Goal: Information Seeking & Learning: Learn about a topic

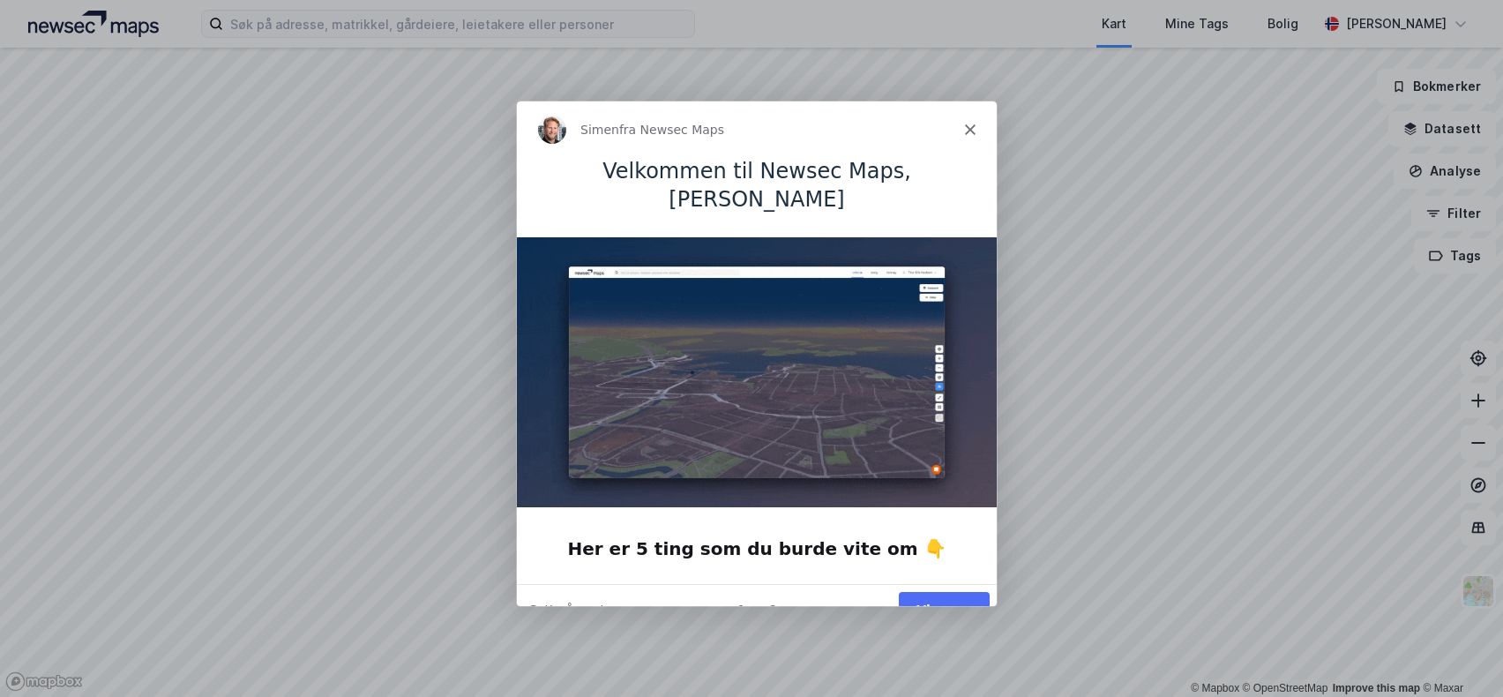
click at [946, 590] on button "Vis meg" at bounding box center [943, 608] width 91 height 36
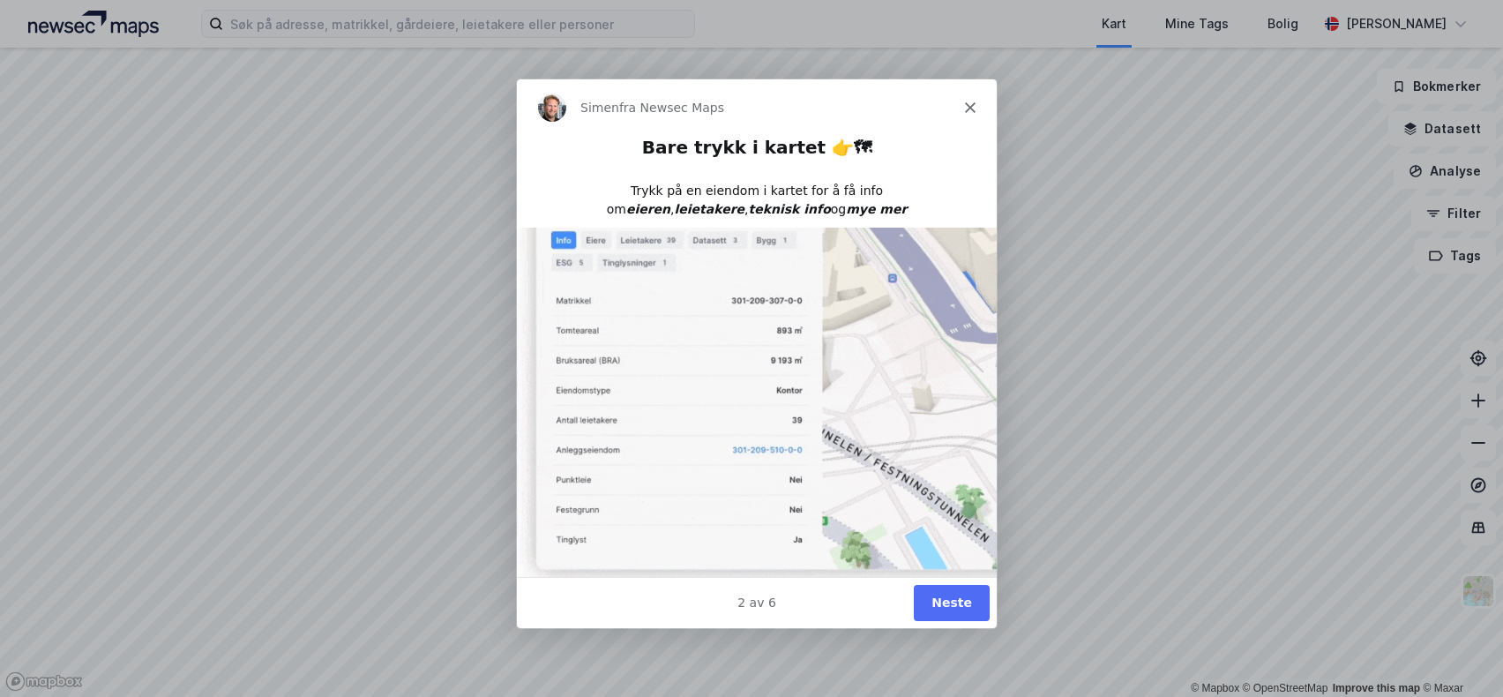
click at [949, 606] on button "Neste" at bounding box center [951, 602] width 76 height 36
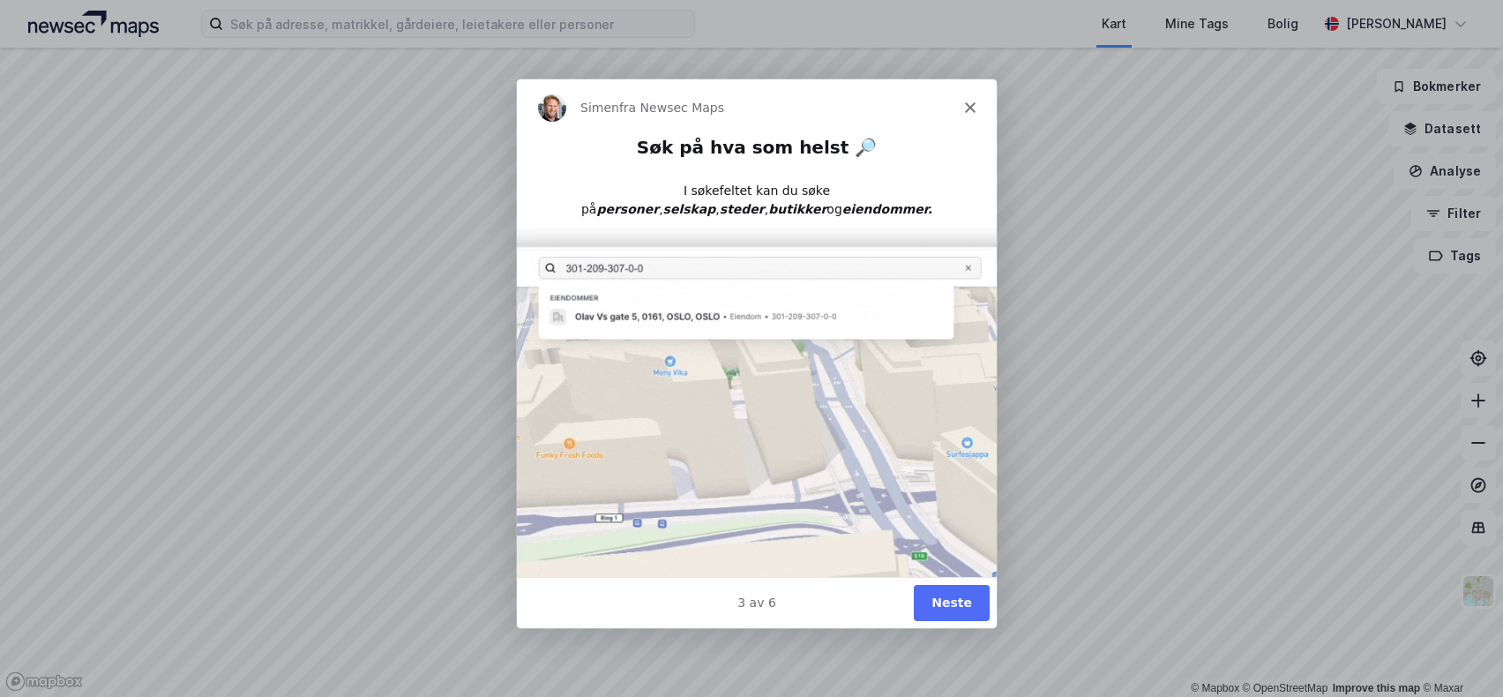
click at [949, 606] on button "Neste" at bounding box center [951, 602] width 76 height 36
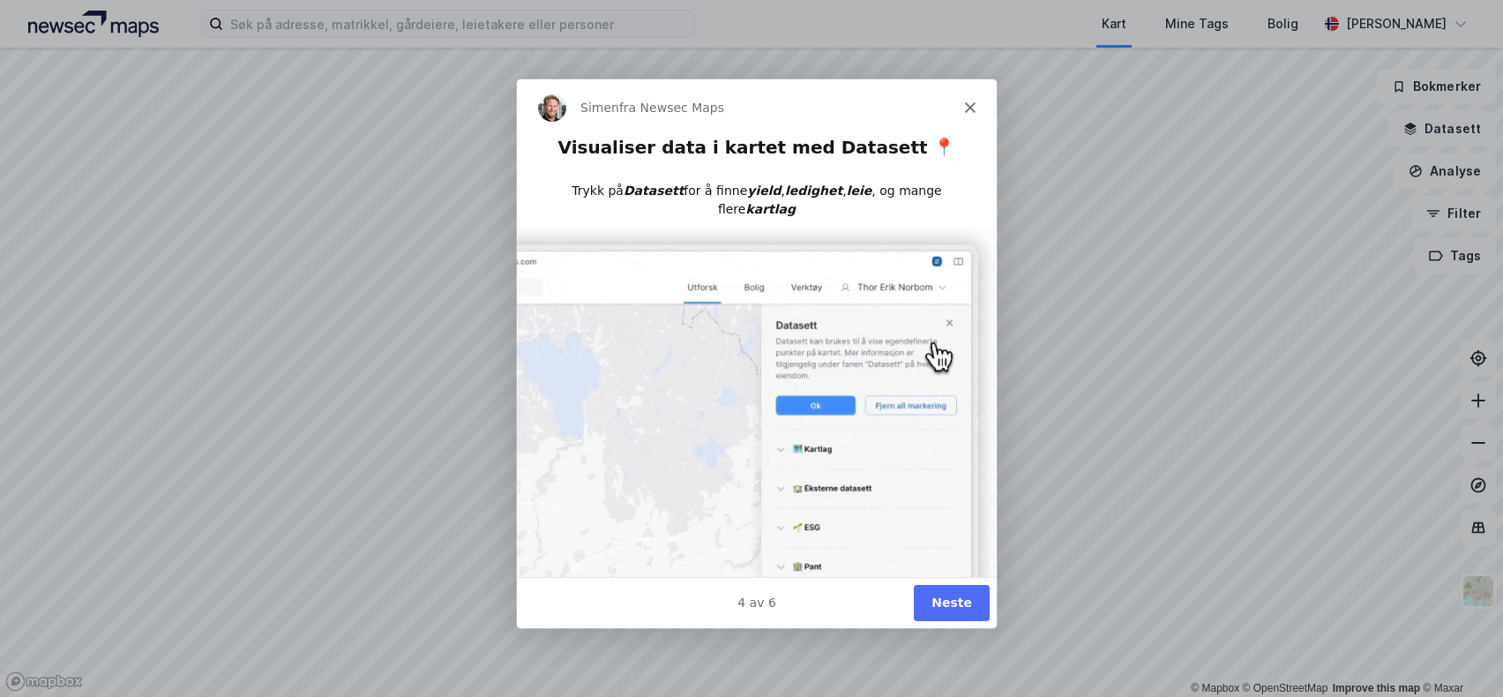
click at [949, 606] on button "Neste" at bounding box center [951, 602] width 76 height 36
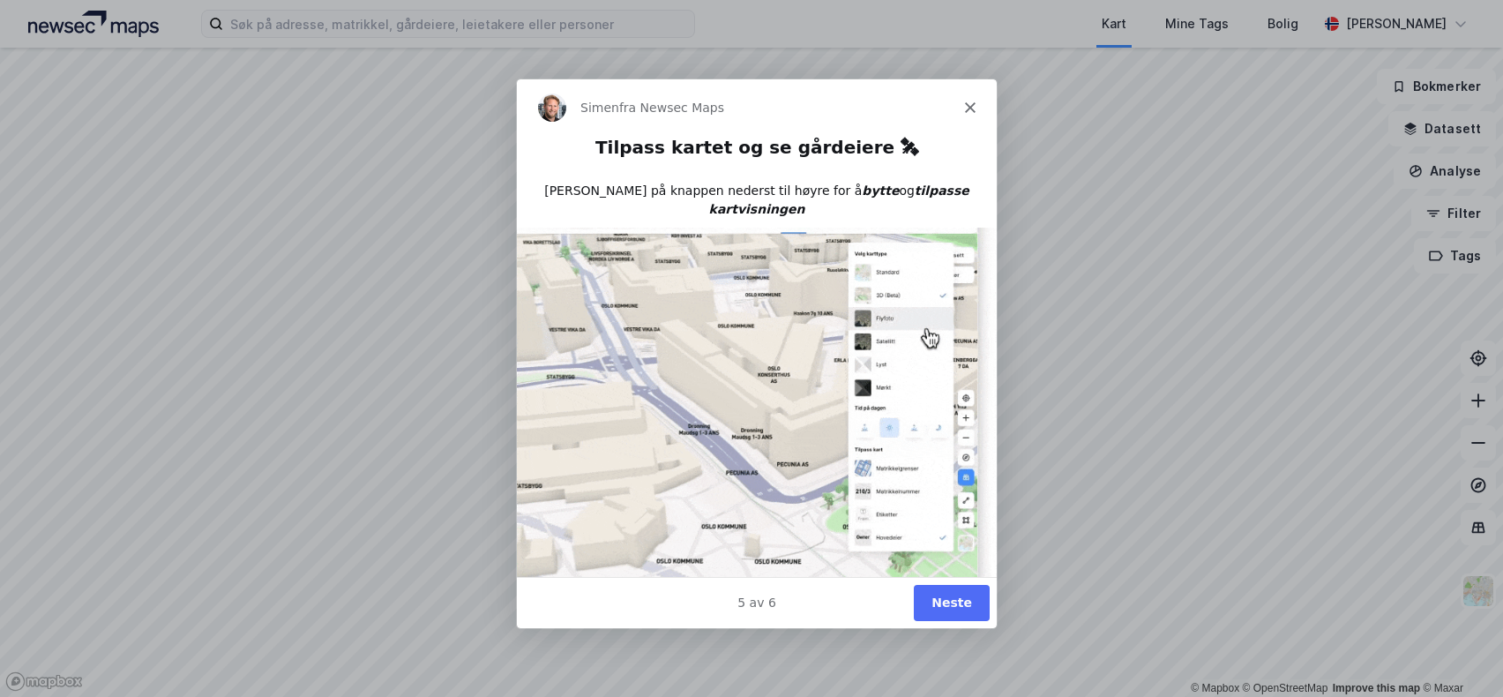
click at [949, 606] on button "Neste" at bounding box center [951, 602] width 76 height 36
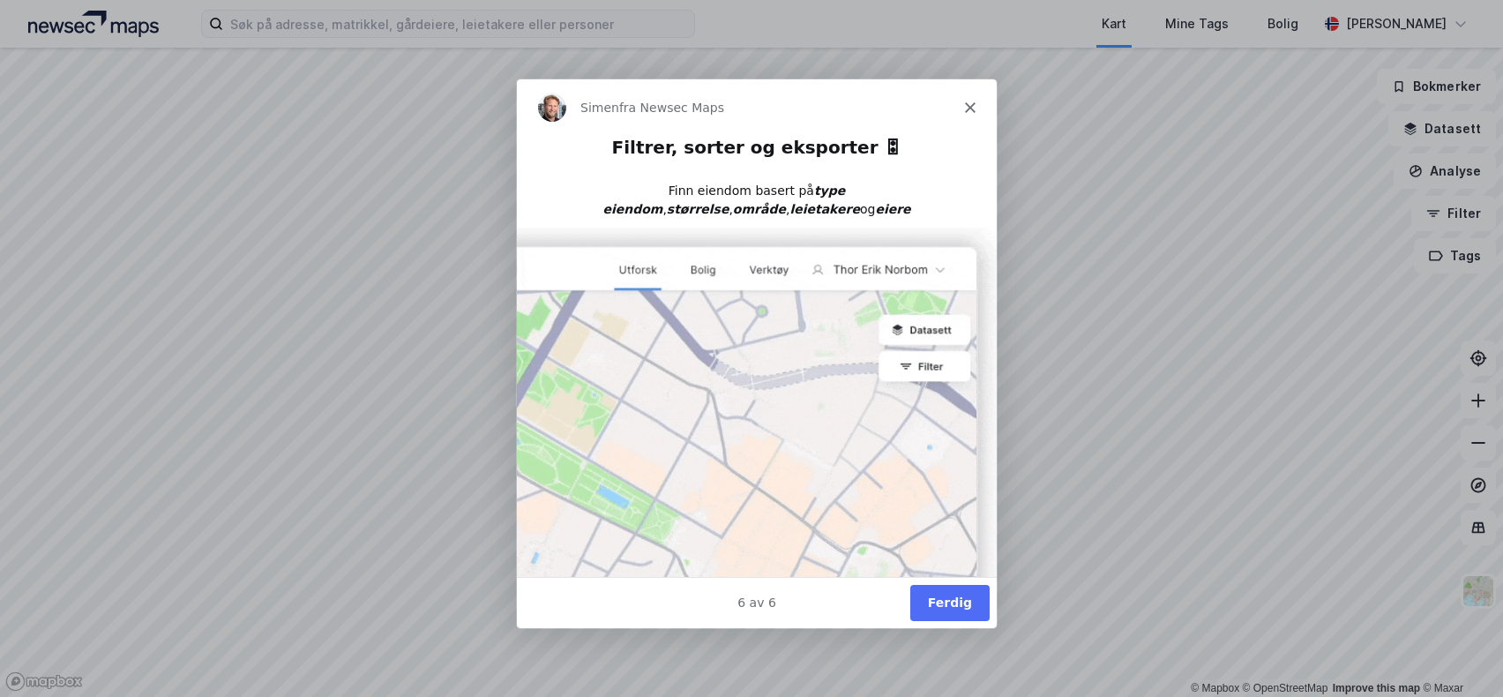
click at [949, 606] on button "Ferdig" at bounding box center [948, 602] width 79 height 36
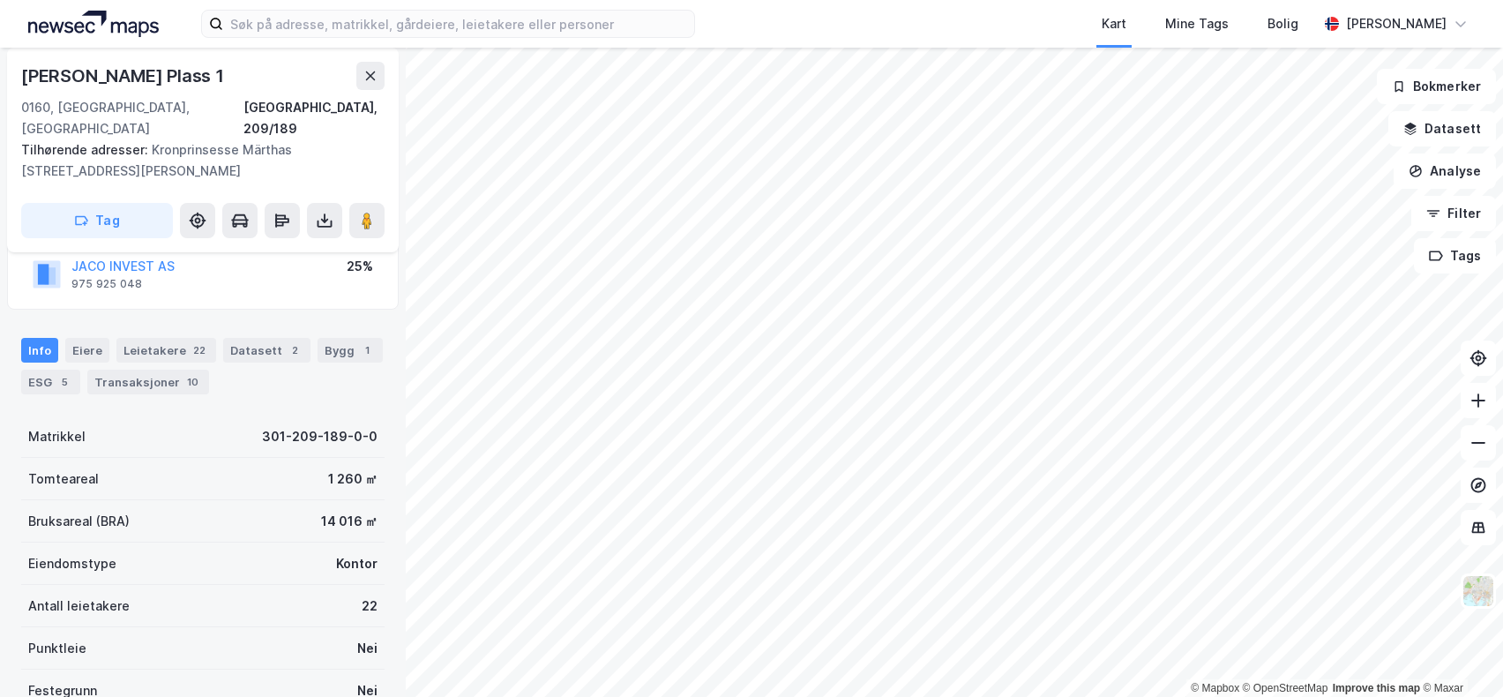
scroll to position [88, 0]
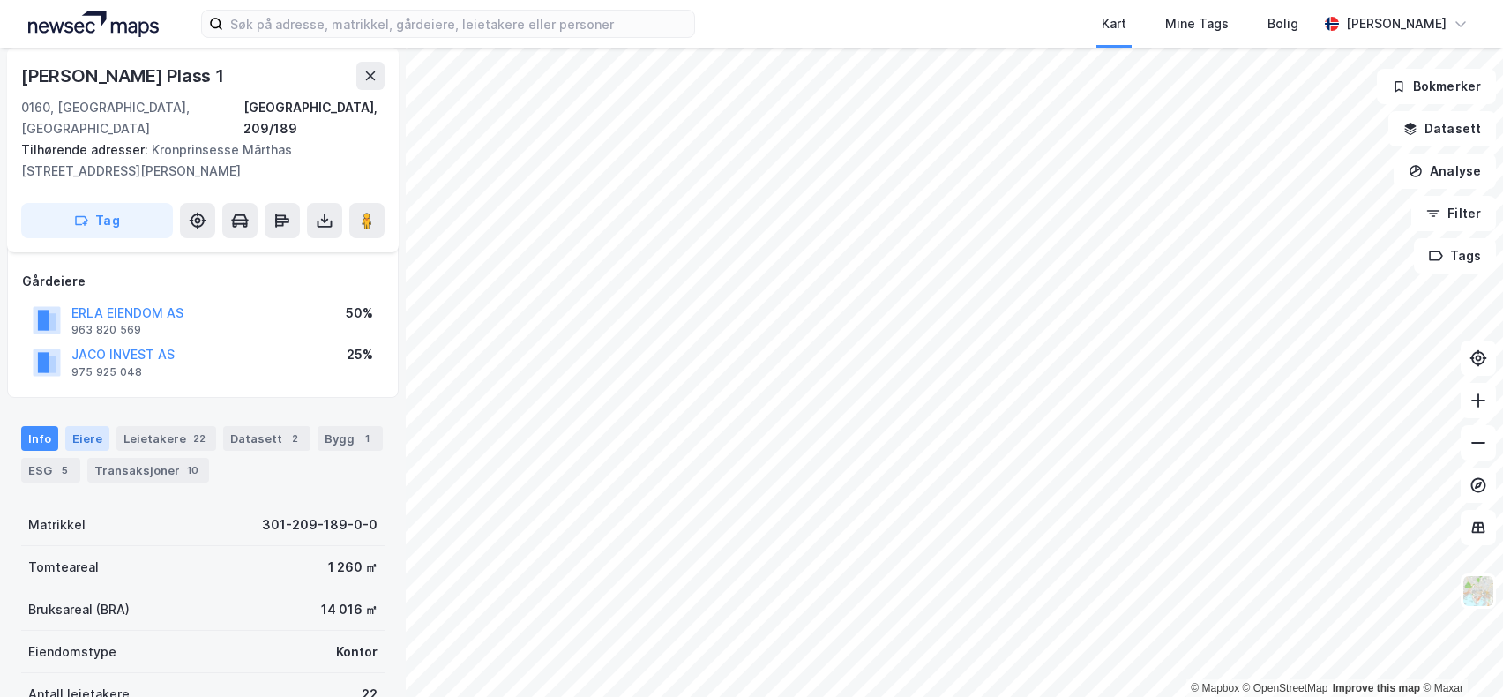
click at [86, 426] on div "Eiere" at bounding box center [87, 438] width 44 height 25
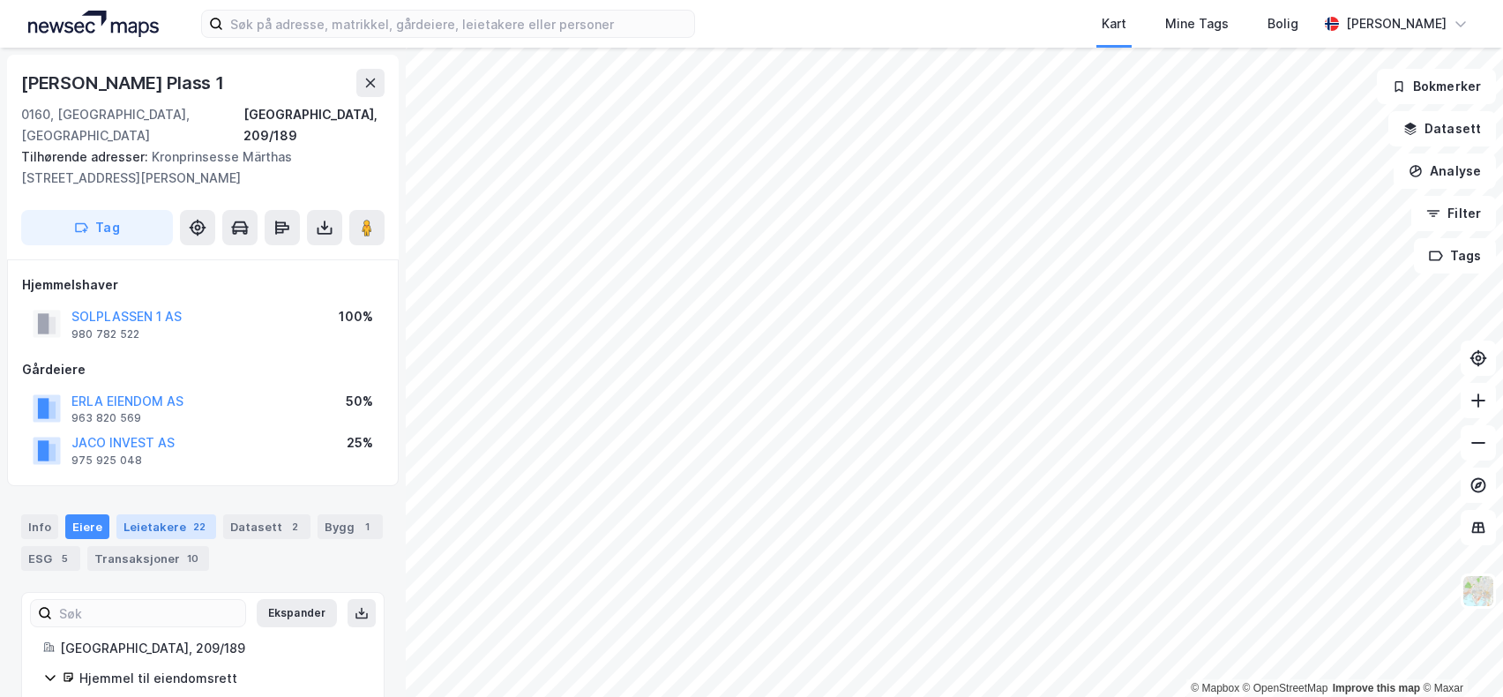
click at [138, 514] on div "Leietakere 22" at bounding box center [166, 526] width 100 height 25
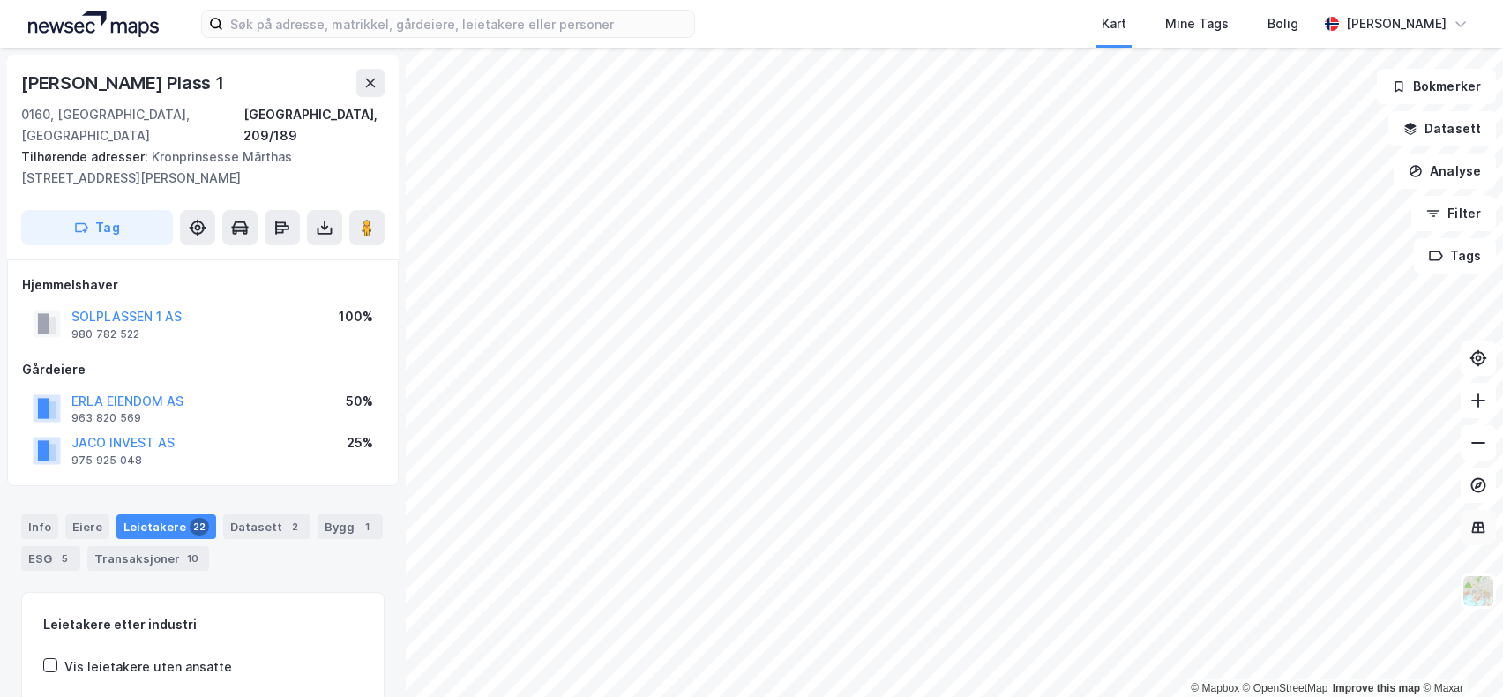
click at [1478, 528] on icon at bounding box center [1479, 527] width 2 height 10
click at [1480, 492] on icon at bounding box center [1479, 485] width 18 height 18
click at [1480, 481] on icon at bounding box center [1479, 485] width 18 height 18
click at [1481, 588] on img at bounding box center [1479, 591] width 34 height 34
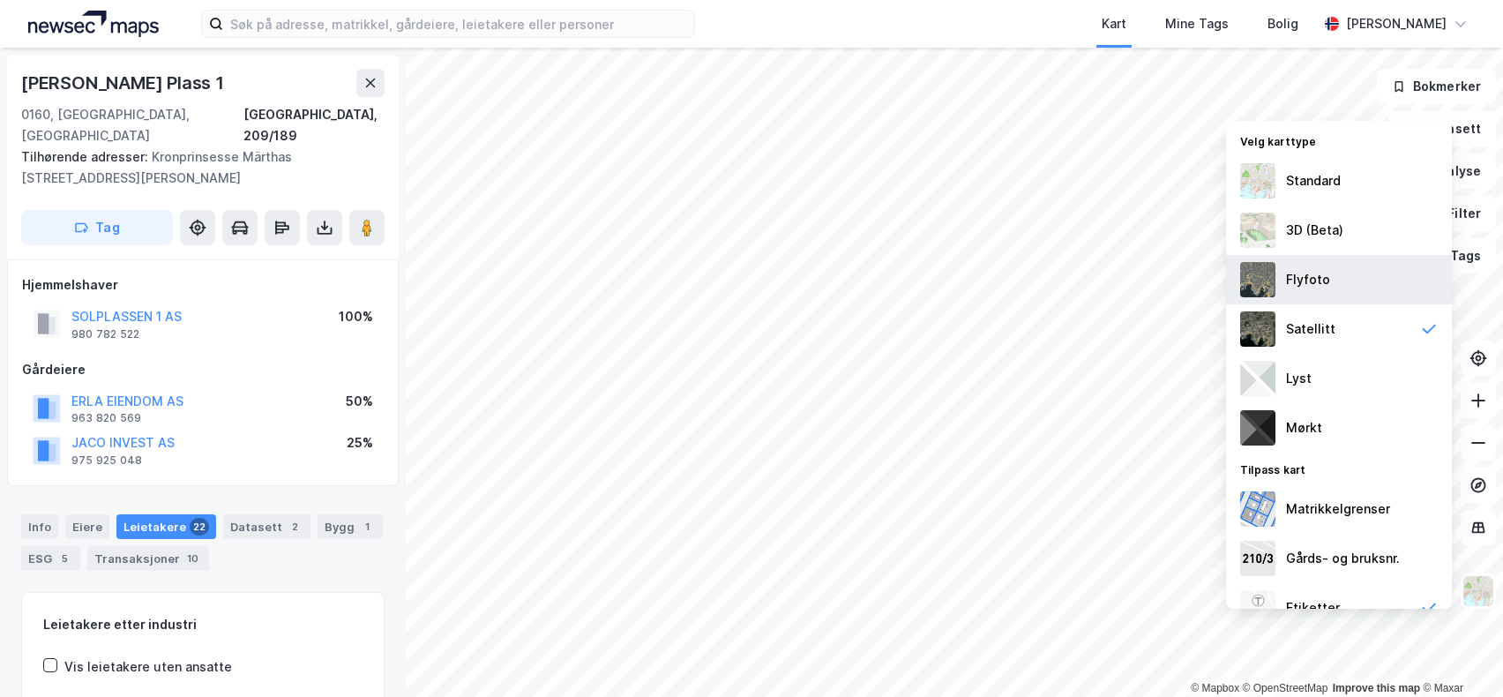
click at [1346, 285] on div "Flyfoto" at bounding box center [1339, 279] width 226 height 49
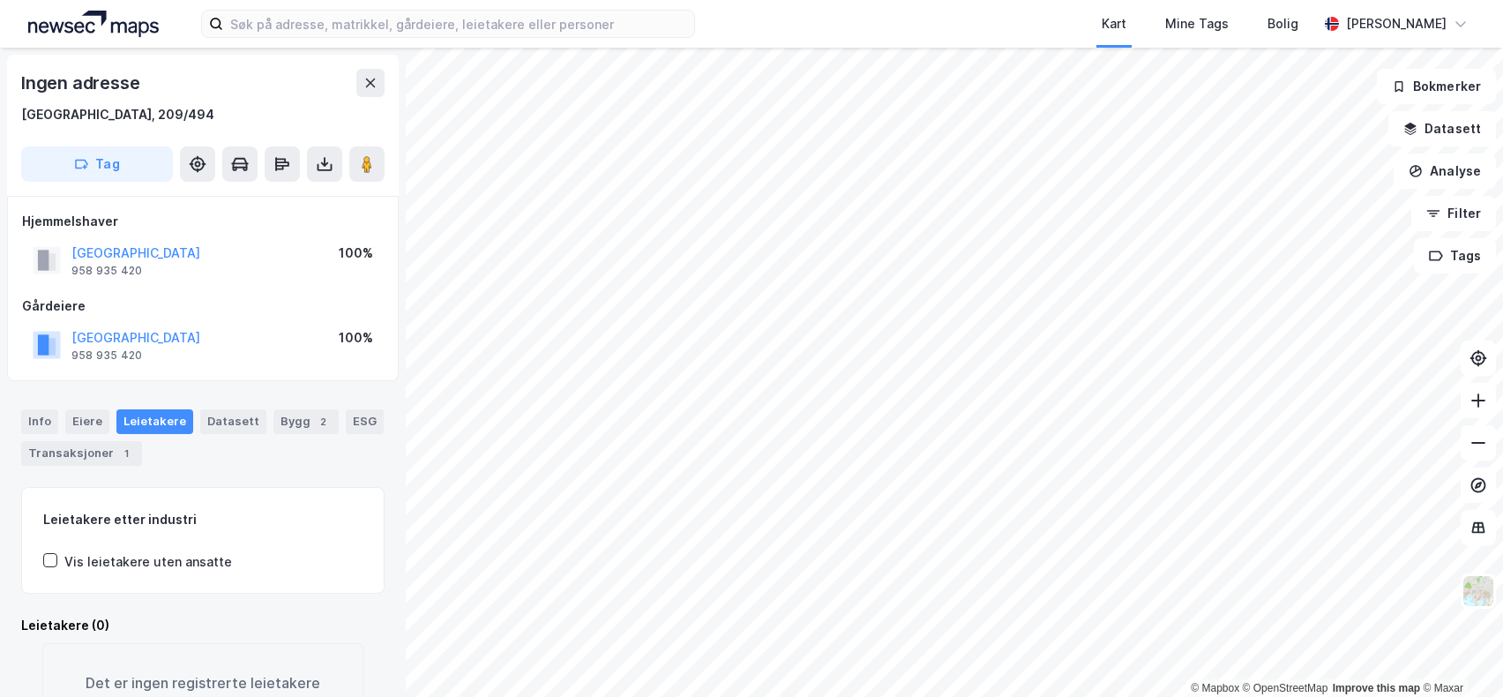
scroll to position [5, 0]
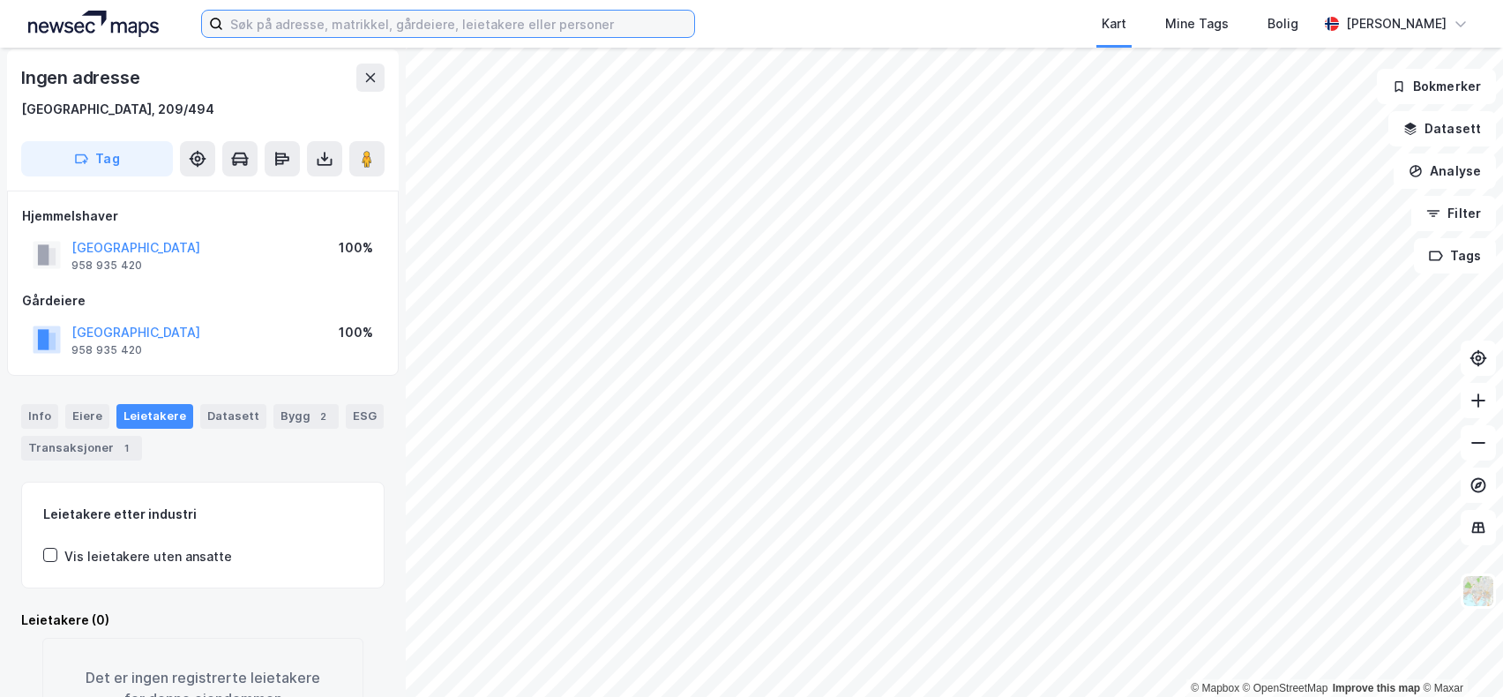
click at [307, 25] on input at bounding box center [458, 24] width 471 height 26
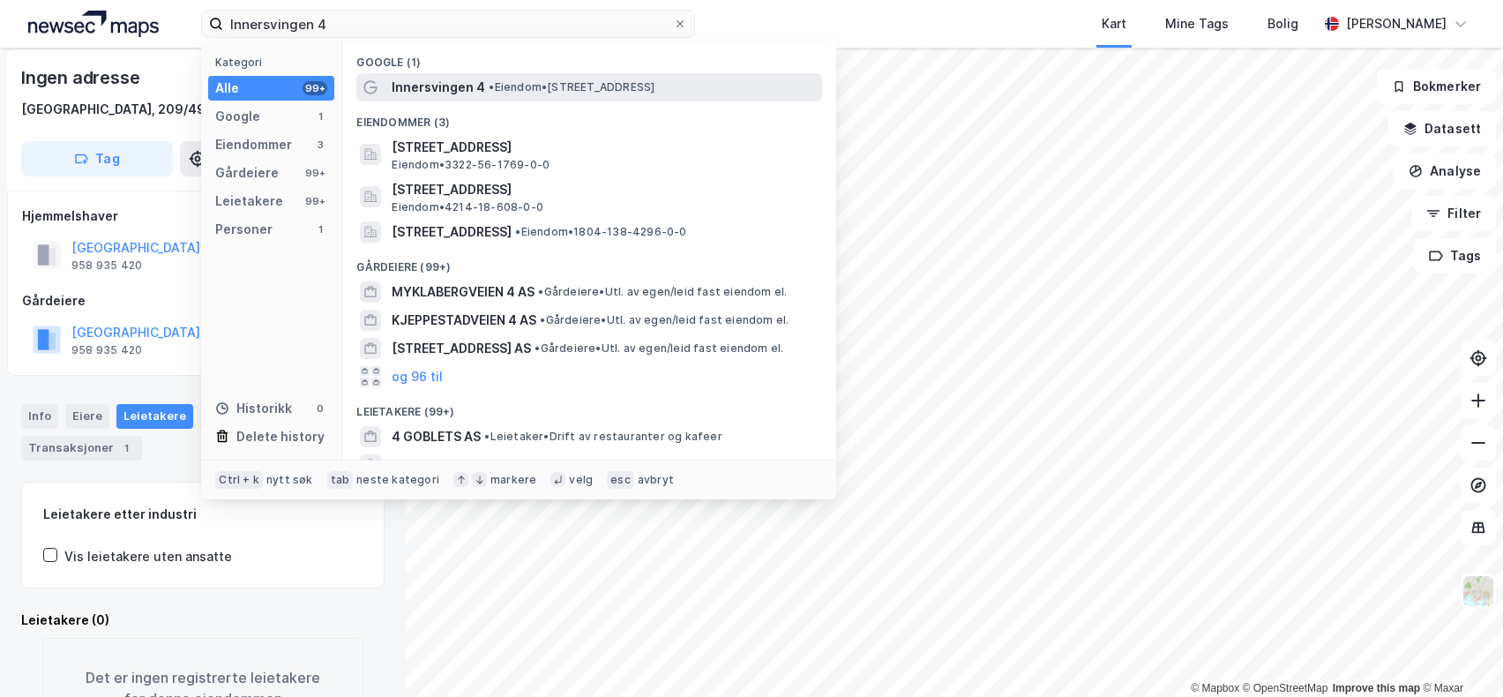
click at [423, 86] on span "Innersvingen 4" at bounding box center [439, 87] width 94 height 21
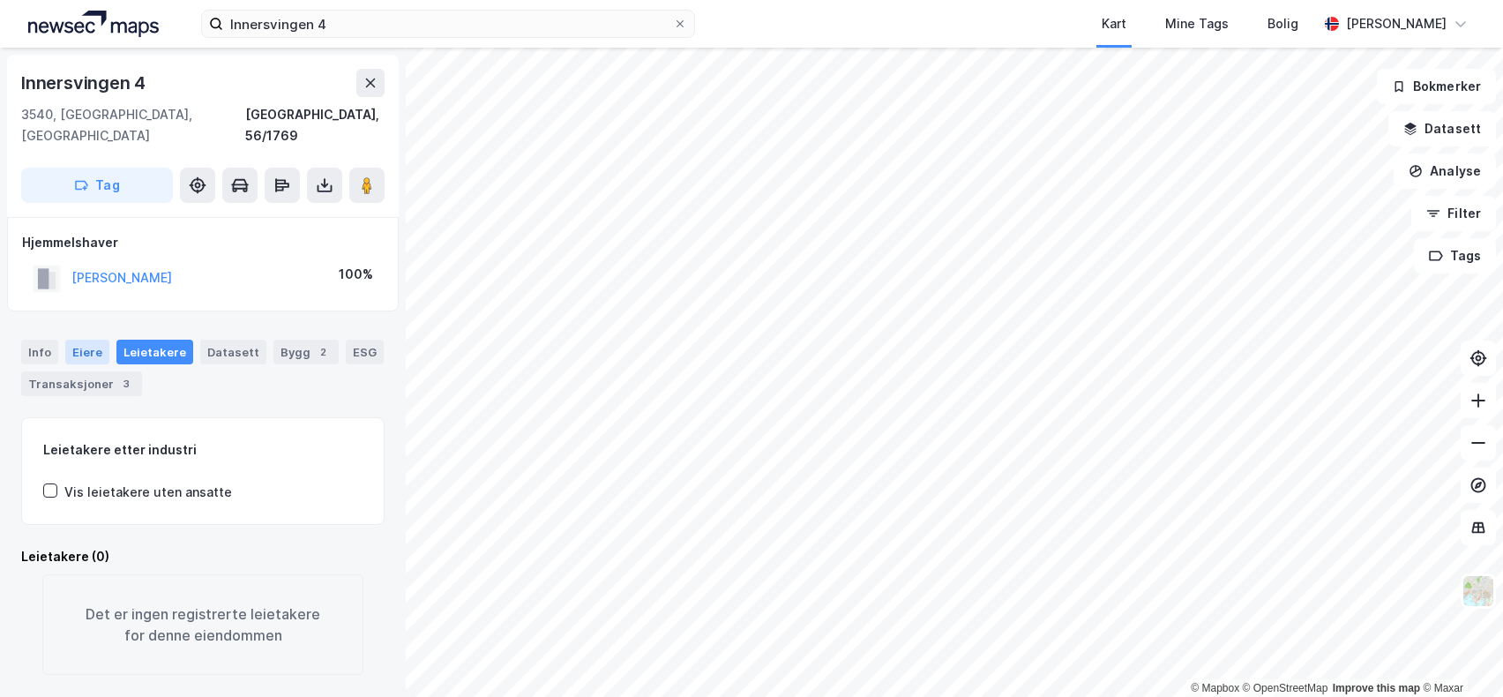
click at [74, 340] on div "Eiere" at bounding box center [87, 352] width 44 height 25
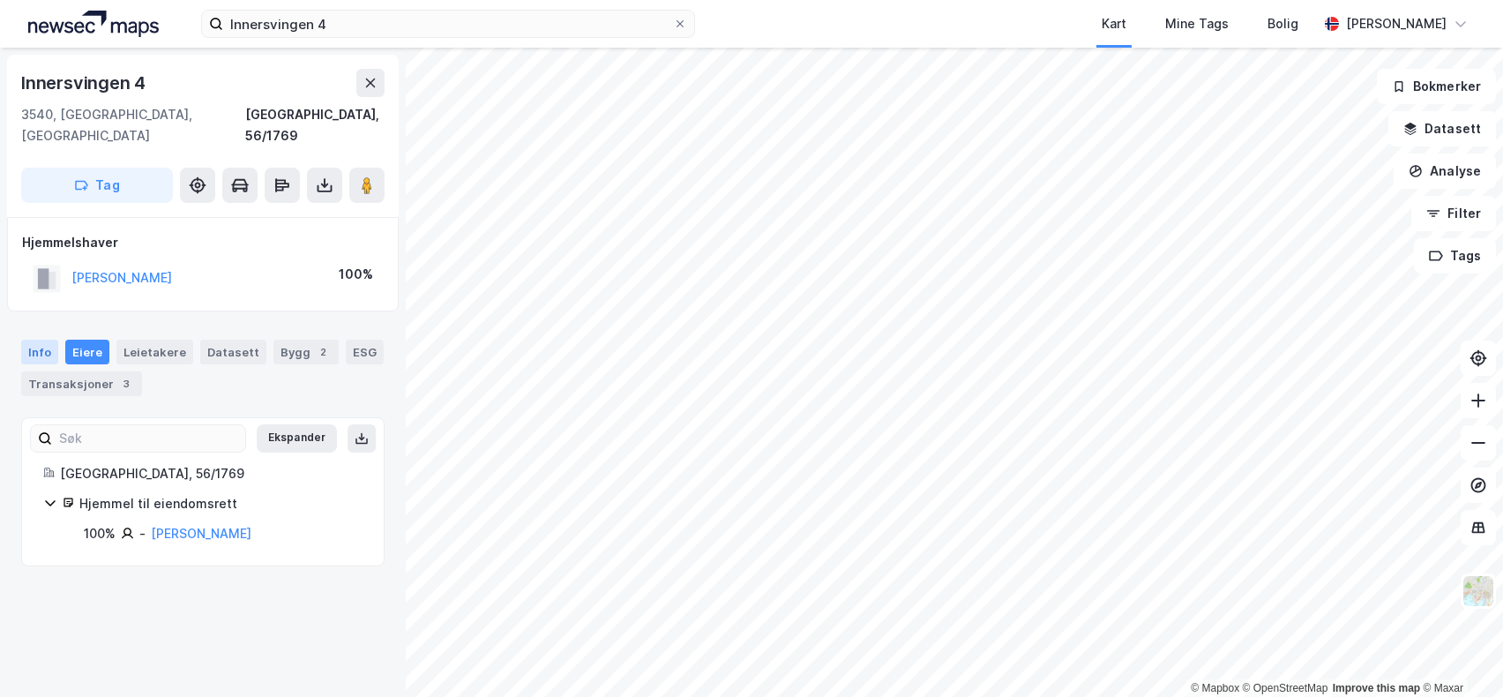
click at [39, 340] on div "Info" at bounding box center [39, 352] width 37 height 25
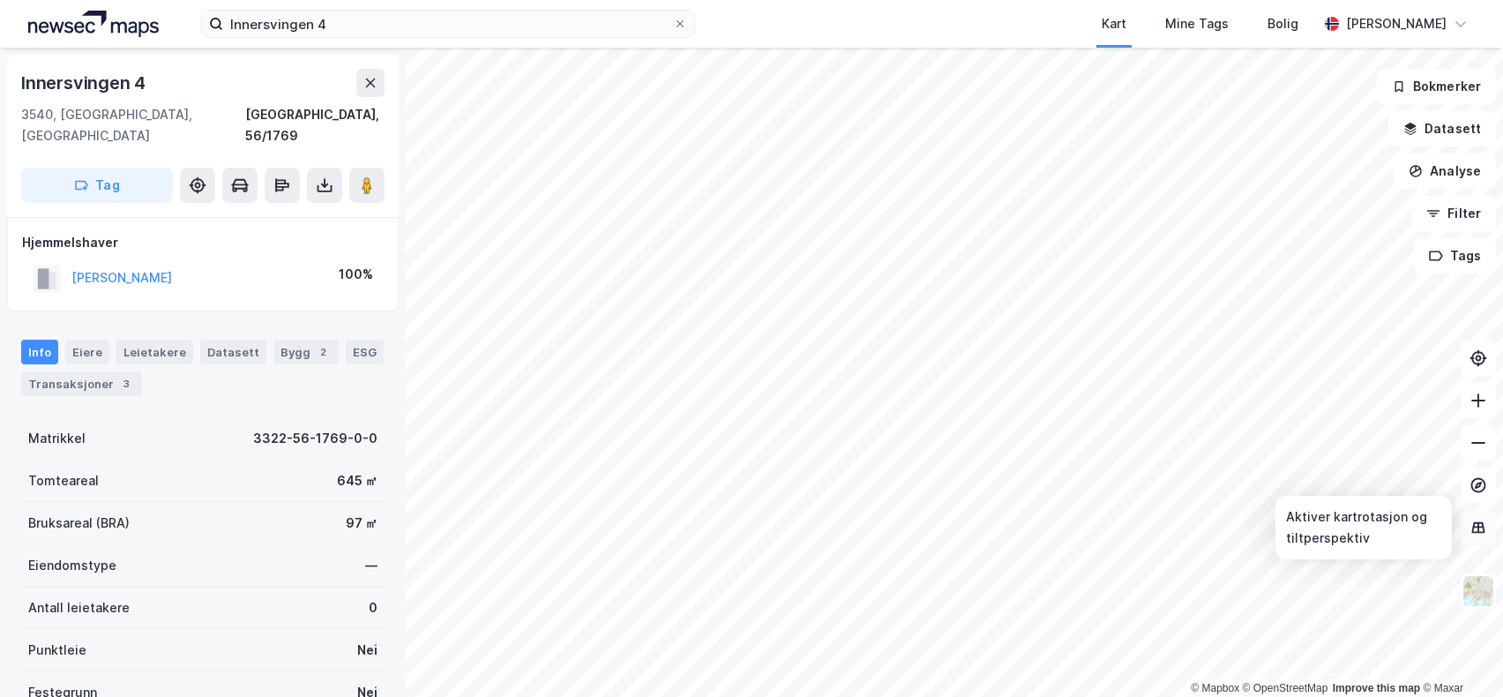
click at [1482, 528] on icon at bounding box center [1479, 528] width 18 height 18
click at [1482, 595] on img at bounding box center [1479, 591] width 34 height 34
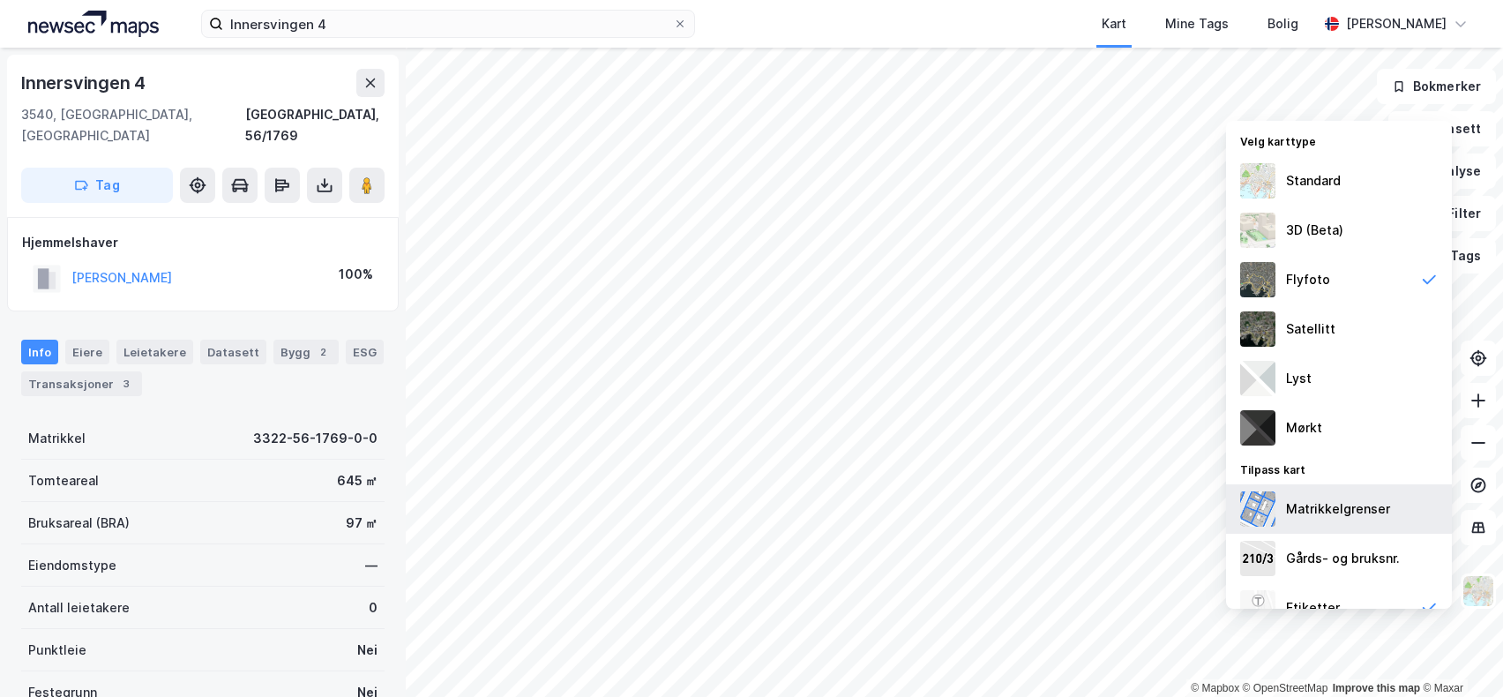
click at [1314, 510] on div "Matrikkelgrenser" at bounding box center [1338, 508] width 104 height 21
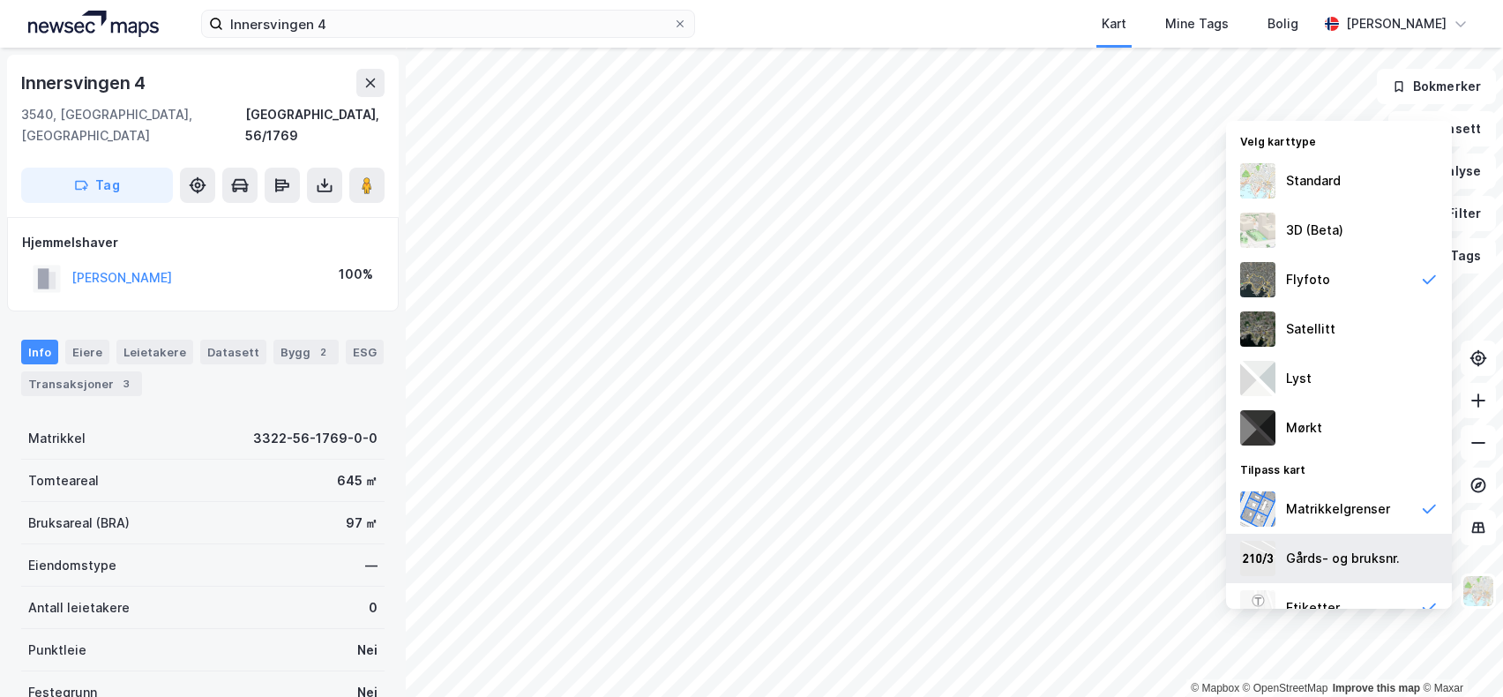
click at [1320, 562] on div "Gårds- og bruksnr." at bounding box center [1343, 558] width 114 height 21
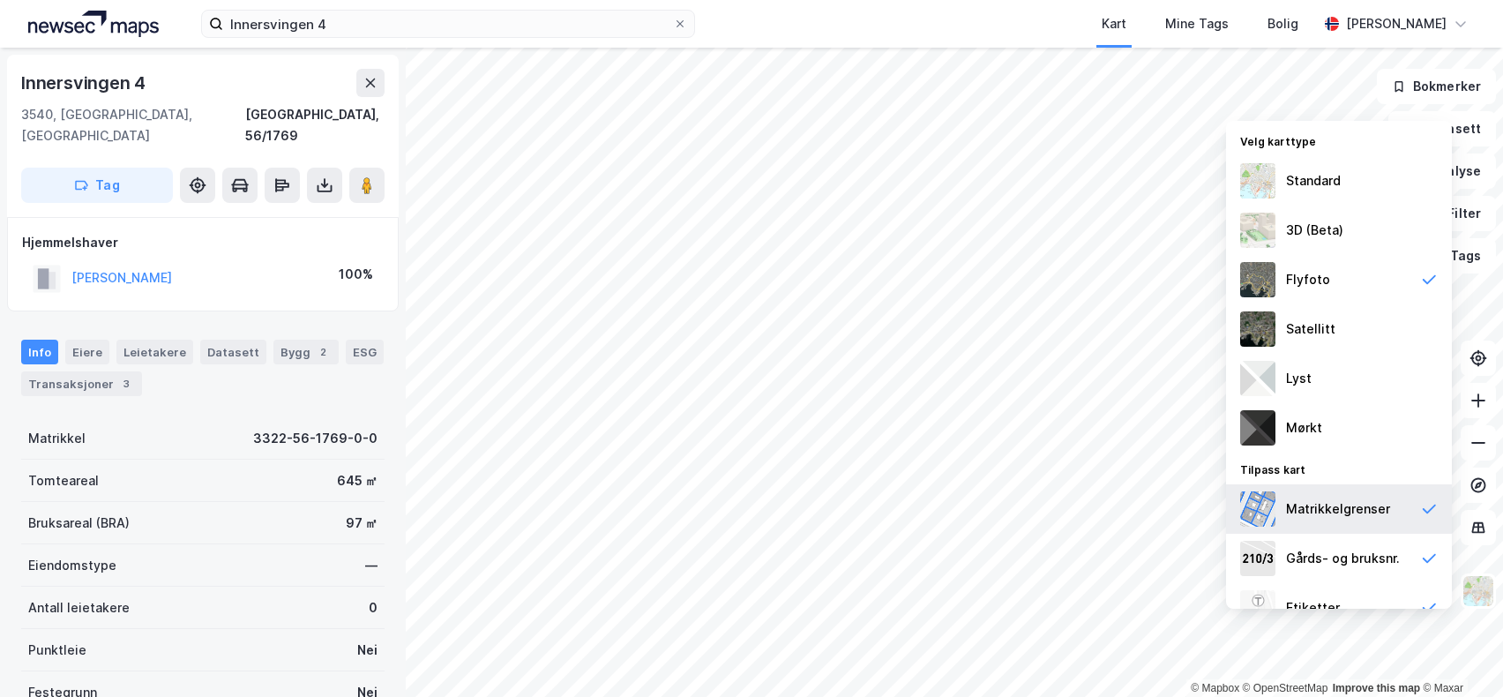
scroll to position [76, 0]
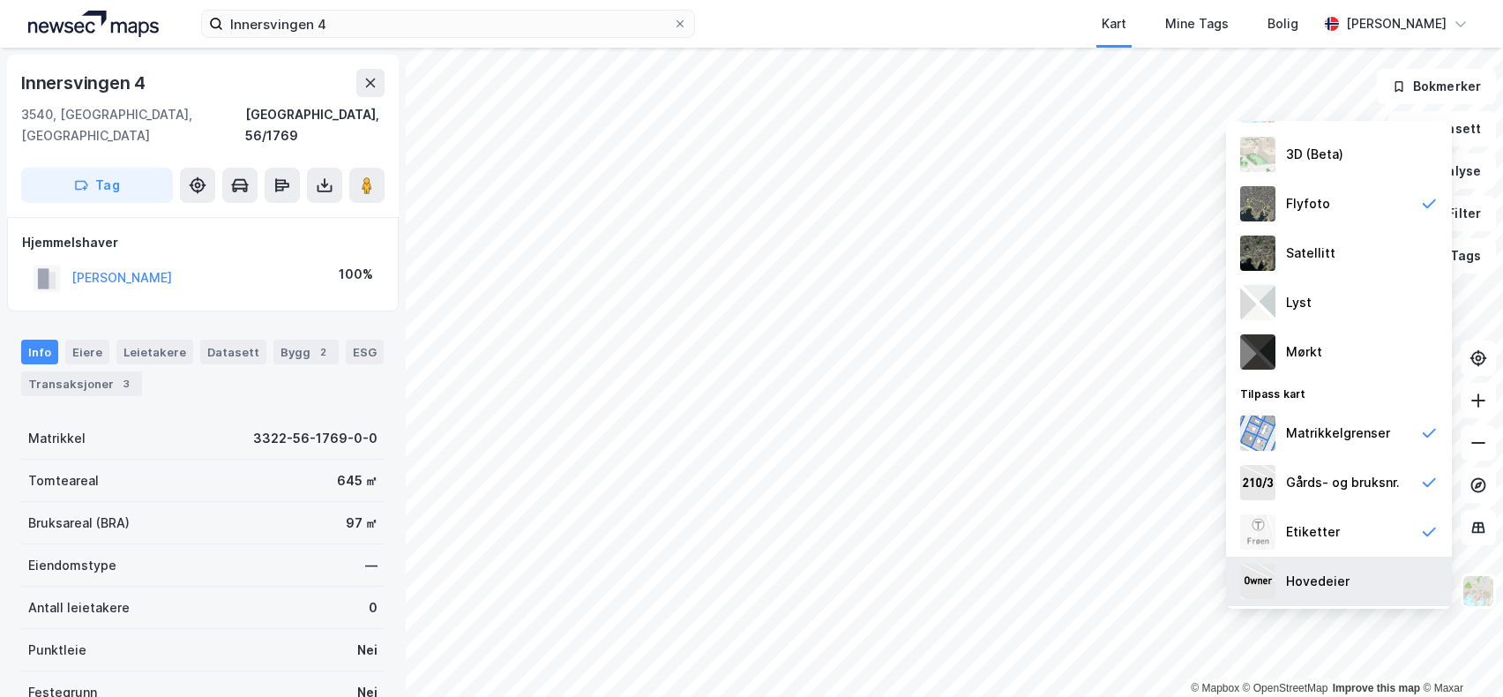
click at [1318, 584] on div "Hovedeier" at bounding box center [1318, 581] width 64 height 21
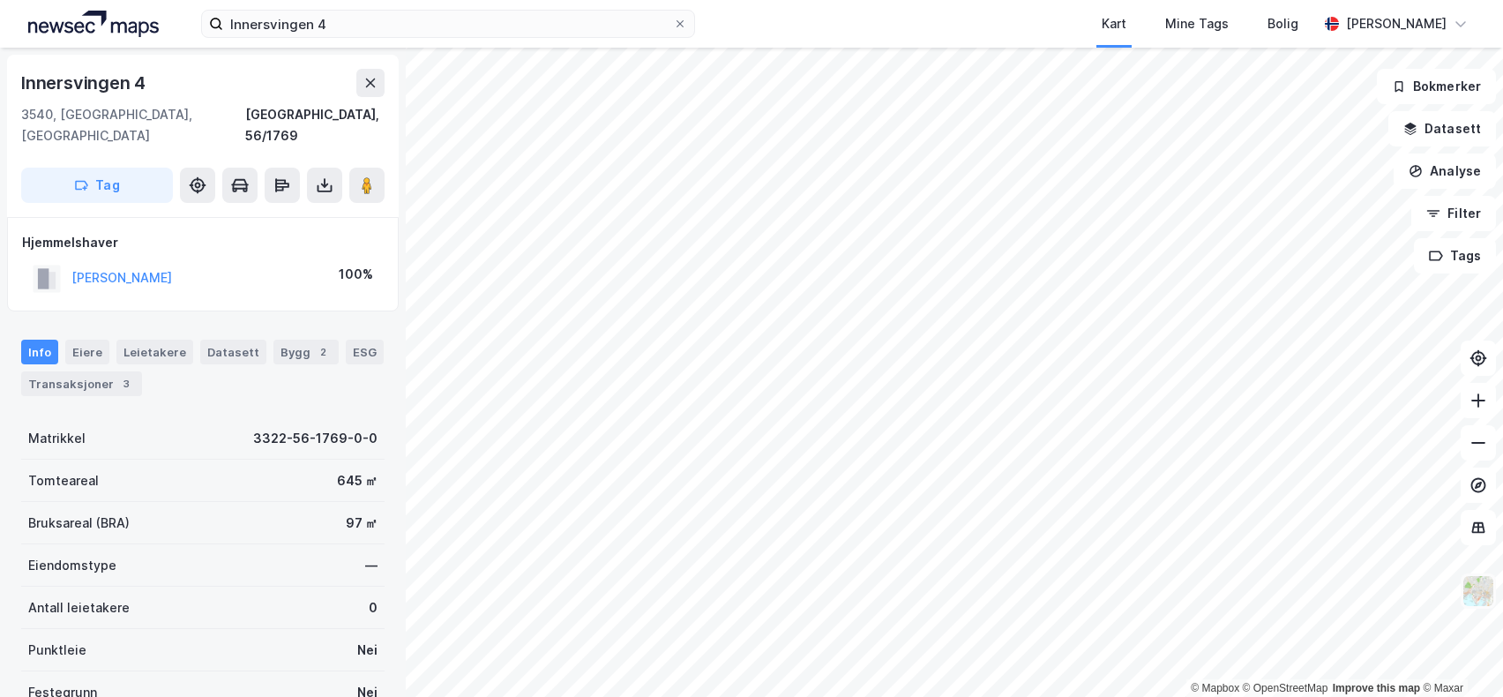
click at [1475, 592] on img at bounding box center [1479, 591] width 34 height 34
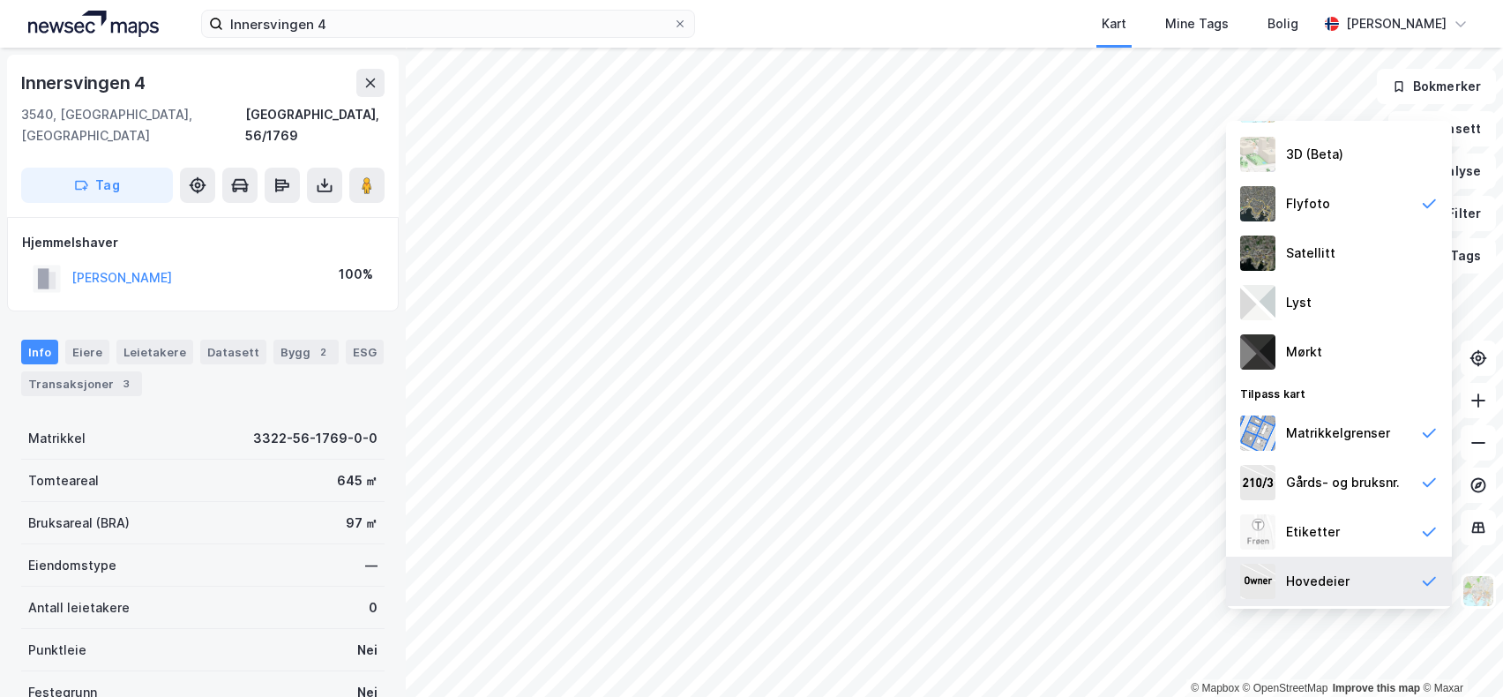
click at [1355, 585] on div "Hovedeier" at bounding box center [1339, 581] width 226 height 49
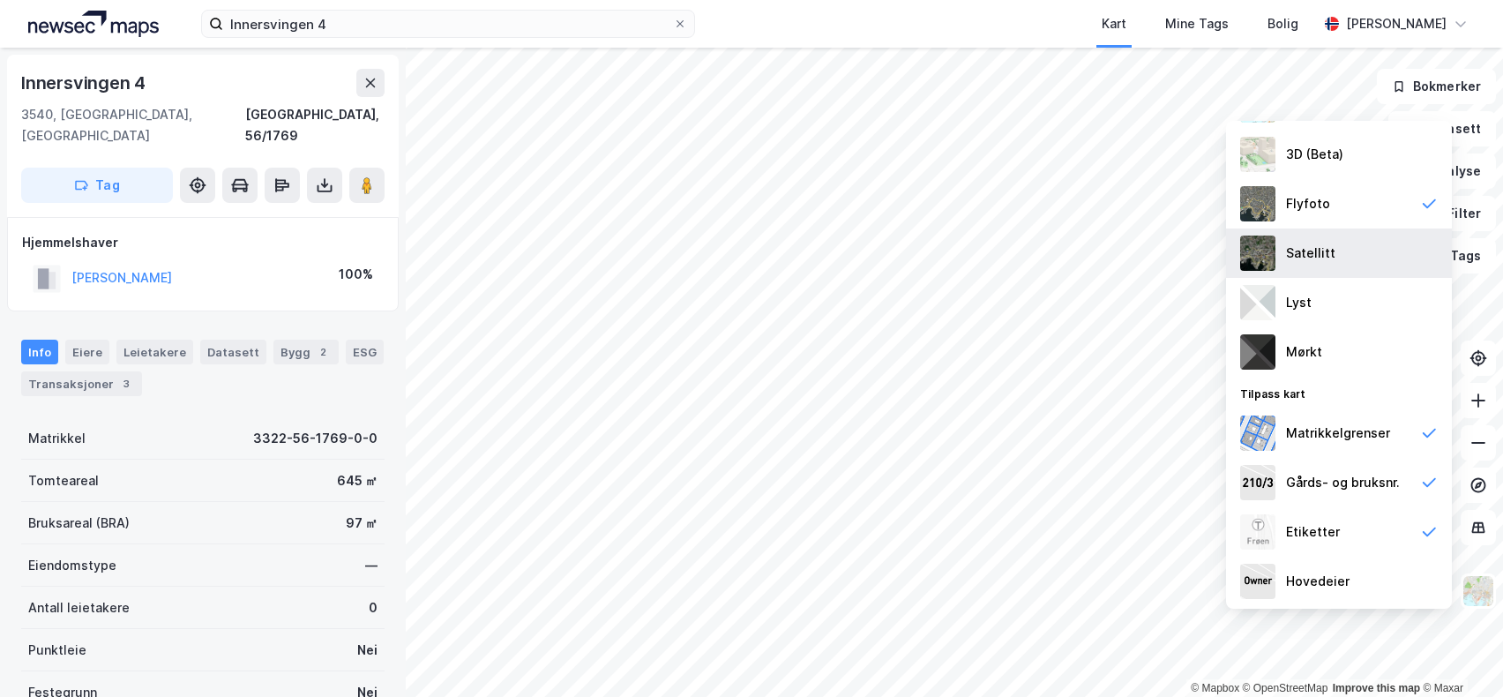
click at [1315, 255] on div "Satellitt" at bounding box center [1310, 253] width 49 height 21
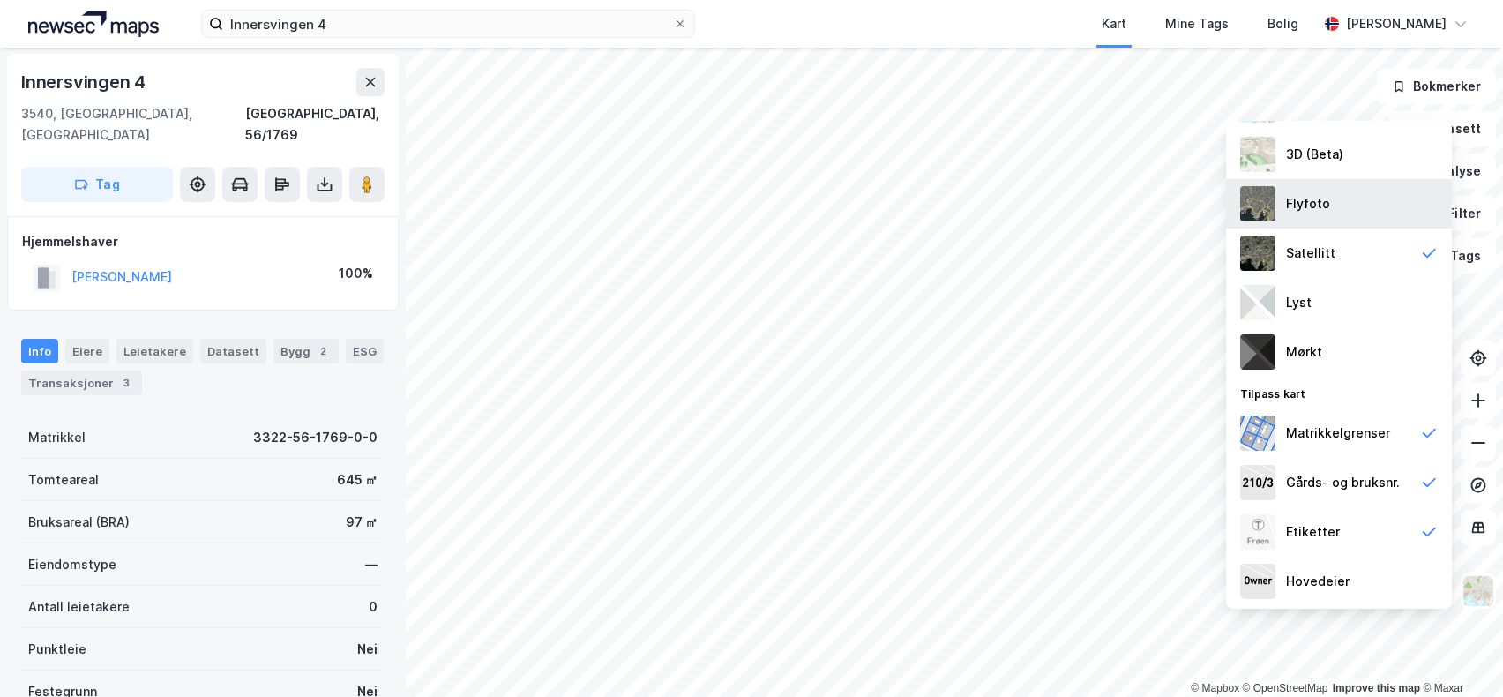
click at [1329, 212] on div "Flyfoto" at bounding box center [1339, 203] width 226 height 49
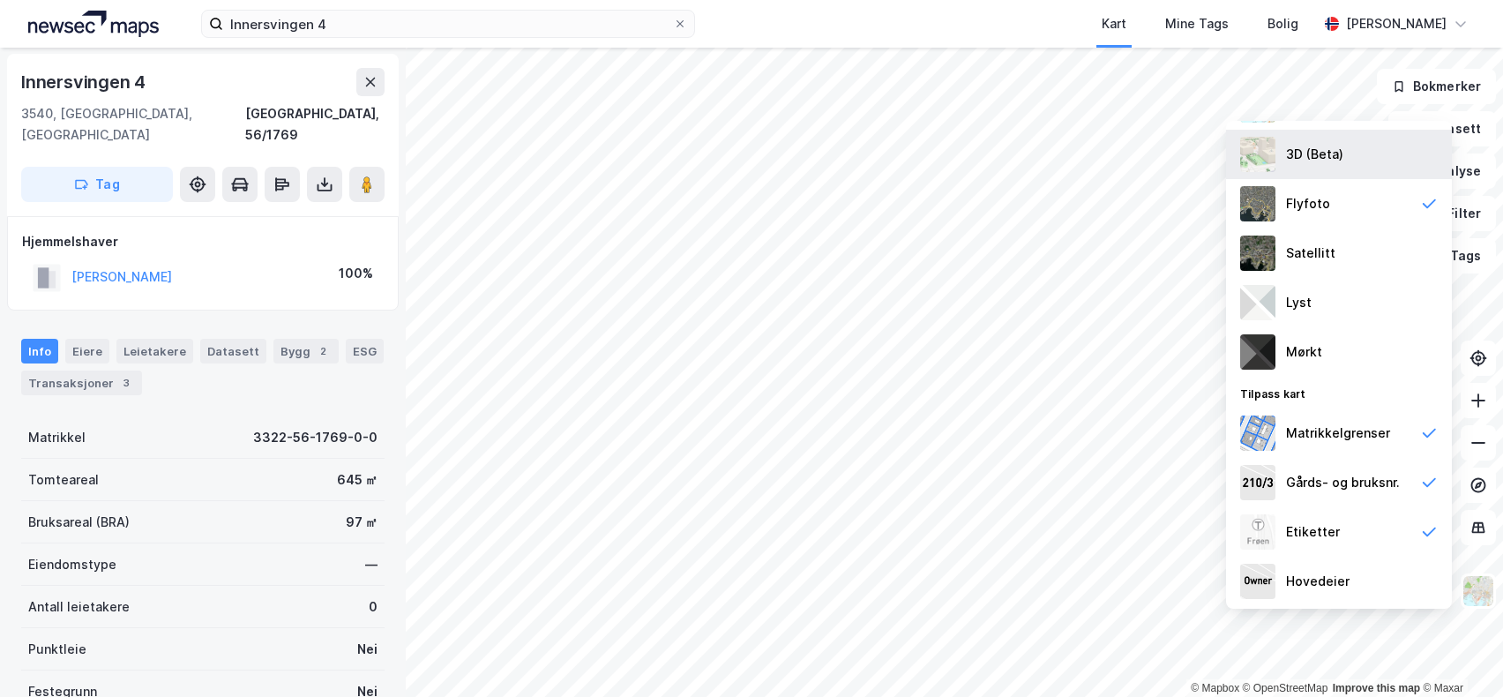
click at [1329, 161] on div "3D (Beta)" at bounding box center [1314, 154] width 57 height 21
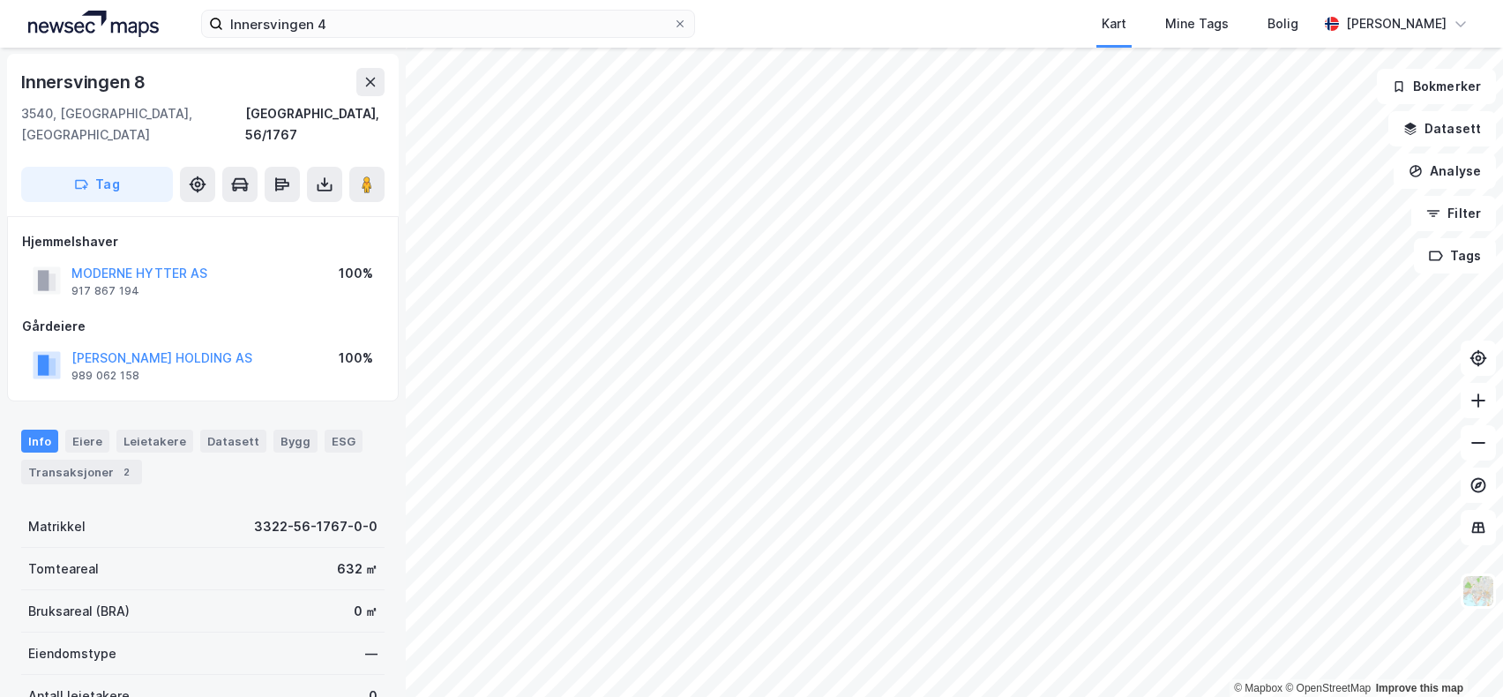
scroll to position [1, 0]
click at [1475, 592] on img at bounding box center [1479, 591] width 34 height 34
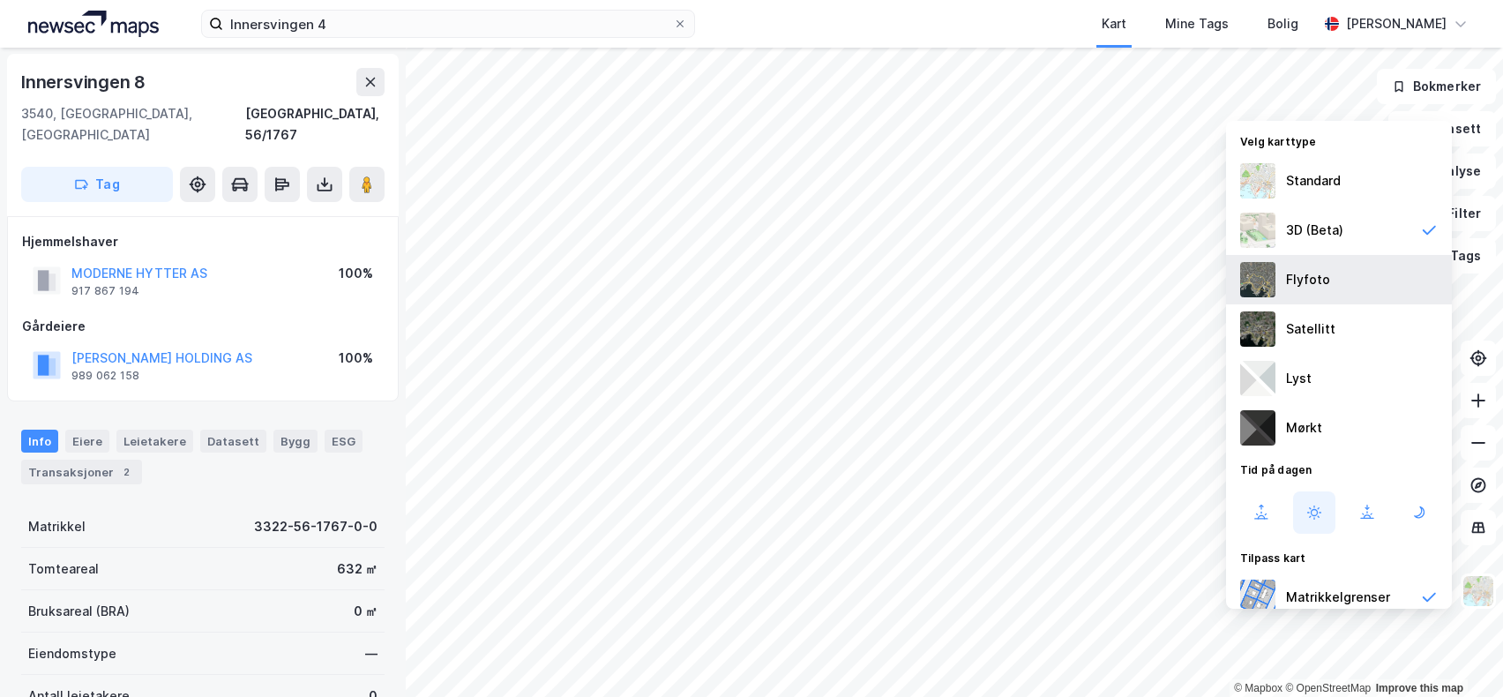
click at [1321, 285] on div "Flyfoto" at bounding box center [1308, 279] width 44 height 21
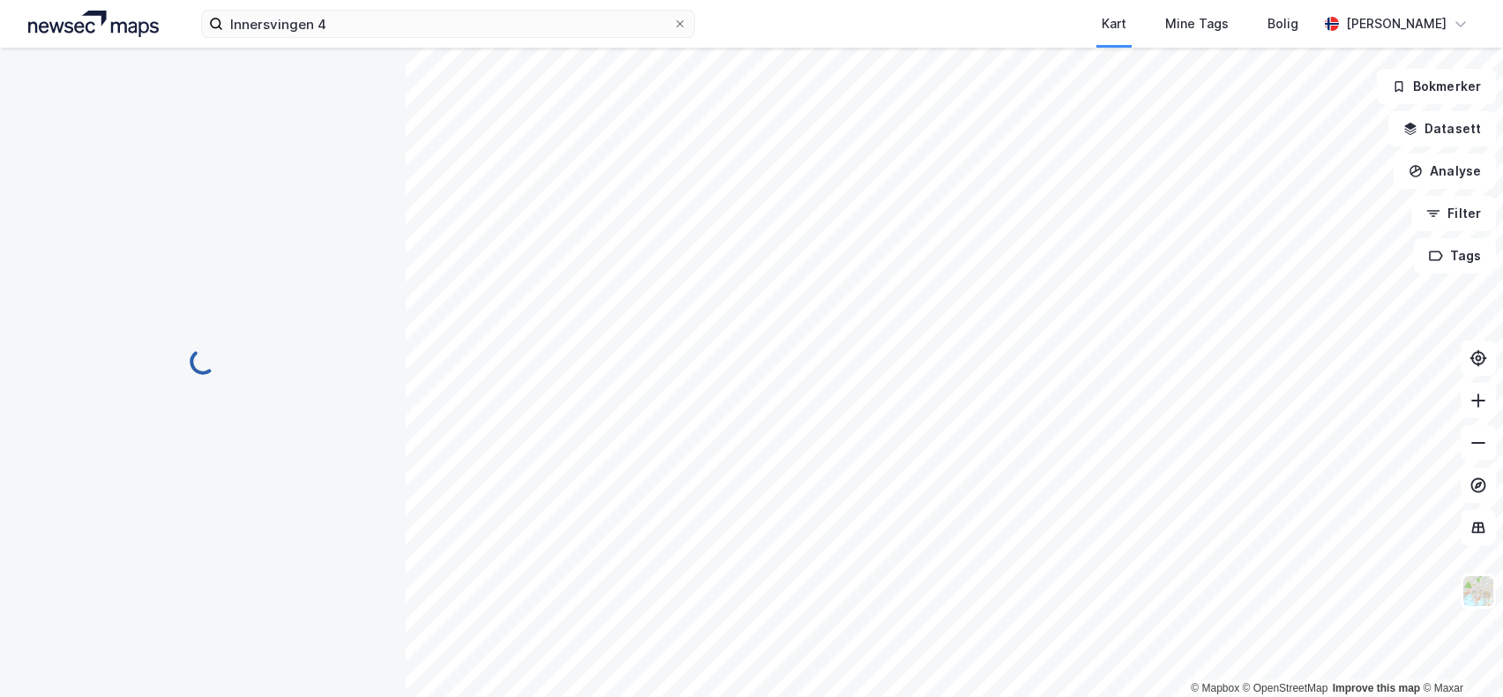
scroll to position [1, 0]
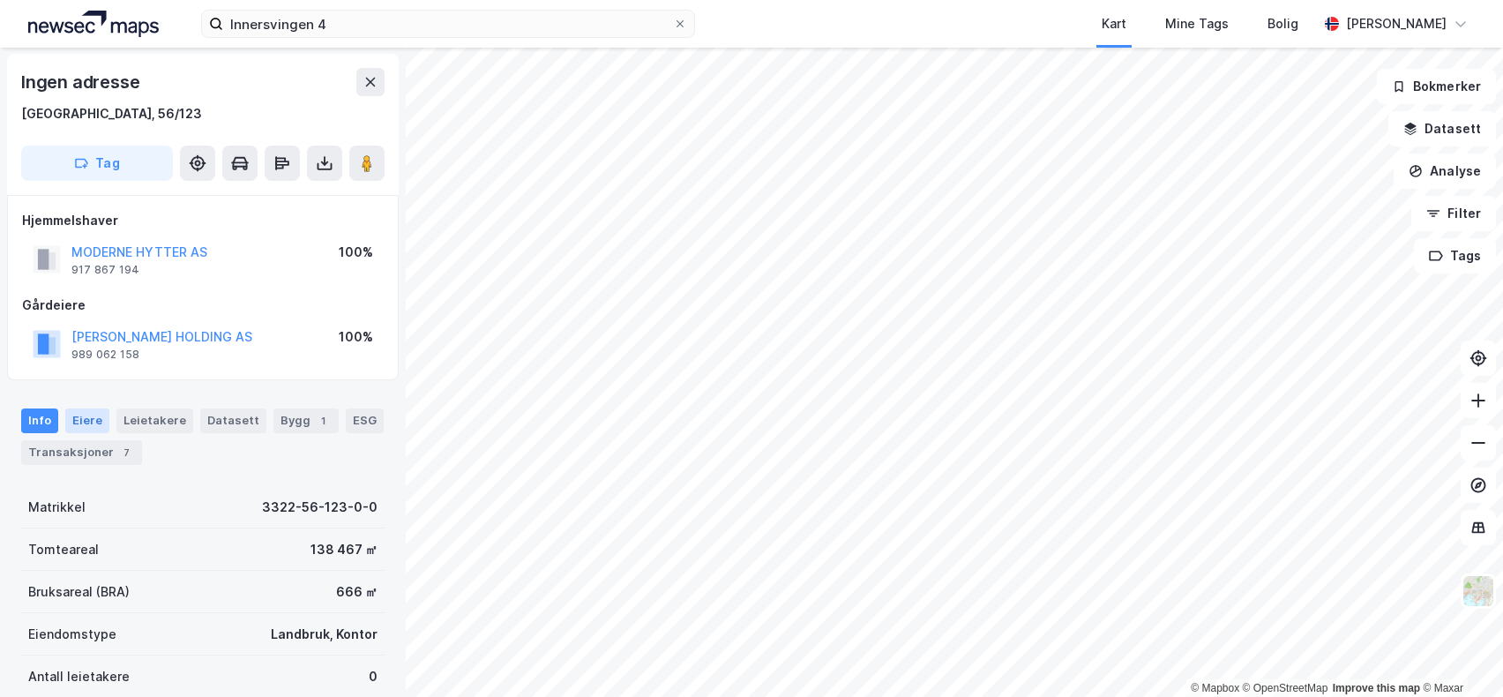
click at [76, 410] on div "Eiere" at bounding box center [87, 420] width 44 height 25
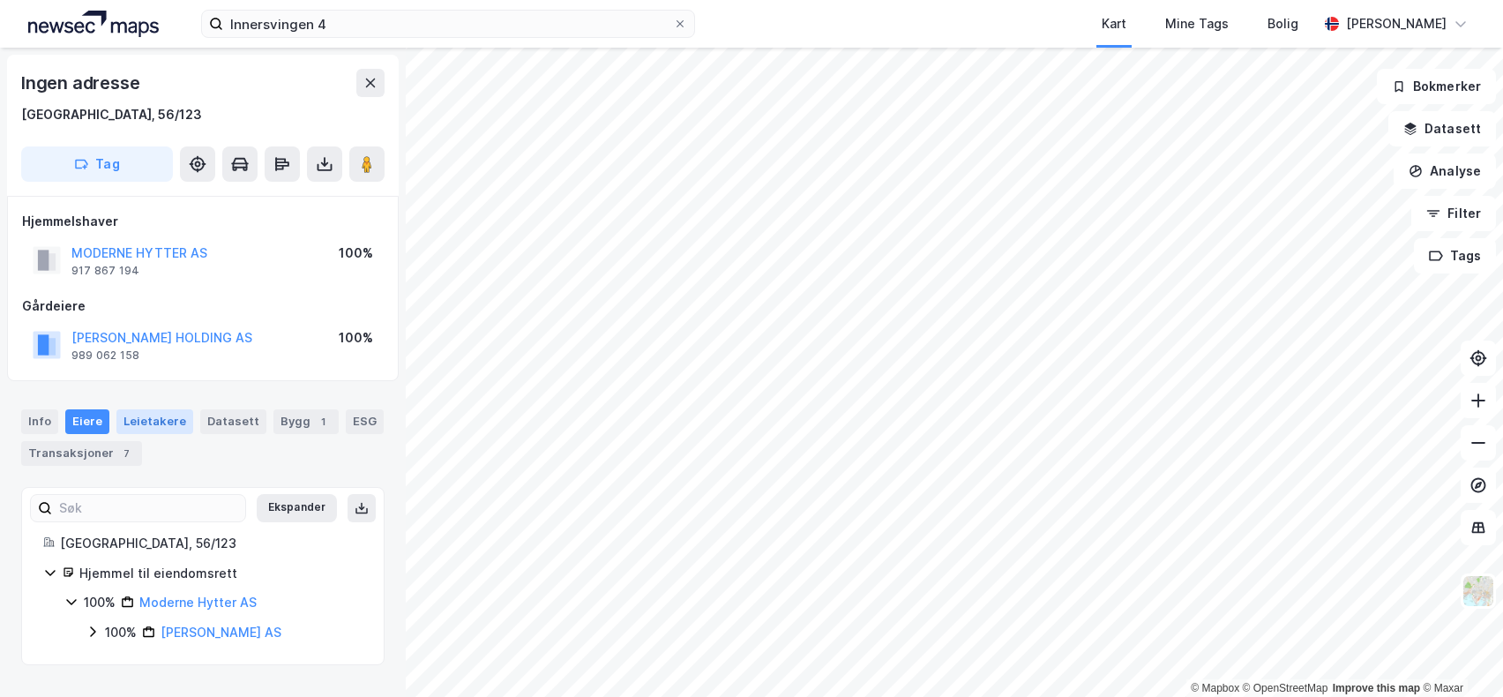
click at [139, 420] on div "Leietakere" at bounding box center [154, 421] width 77 height 25
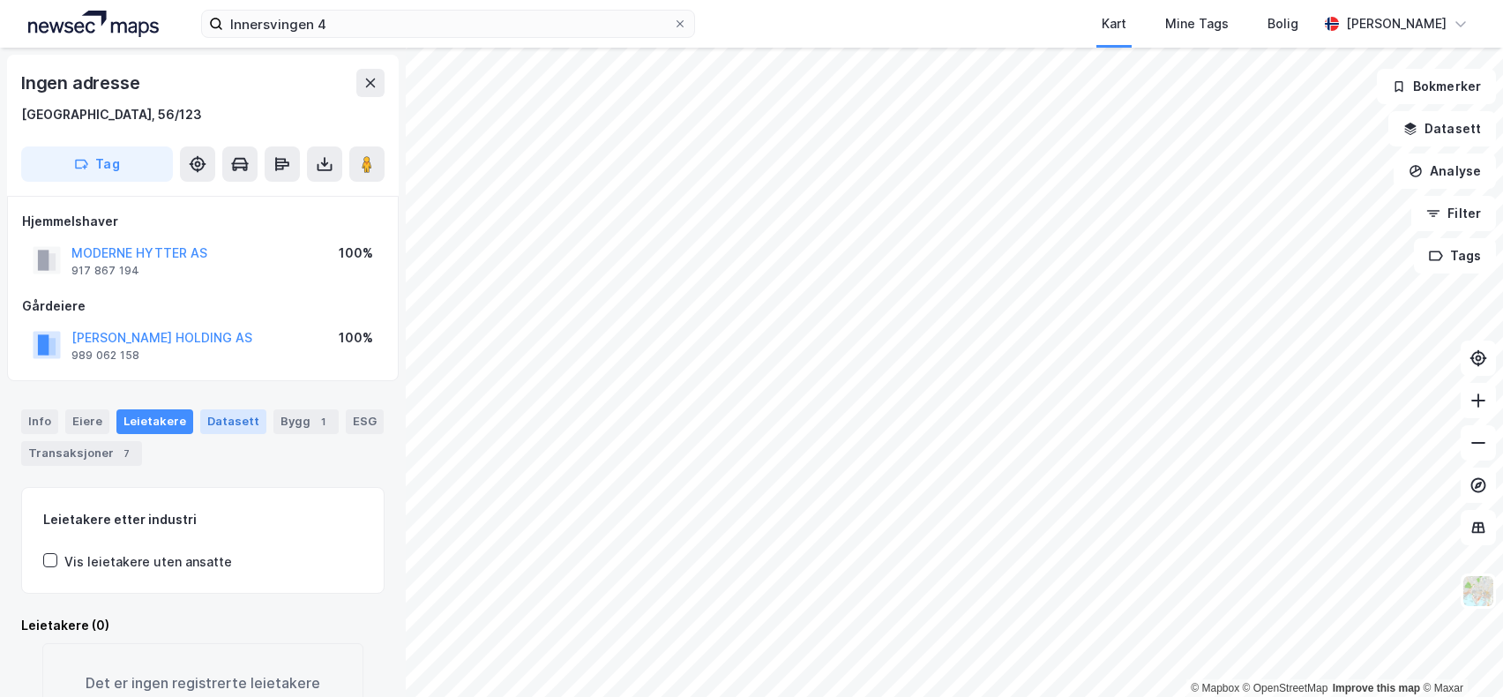
click at [213, 419] on div "Datasett" at bounding box center [233, 421] width 66 height 25
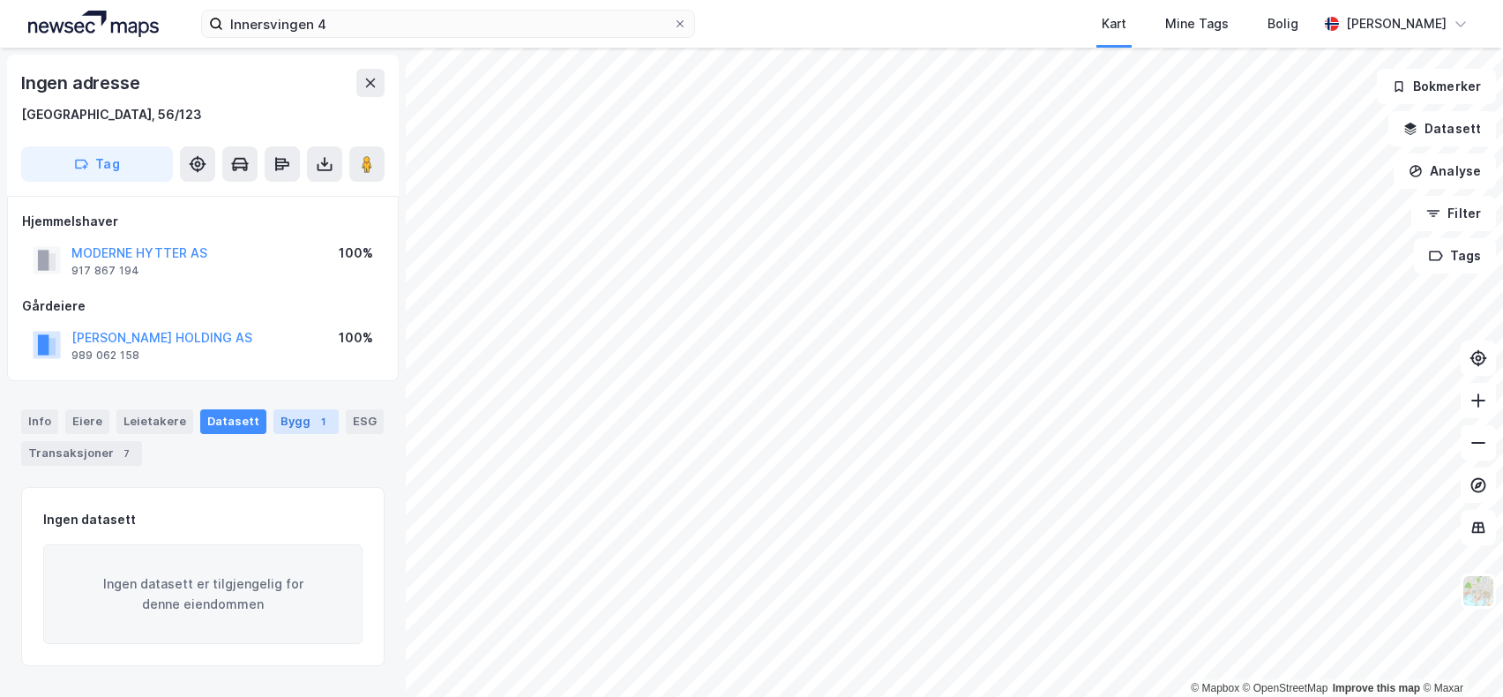
click at [314, 417] on div "1" at bounding box center [323, 422] width 18 height 18
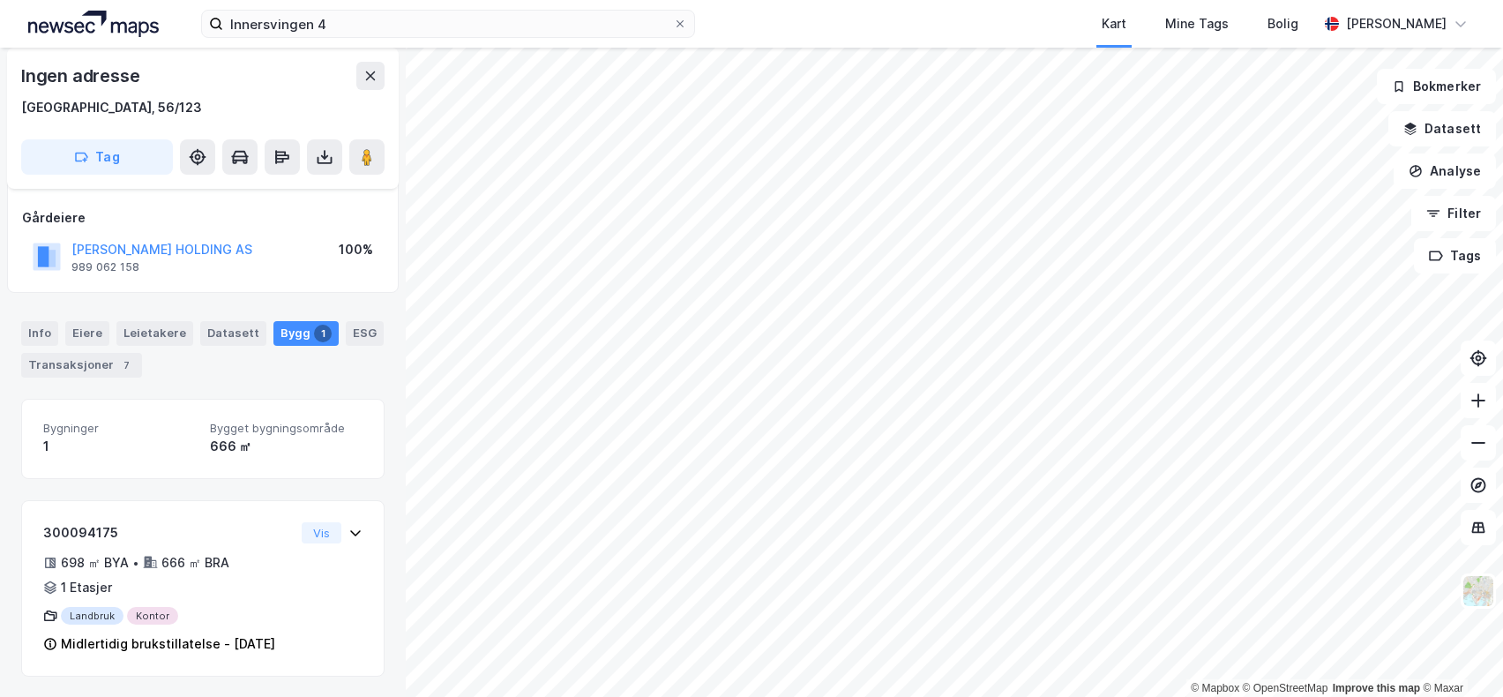
scroll to position [108, 0]
click at [349, 320] on div "ESG" at bounding box center [365, 332] width 38 height 25
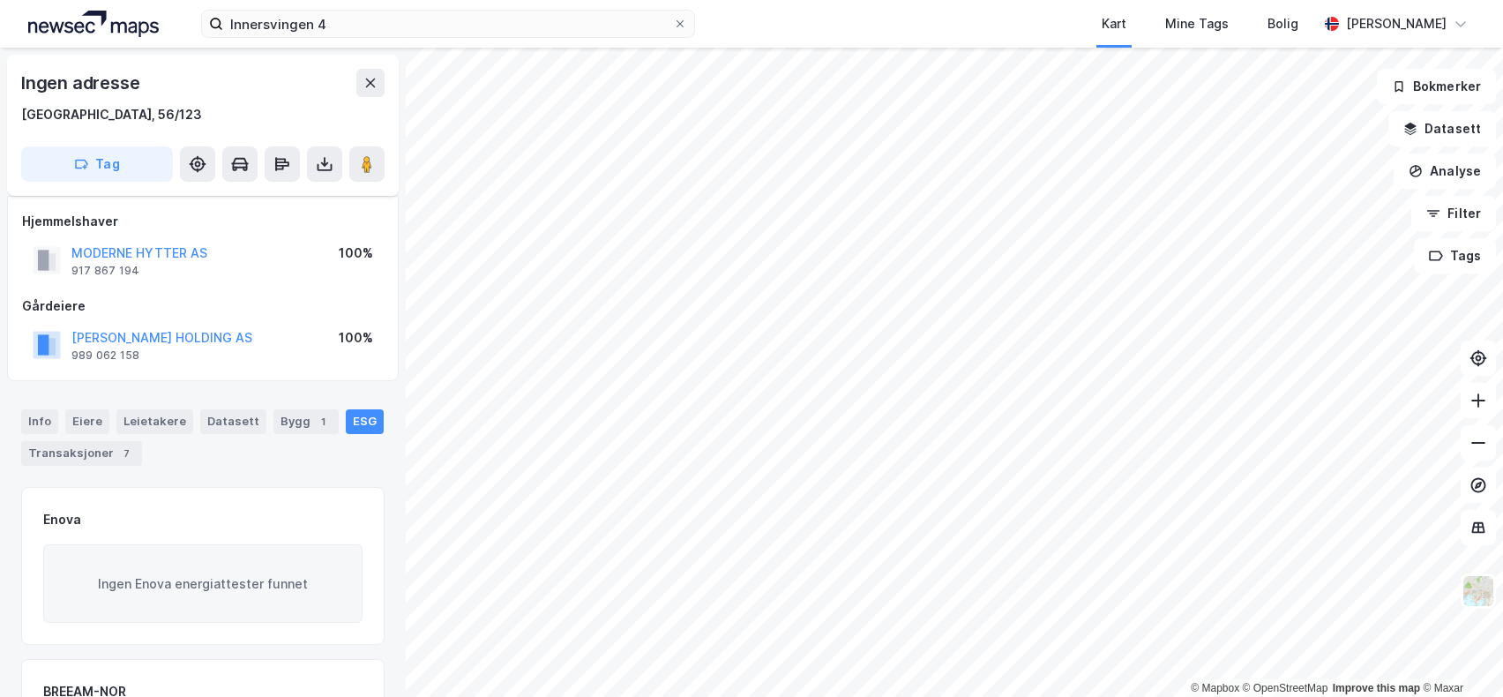
scroll to position [88, 0]
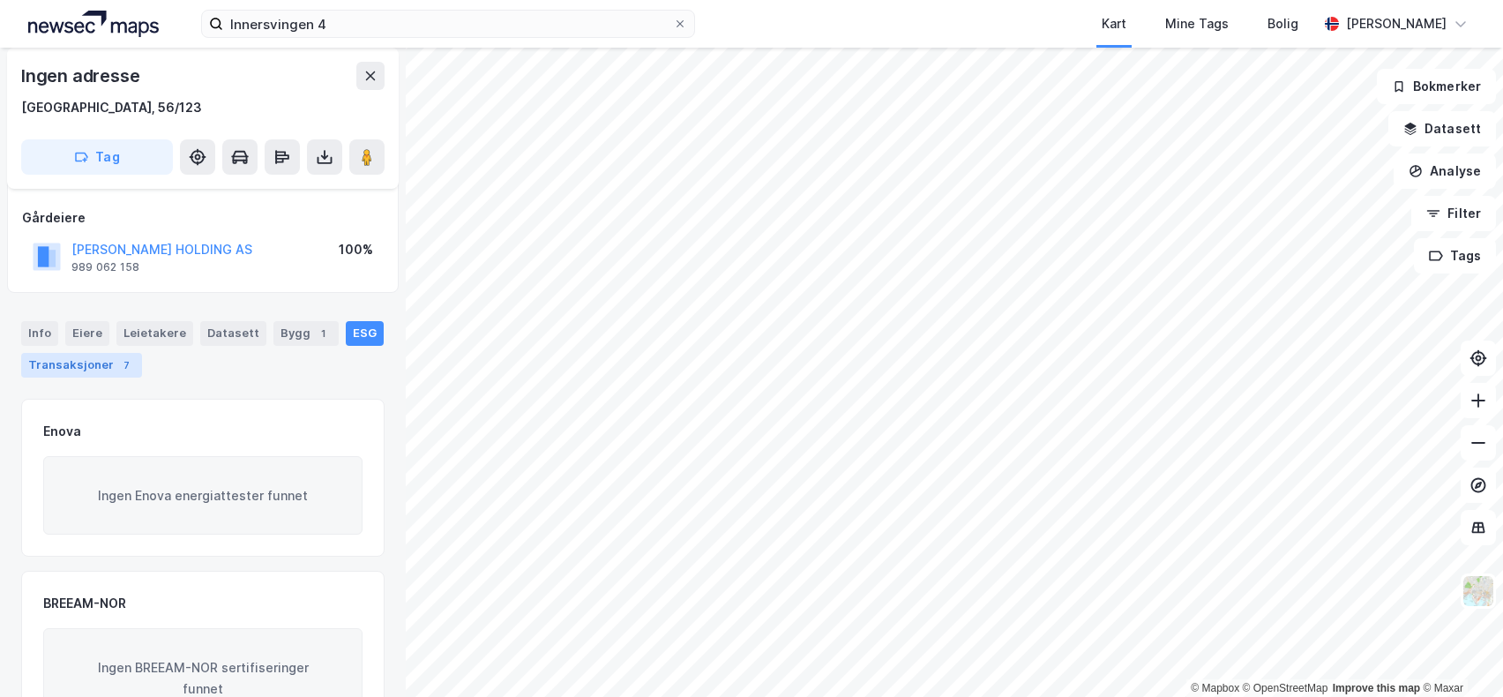
click at [95, 363] on div "Transaksjoner 7" at bounding box center [81, 365] width 121 height 25
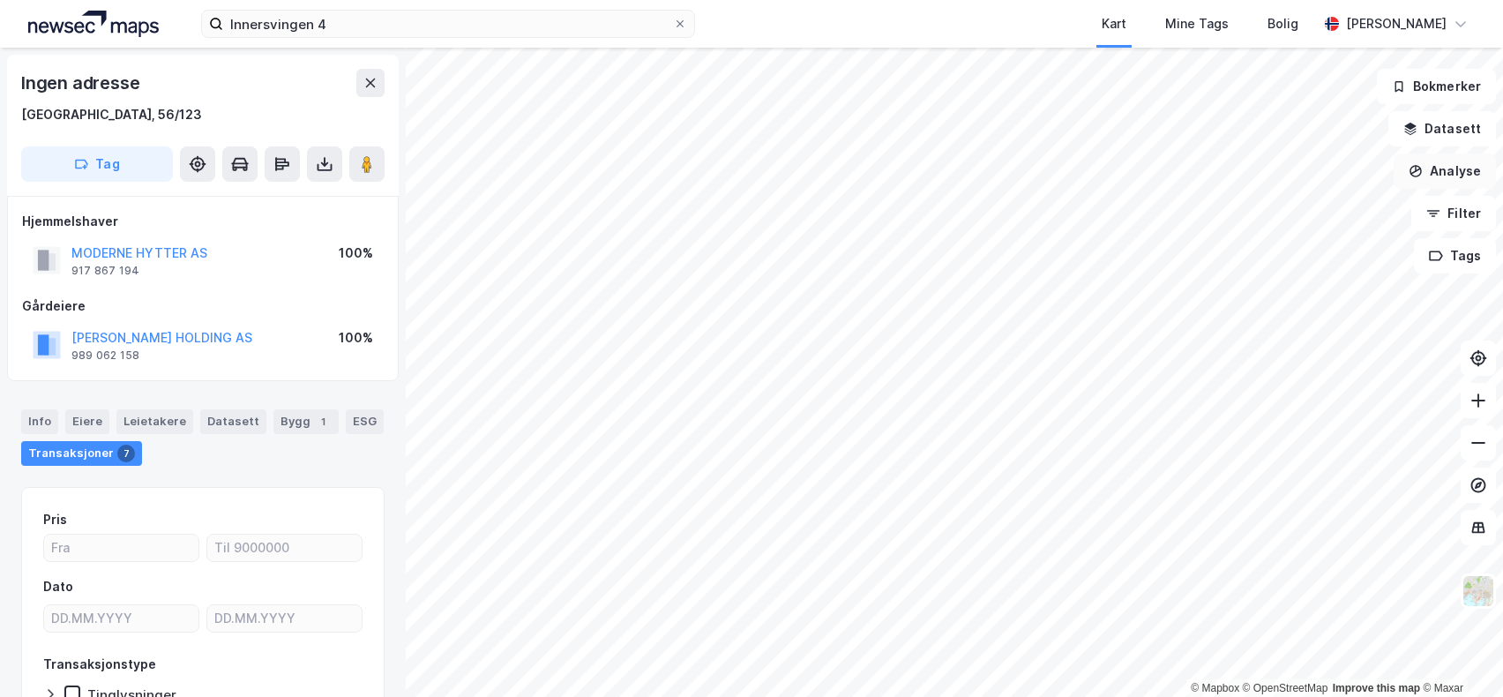
click at [1448, 170] on button "Analyse" at bounding box center [1445, 170] width 102 height 35
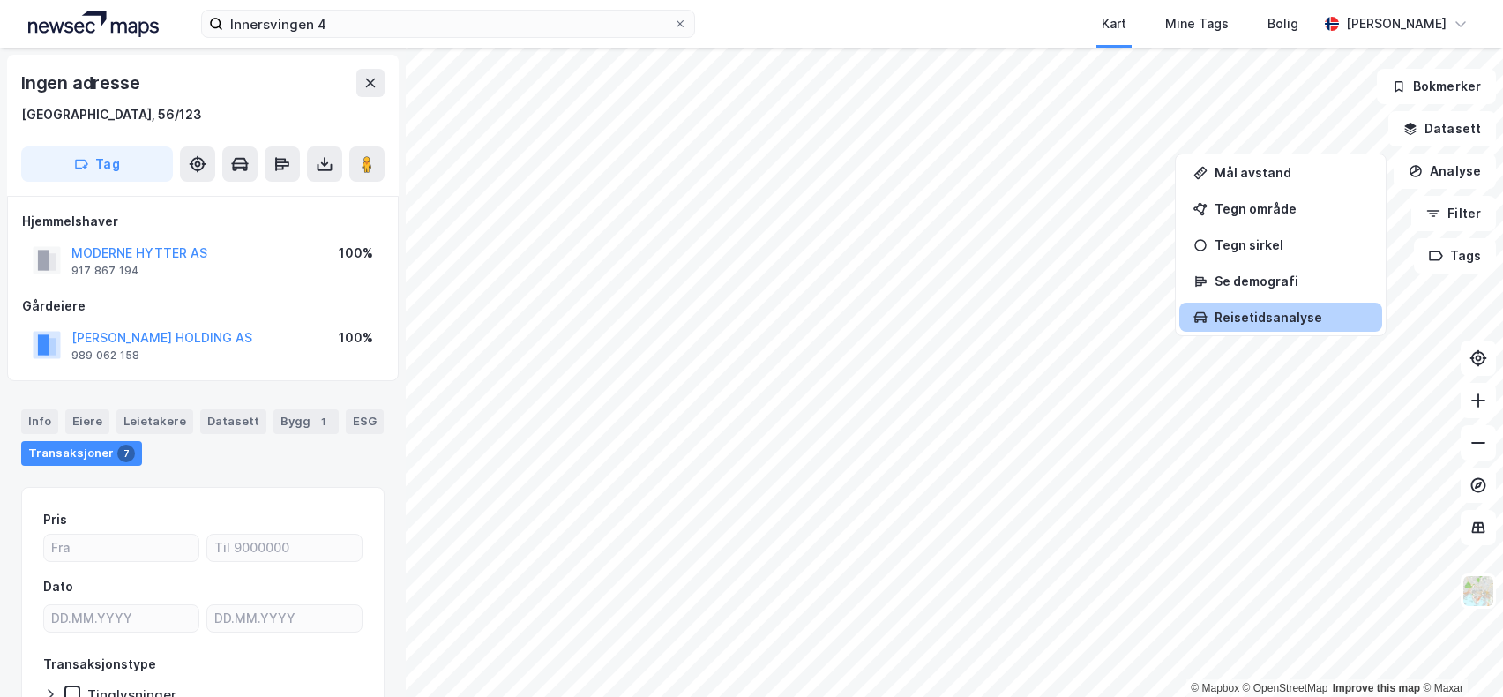
click at [1292, 318] on div "Reisetidsanalyse" at bounding box center [1291, 317] width 153 height 15
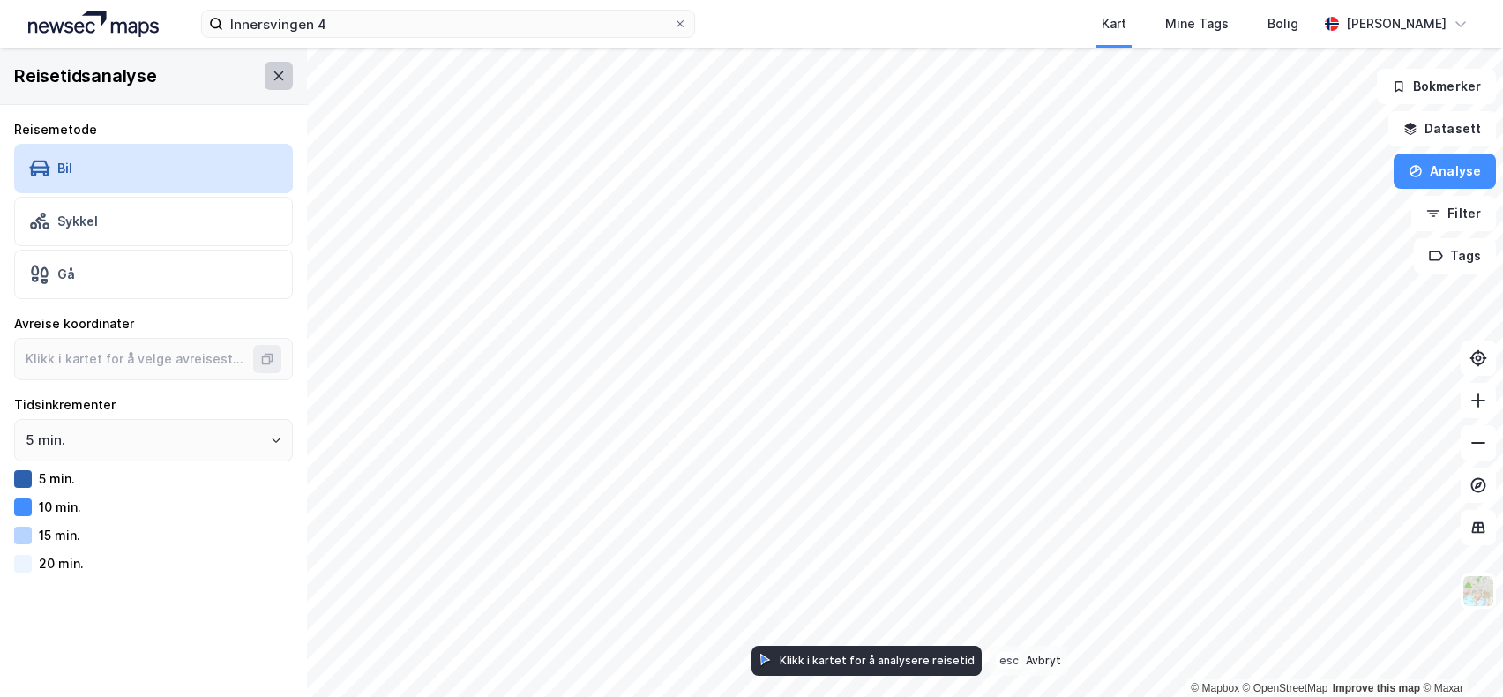
click at [272, 71] on icon at bounding box center [279, 76] width 14 height 14
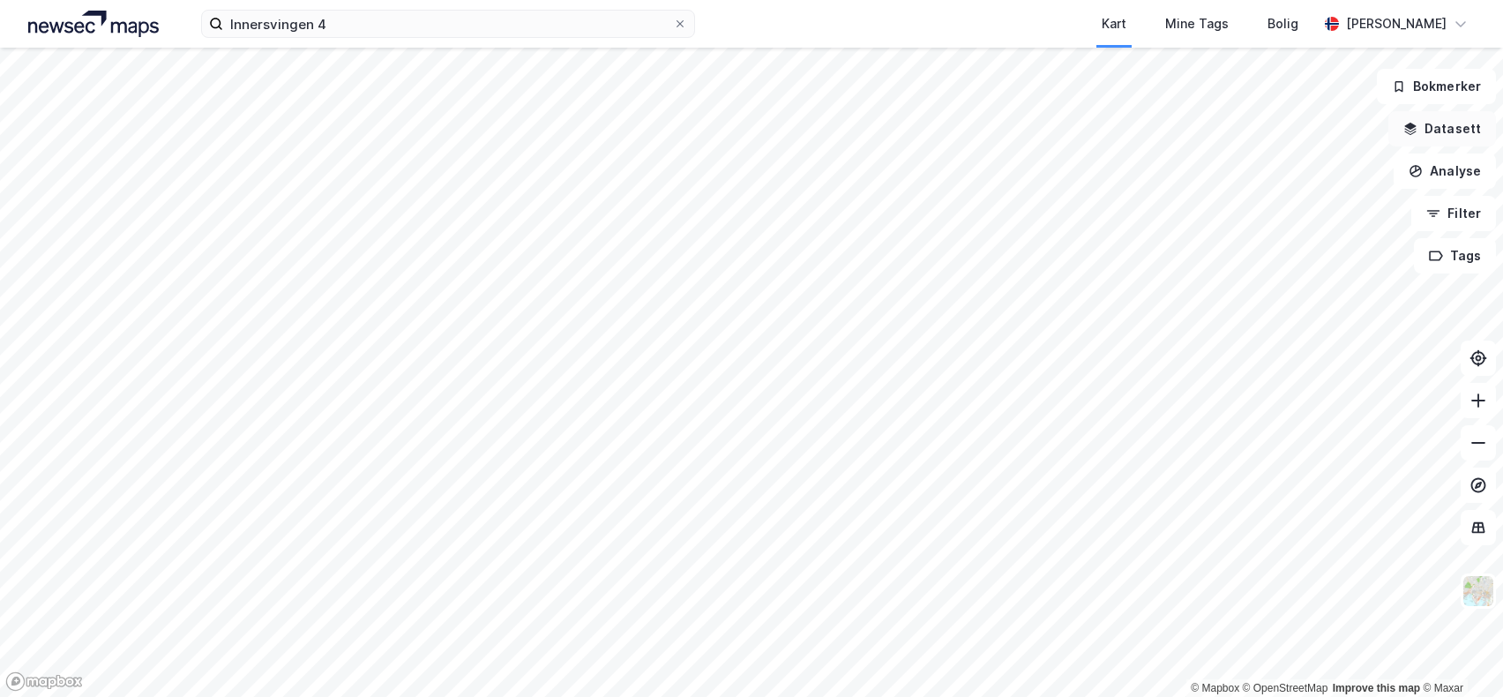
click at [1452, 131] on button "Datasett" at bounding box center [1442, 128] width 108 height 35
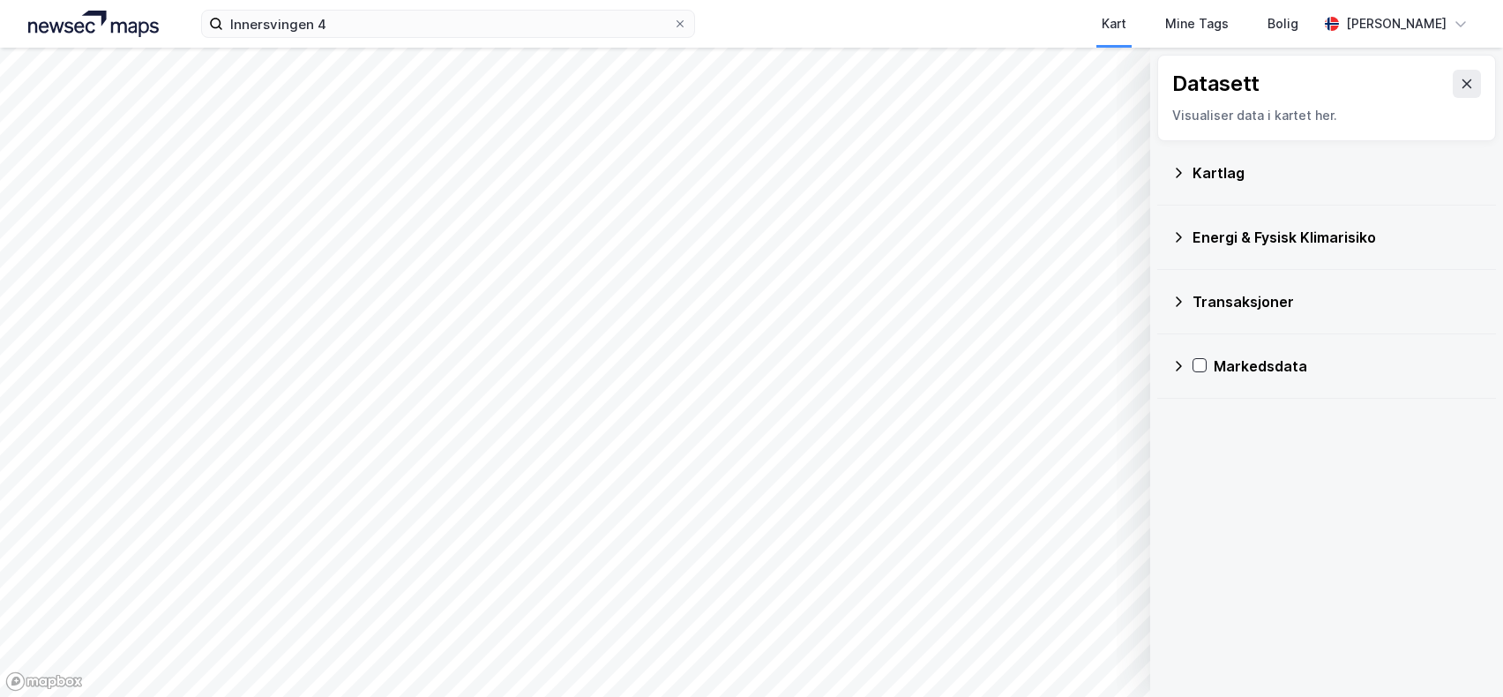
click at [1178, 172] on icon at bounding box center [1178, 173] width 14 height 14
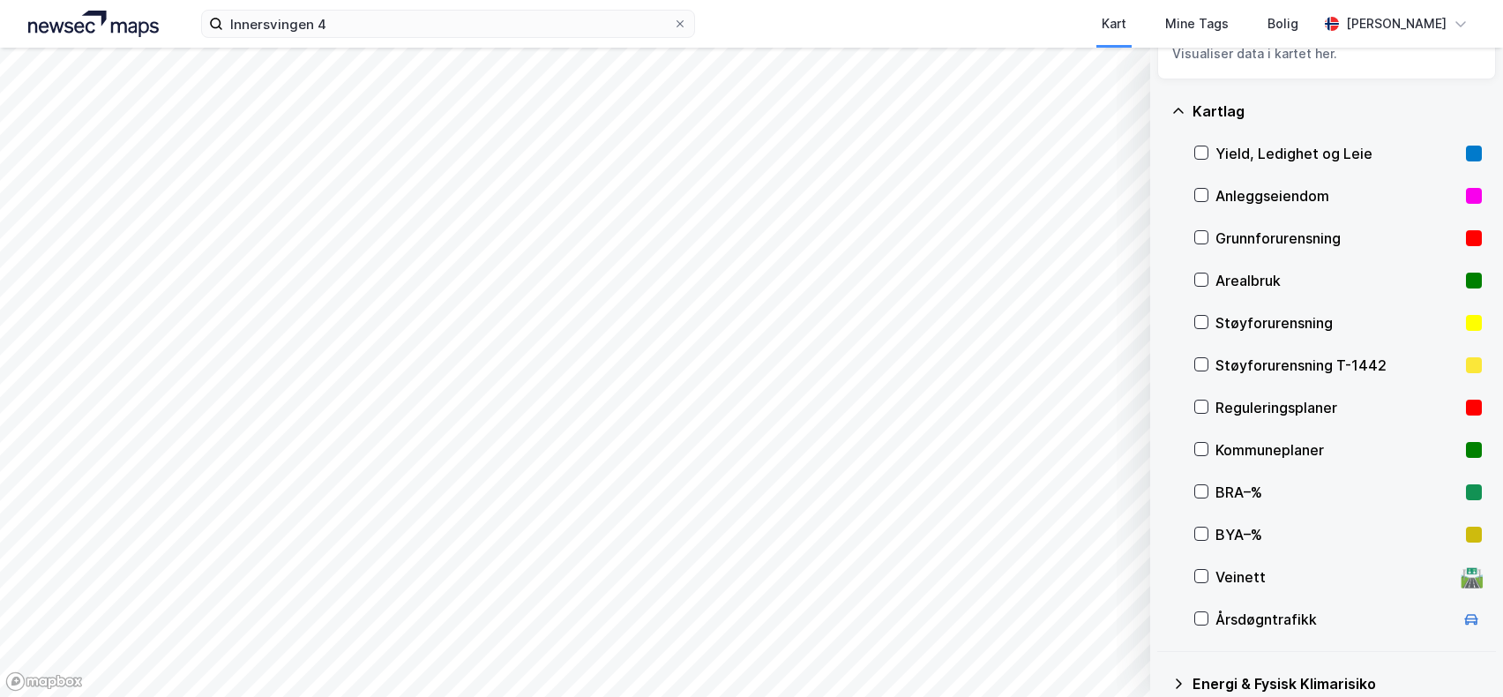
scroll to position [88, 0]
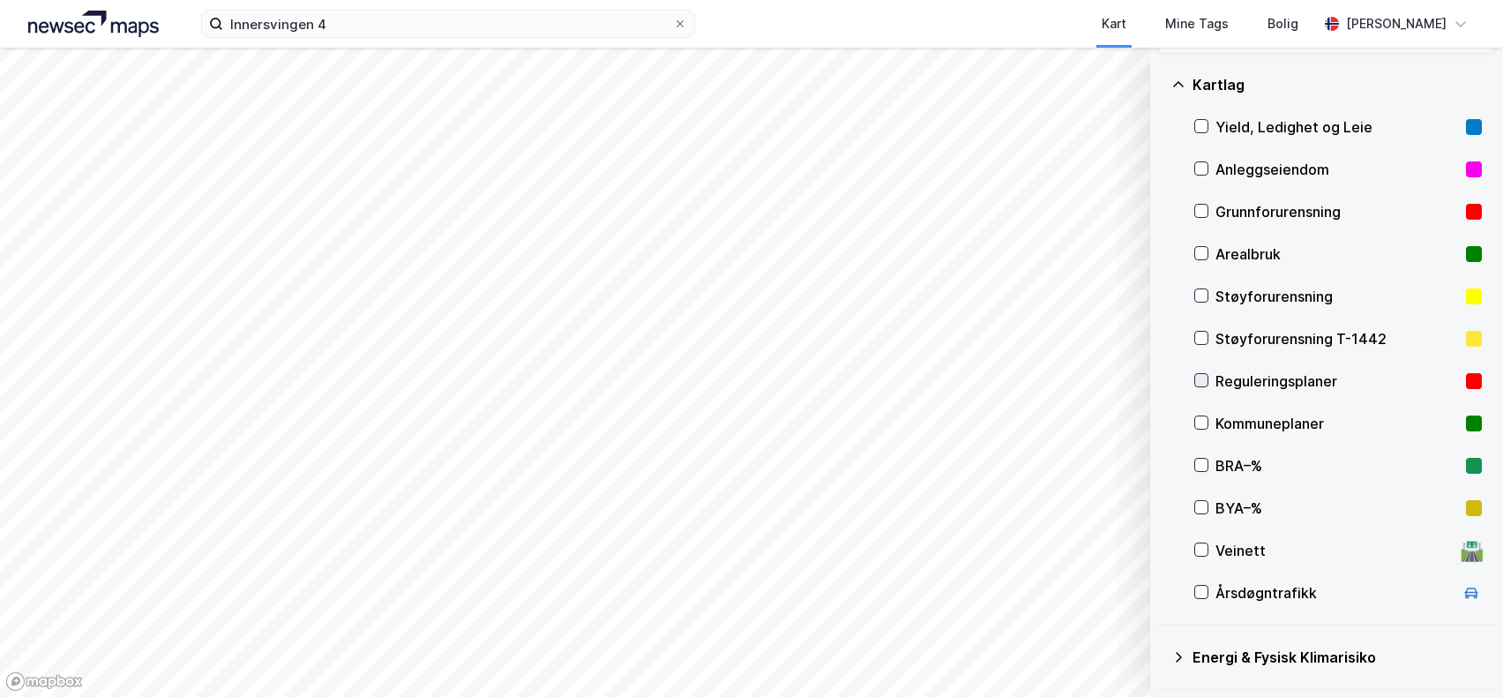
click at [1198, 377] on icon at bounding box center [1201, 380] width 12 height 12
click at [1201, 424] on icon at bounding box center [1202, 423] width 10 height 6
click at [1202, 468] on icon at bounding box center [1201, 465] width 12 height 12
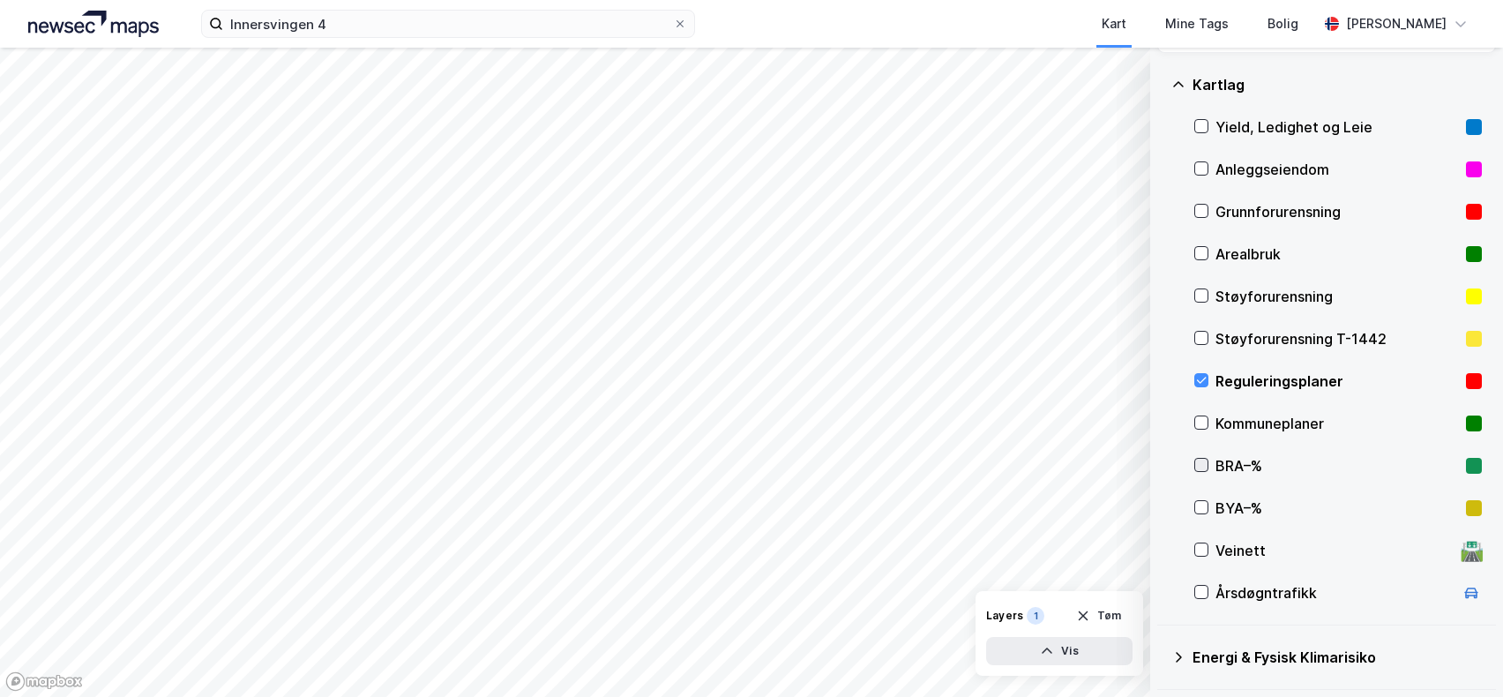
click at [1202, 468] on icon at bounding box center [1201, 465] width 12 height 12
click at [1200, 509] on icon at bounding box center [1202, 508] width 10 height 6
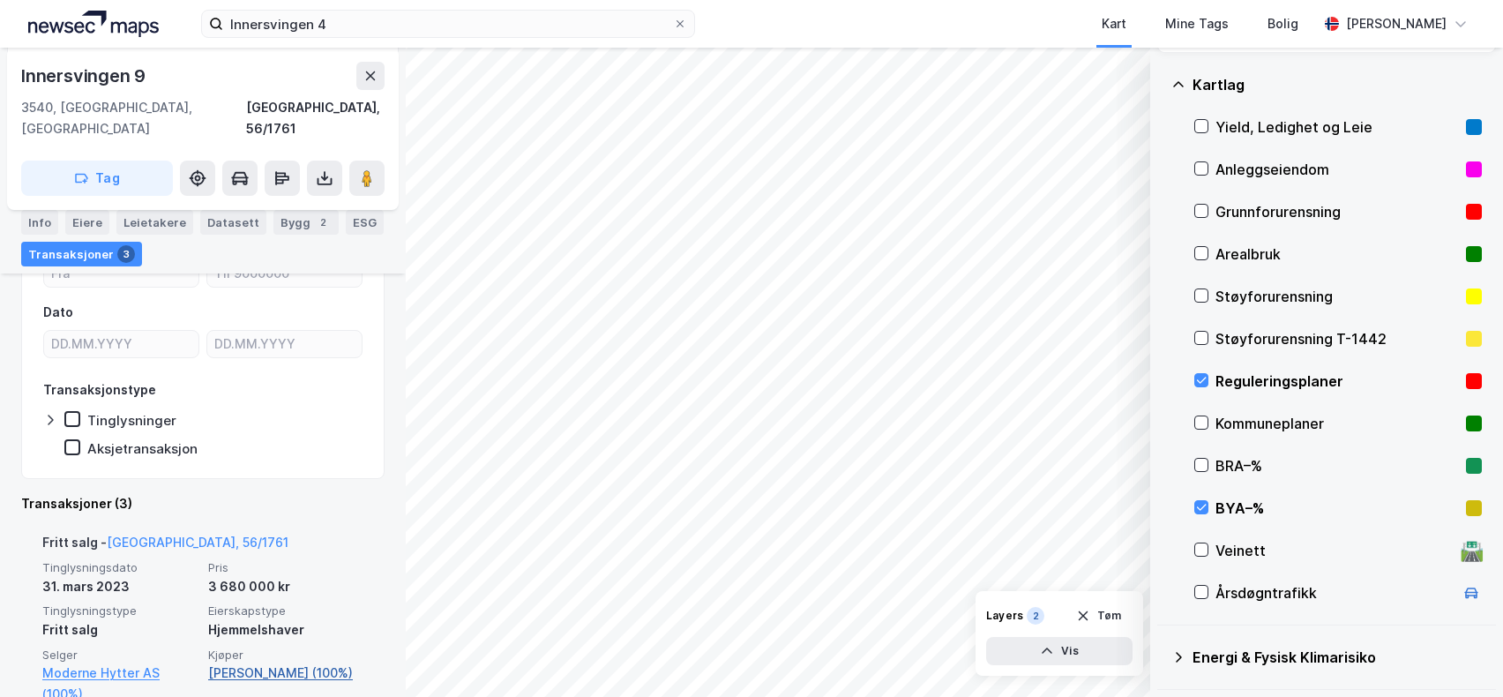
scroll to position [293, 0]
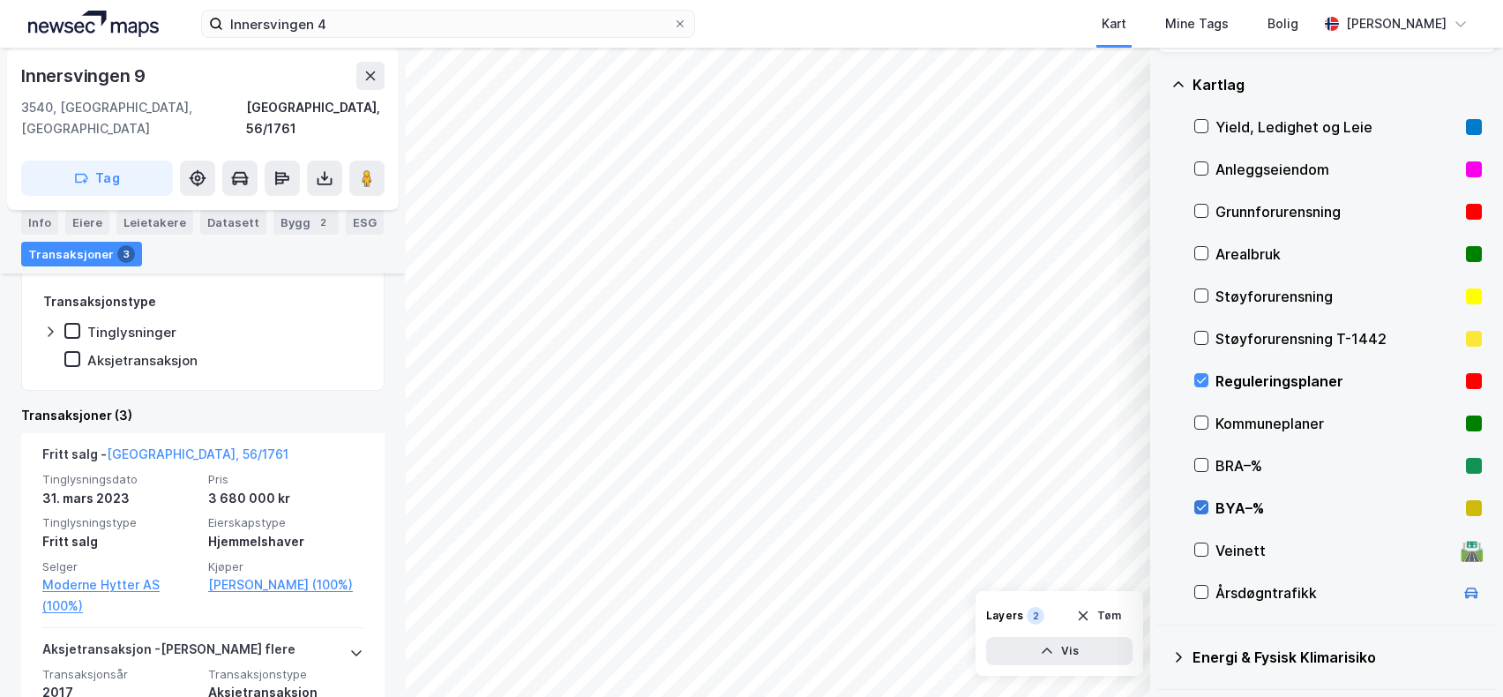
click at [1198, 505] on icon at bounding box center [1201, 507] width 12 height 12
click at [1203, 550] on icon at bounding box center [1201, 549] width 12 height 12
click at [1201, 590] on icon at bounding box center [1201, 592] width 12 height 12
click at [1205, 589] on icon at bounding box center [1202, 592] width 10 height 6
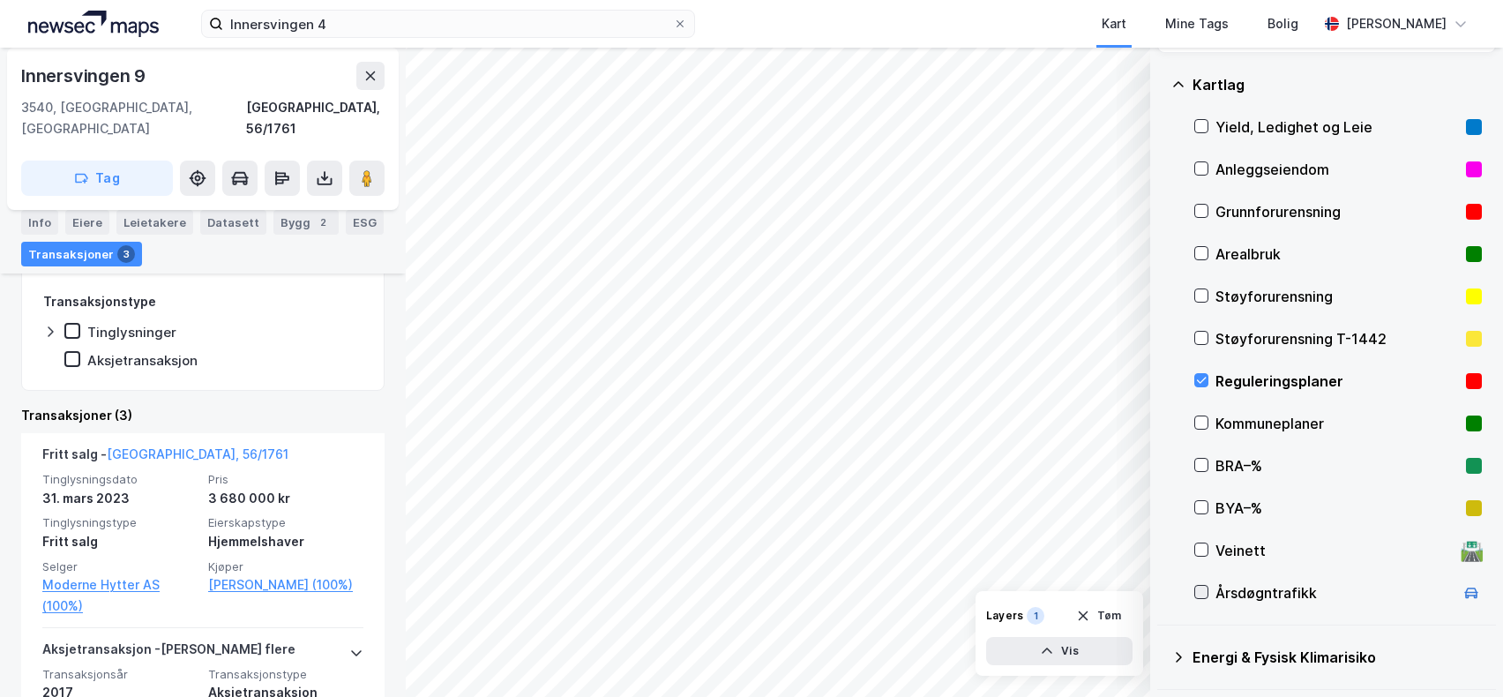
click at [1205, 589] on icon at bounding box center [1202, 592] width 10 height 6
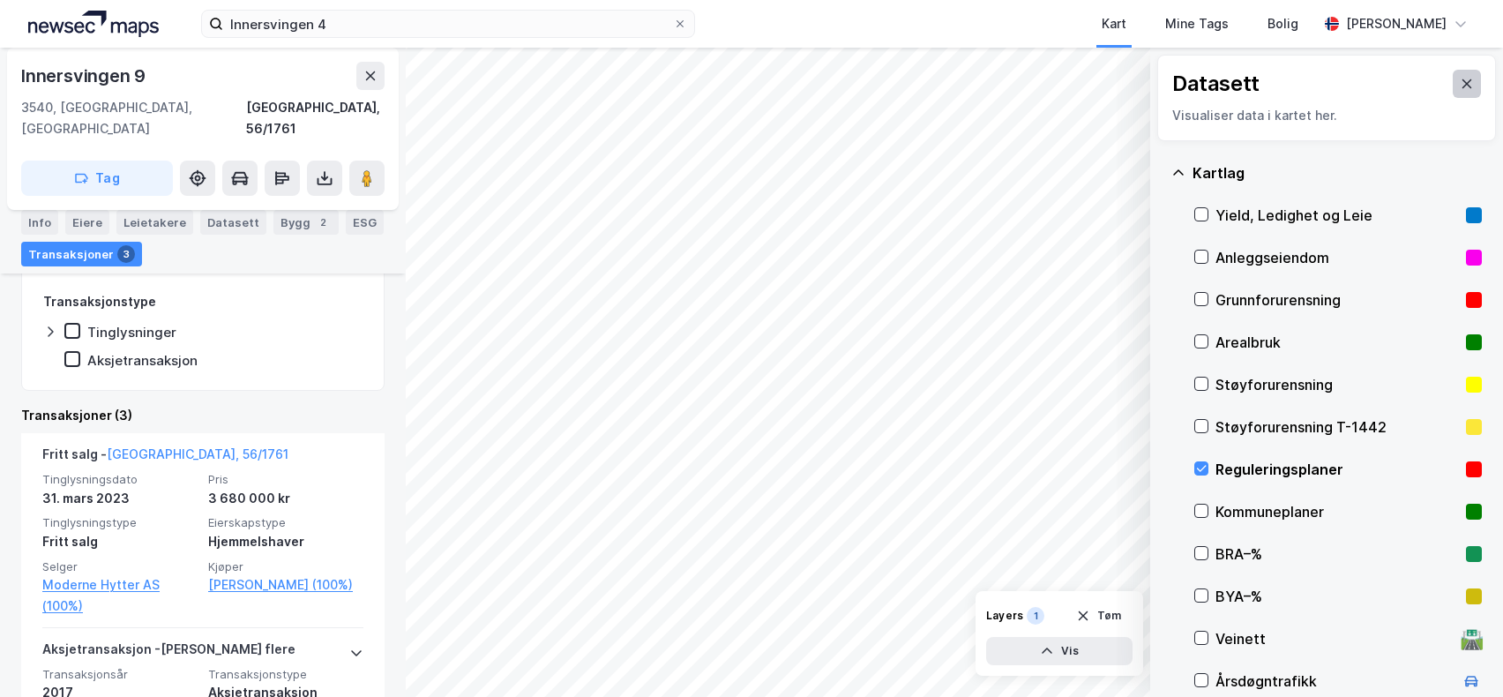
click at [1463, 82] on icon at bounding box center [1468, 83] width 10 height 9
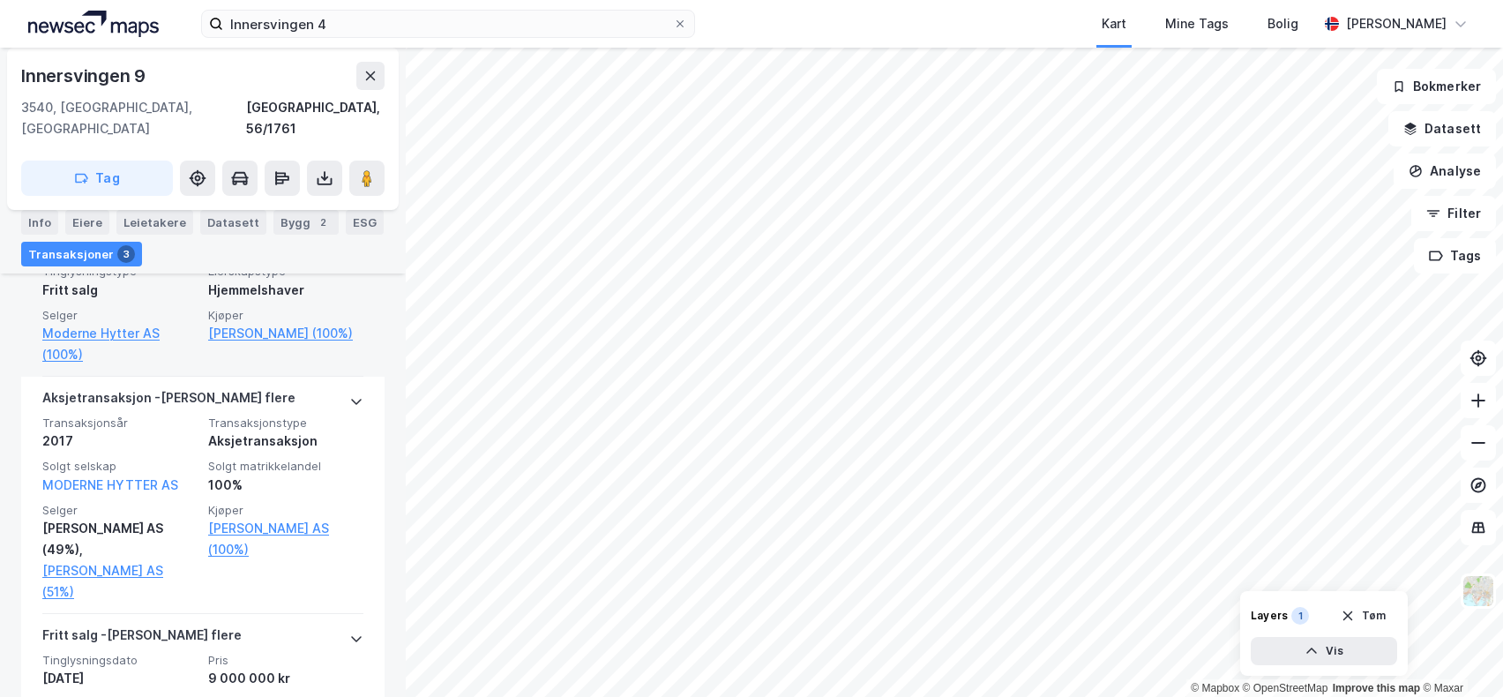
scroll to position [558, 0]
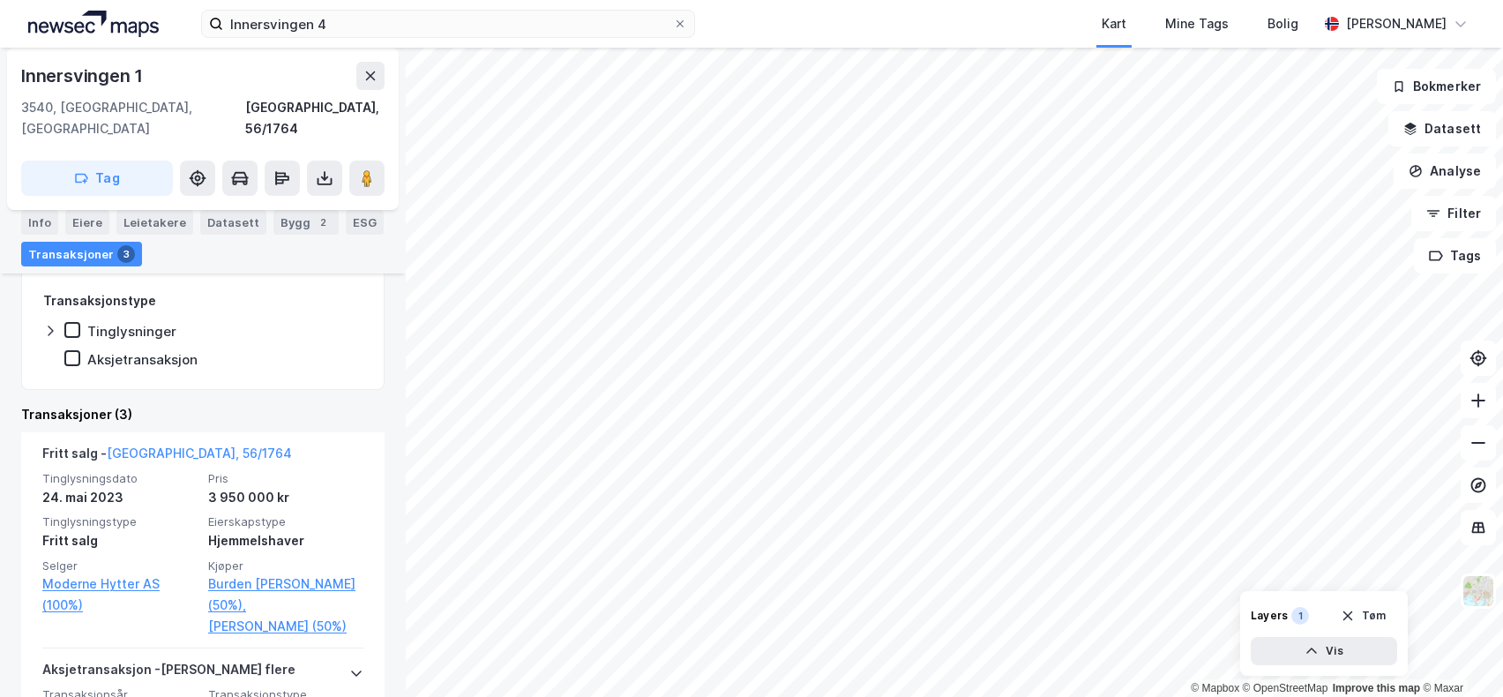
scroll to position [353, 0]
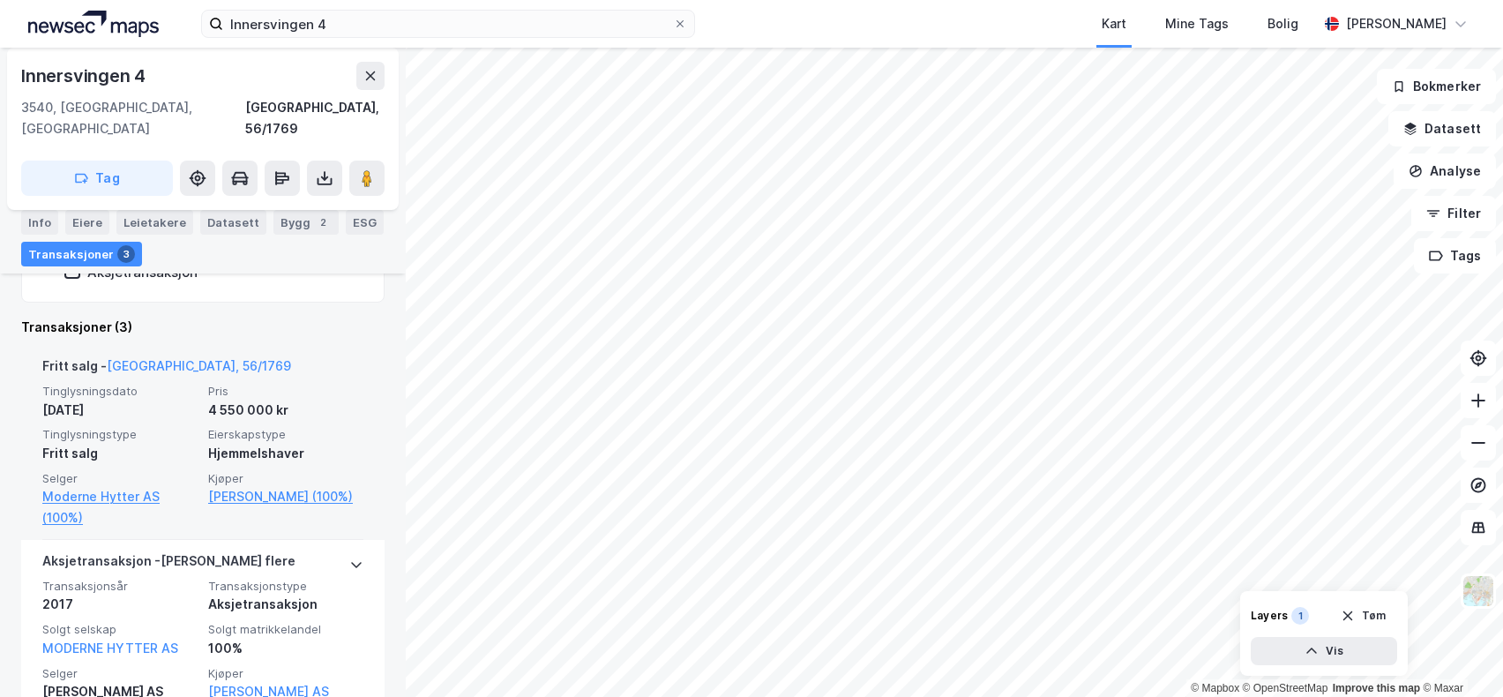
scroll to position [116, 0]
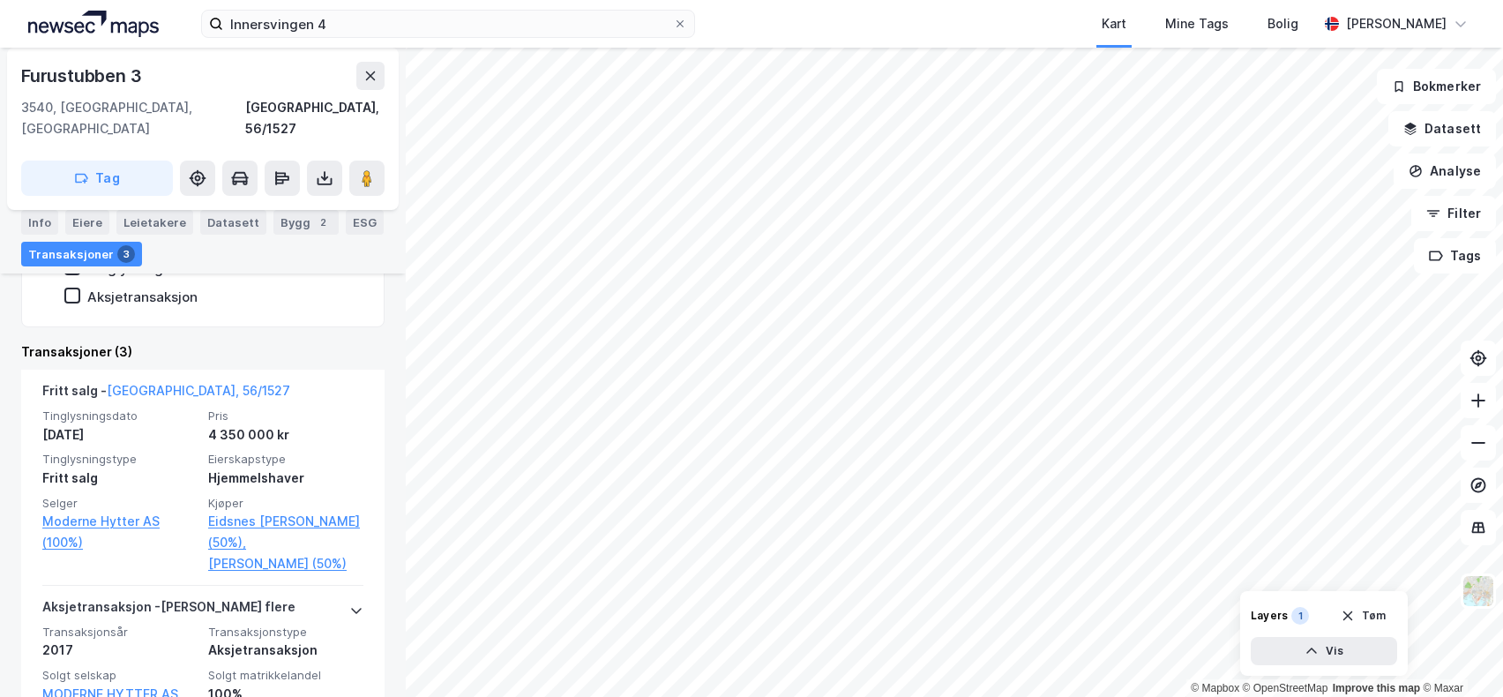
scroll to position [417, 0]
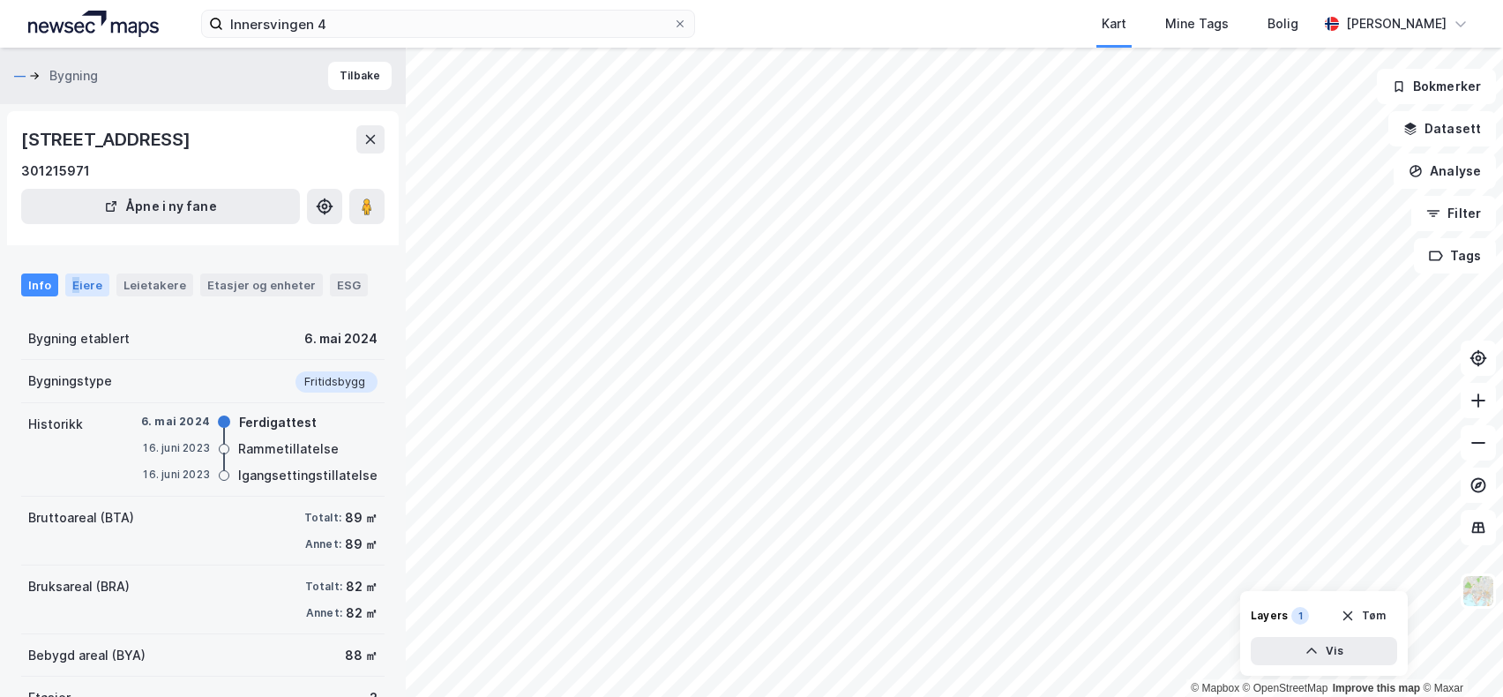
click at [73, 294] on div "Eiere" at bounding box center [87, 284] width 44 height 23
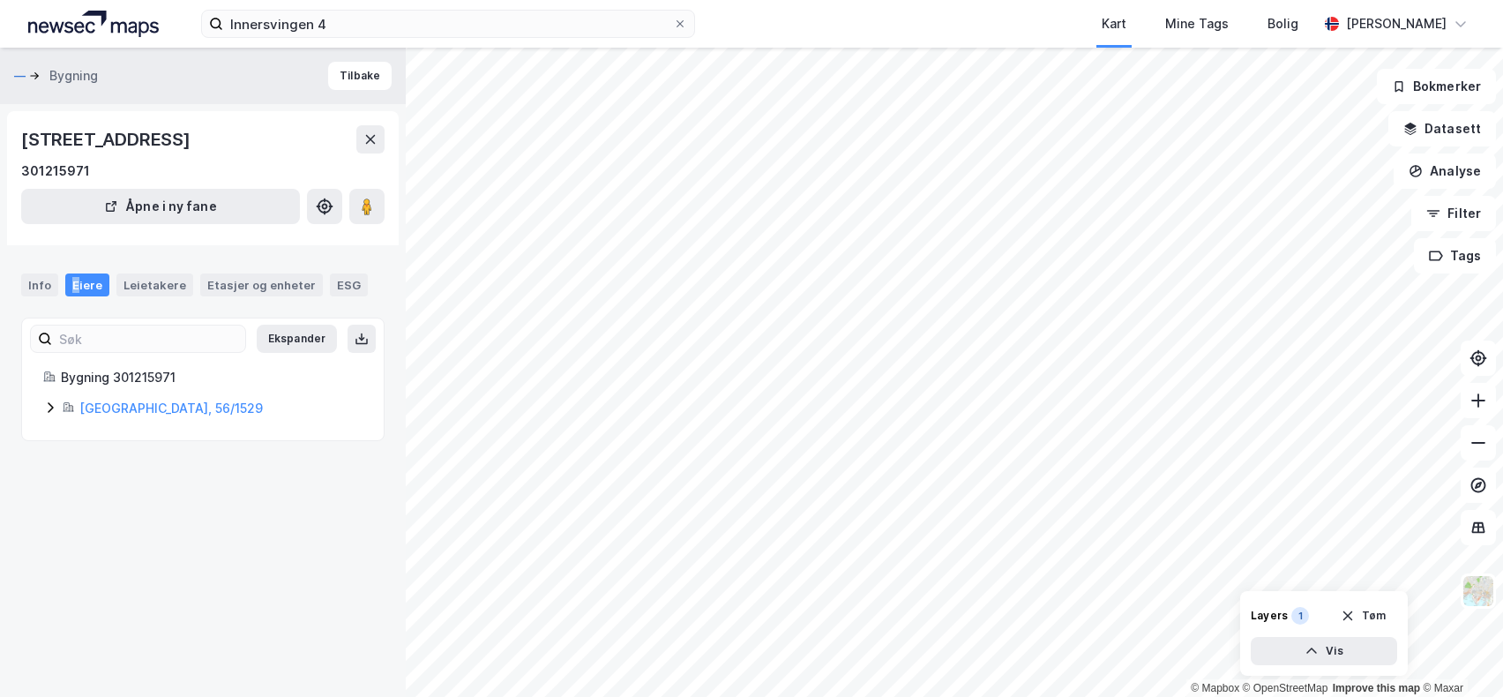
click at [79, 285] on div "Eiere" at bounding box center [87, 284] width 44 height 23
click at [39, 274] on div "Info" at bounding box center [39, 284] width 37 height 23
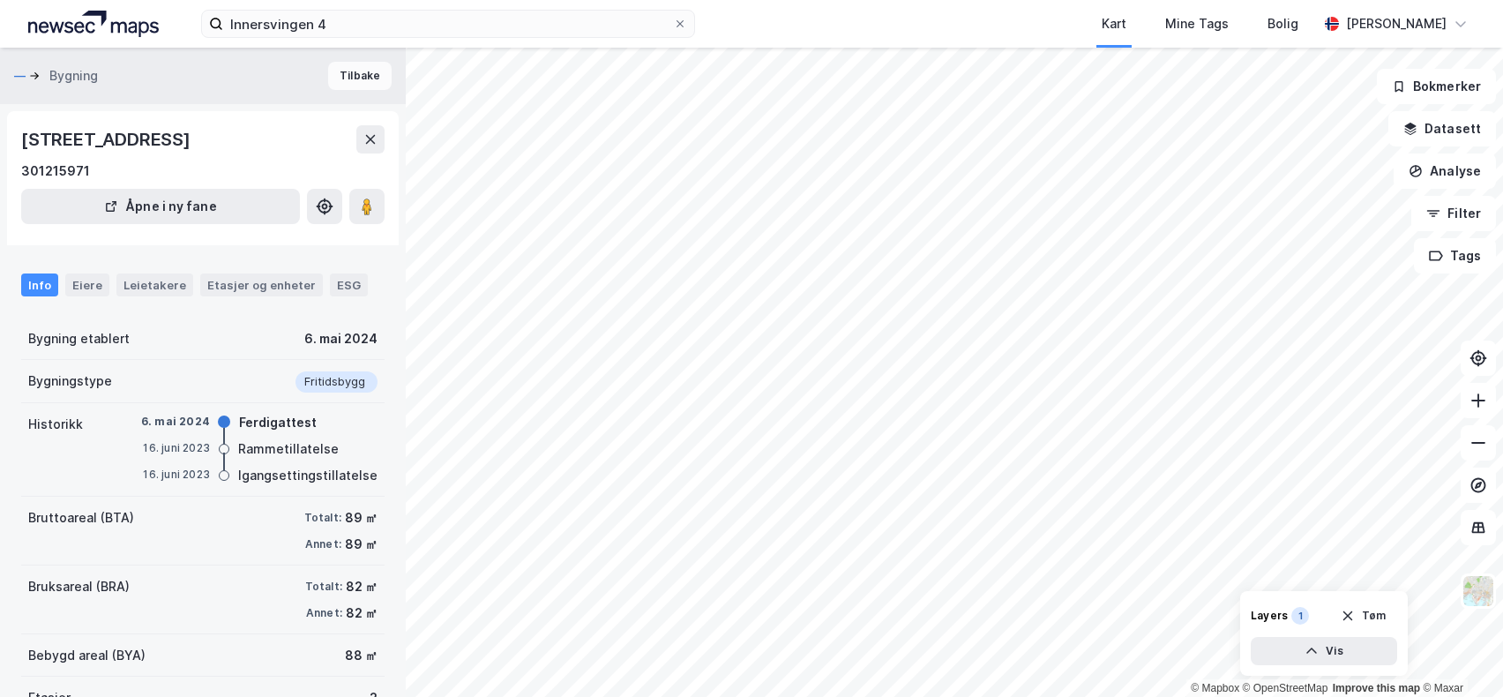
click at [355, 75] on button "Tilbake" at bounding box center [360, 76] width 64 height 28
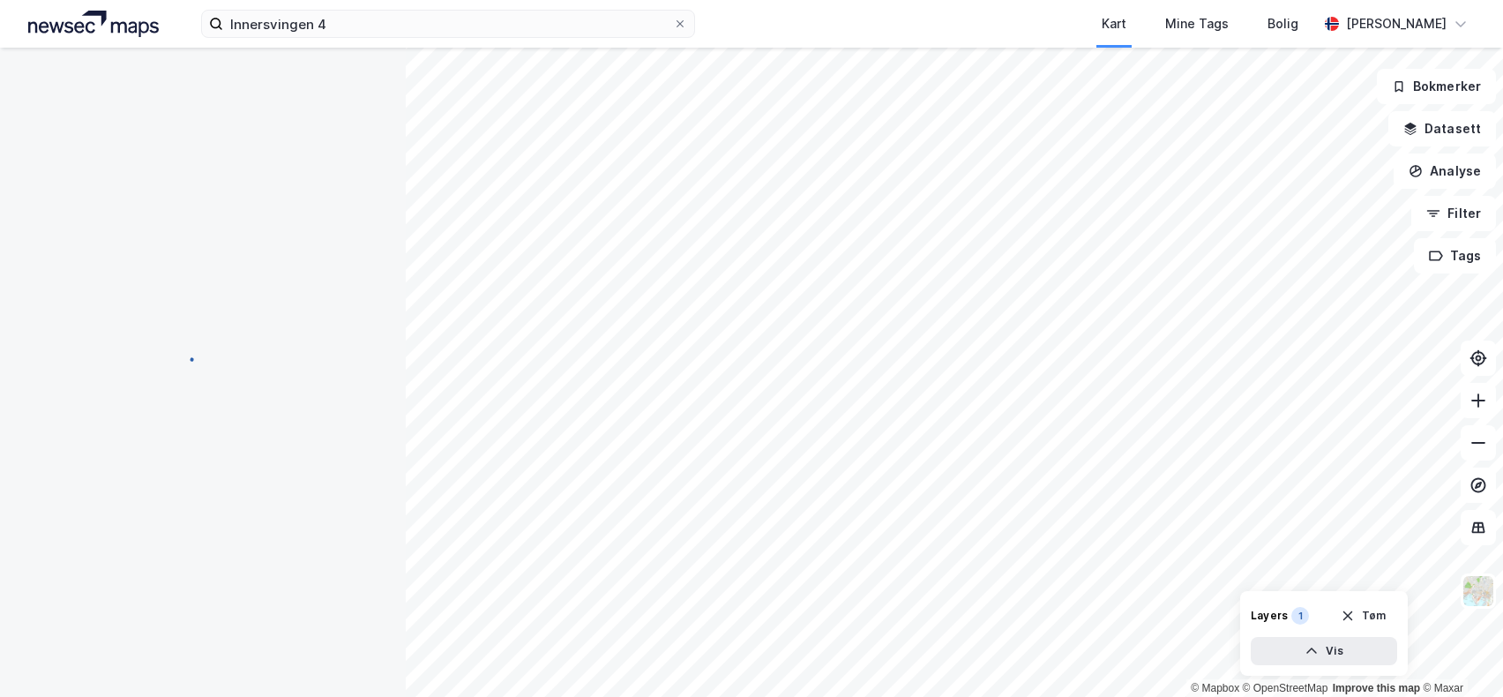
scroll to position [1, 0]
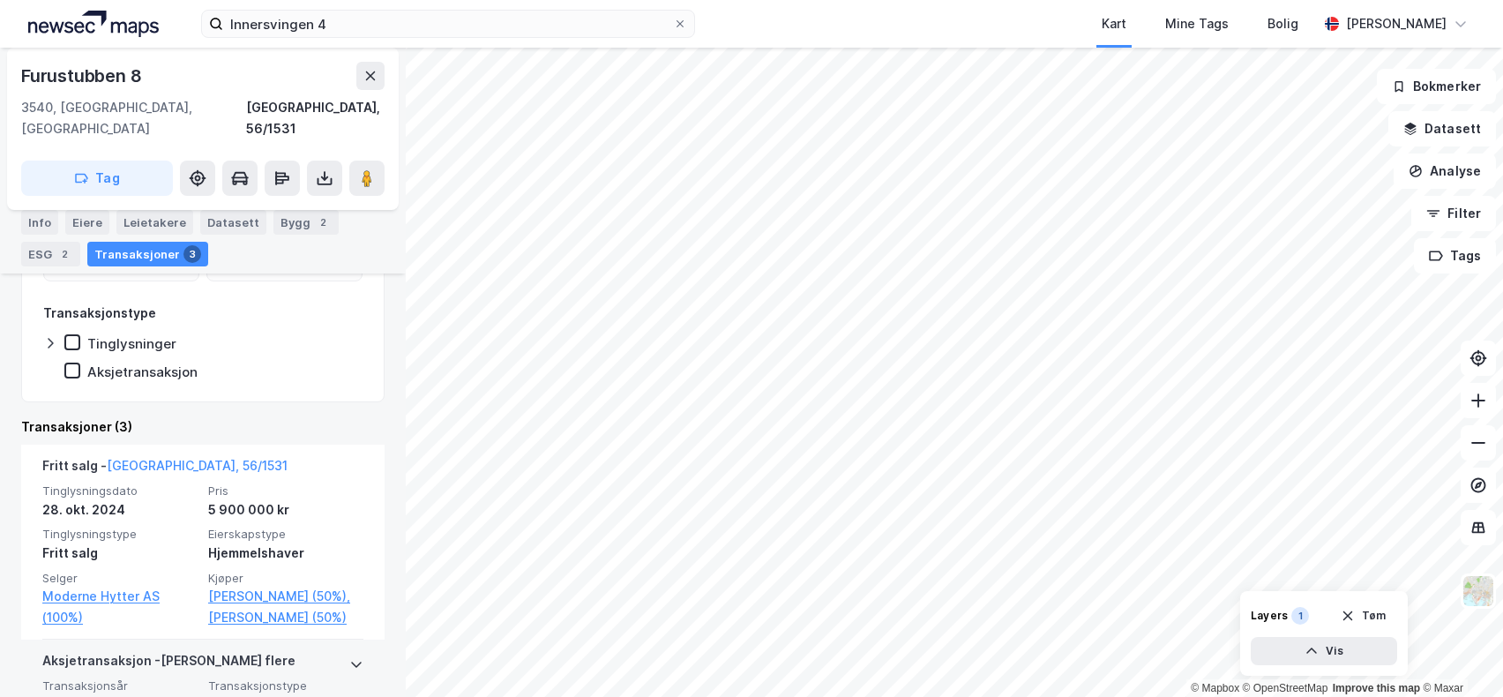
scroll to position [153, 0]
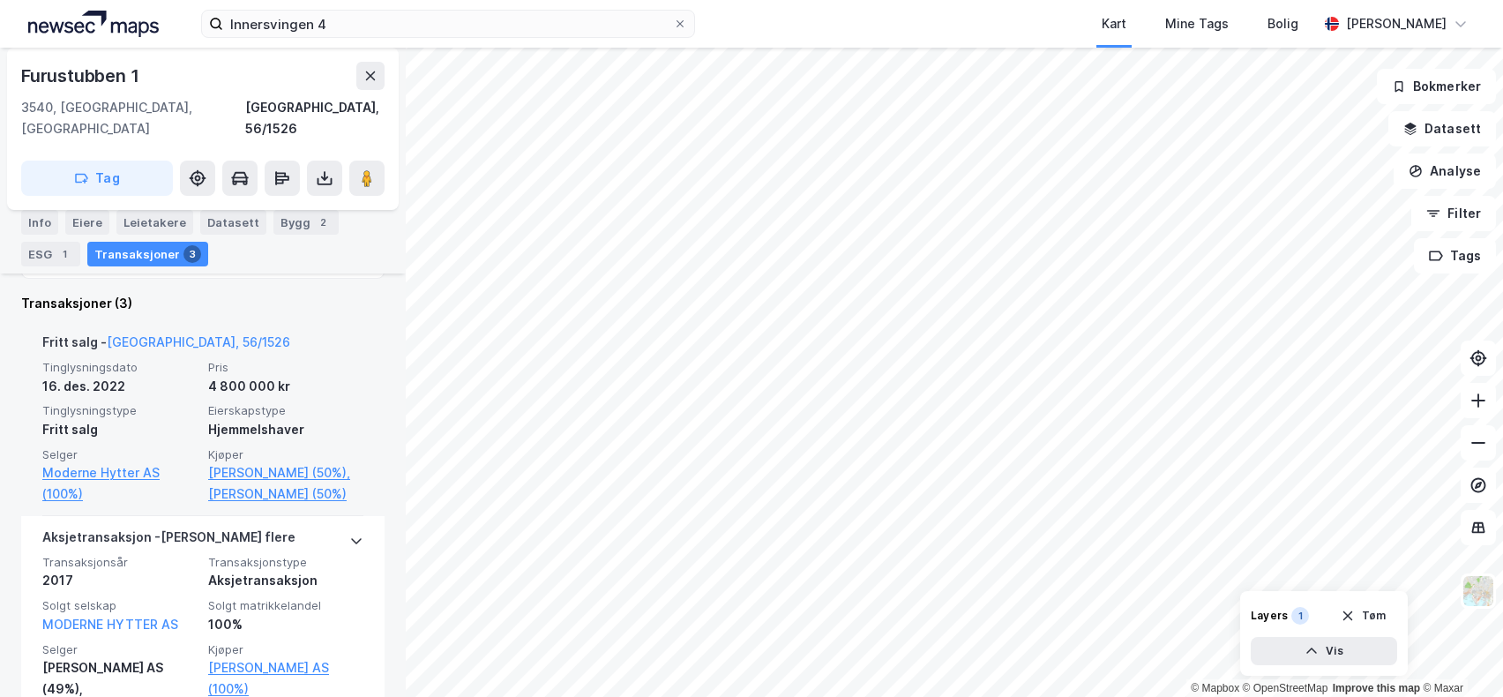
scroll to position [353, 0]
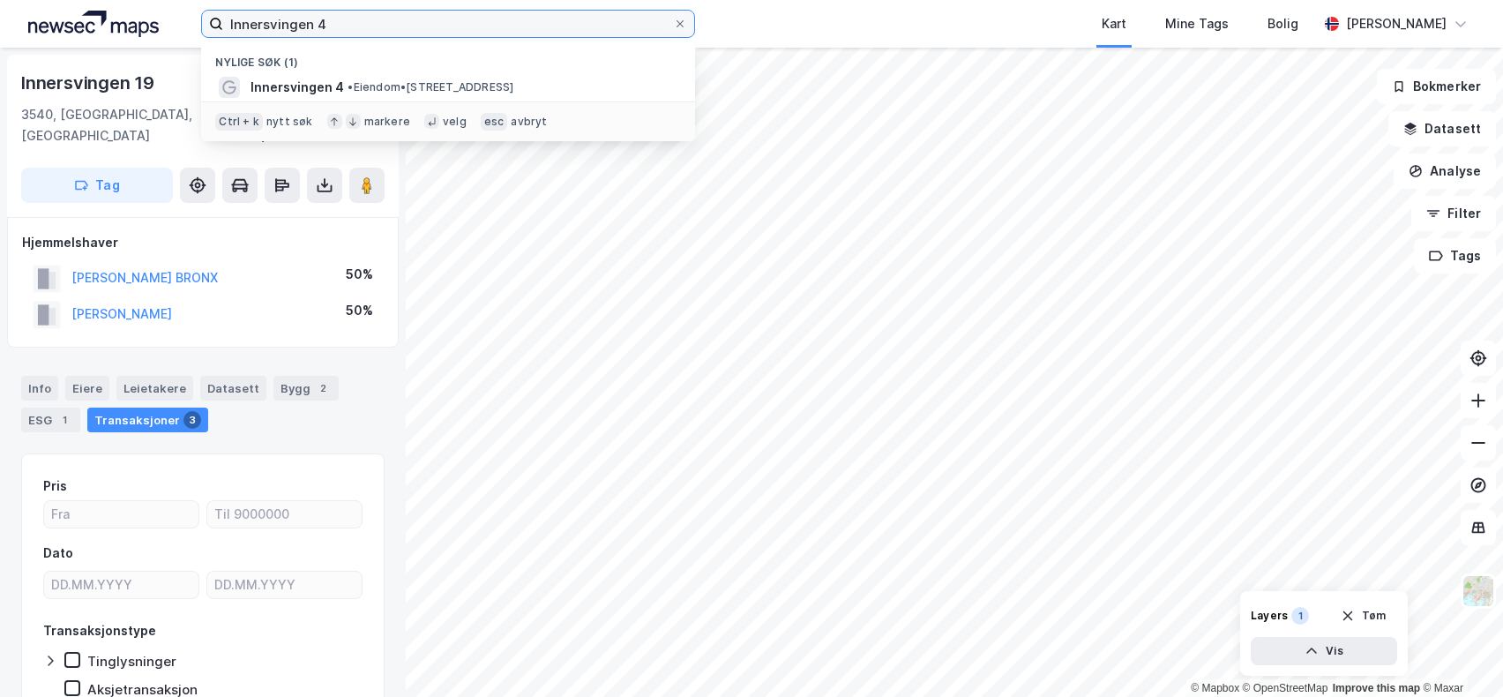
drag, startPoint x: 351, startPoint y: 17, endPoint x: 170, endPoint y: 25, distance: 181.0
click at [170, 25] on div "Innersvingen 4 Nylige søk (1) Innersvingen 4 • Eiendom • Innersvingen 4, 3540 N…" at bounding box center [751, 24] width 1503 height 48
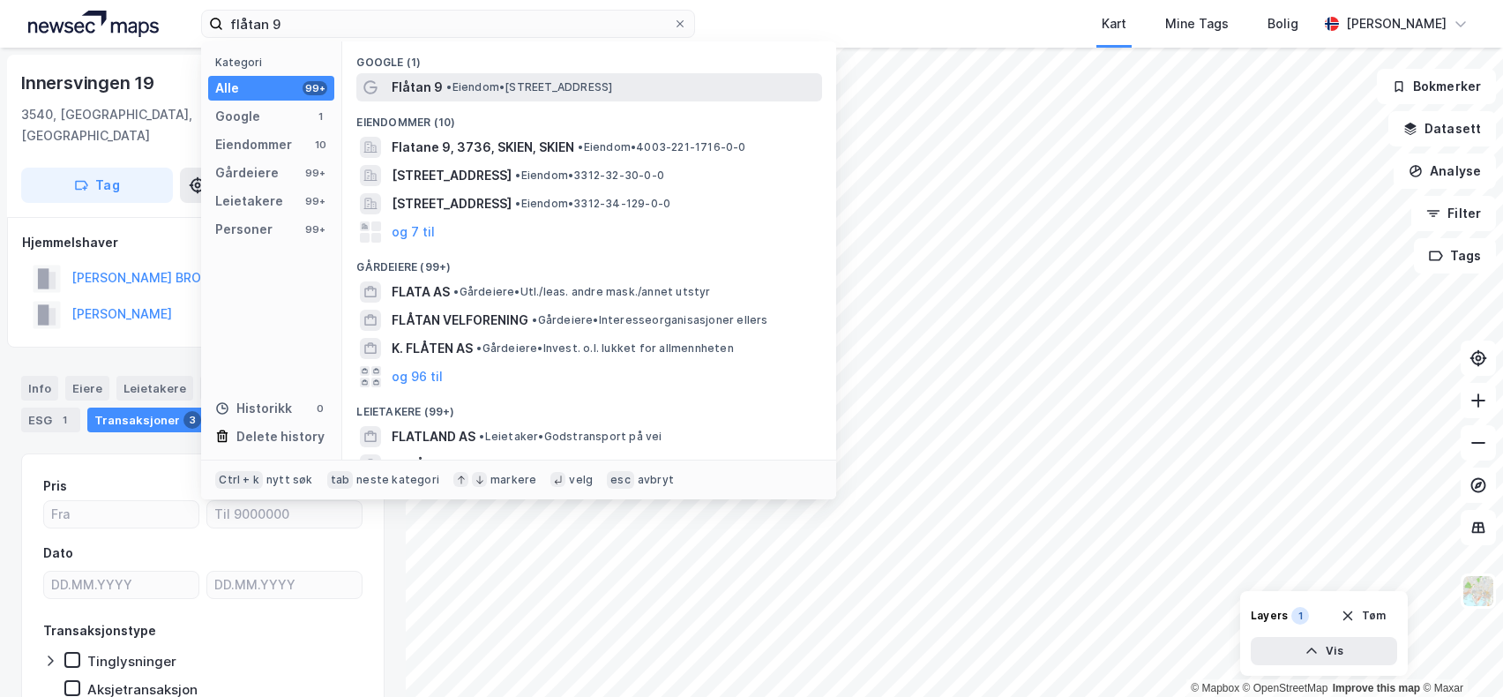
click at [452, 91] on span "•" at bounding box center [448, 86] width 5 height 13
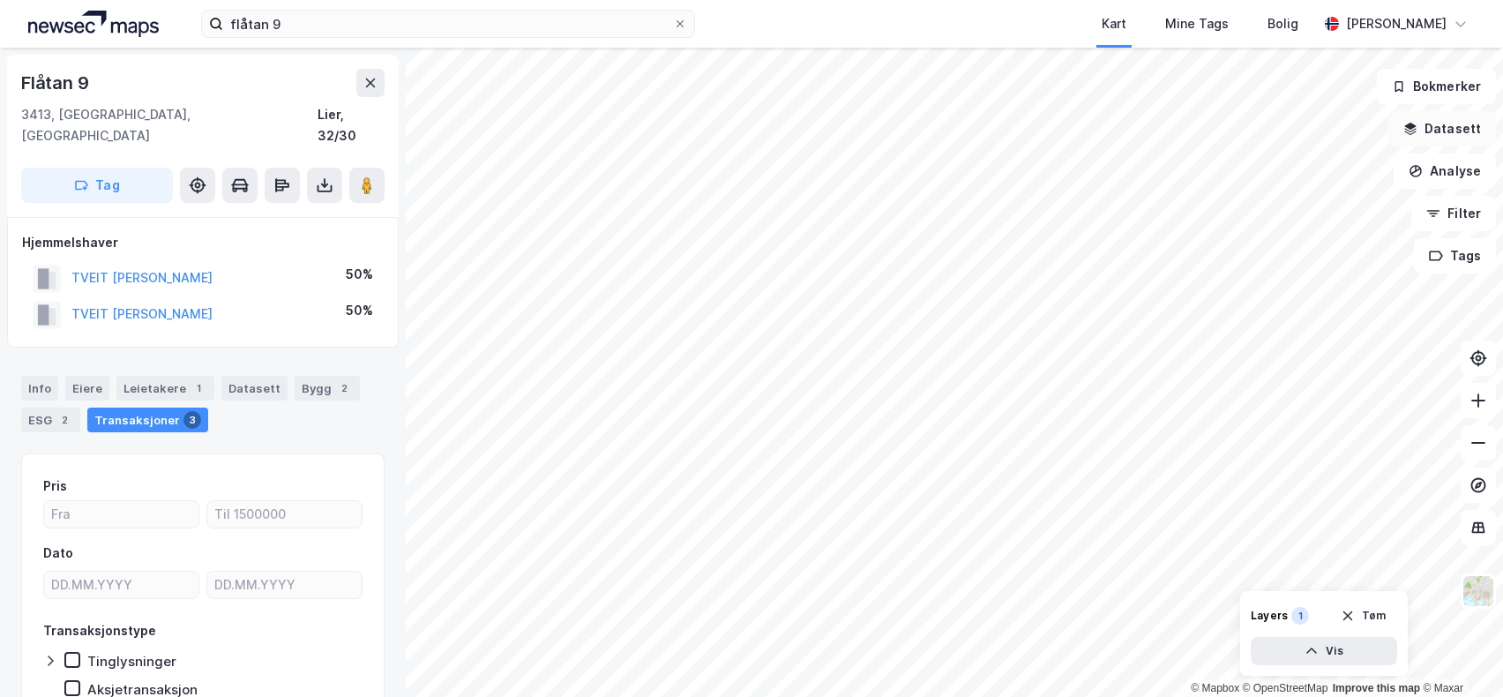
click at [1441, 126] on button "Datasett" at bounding box center [1442, 128] width 108 height 35
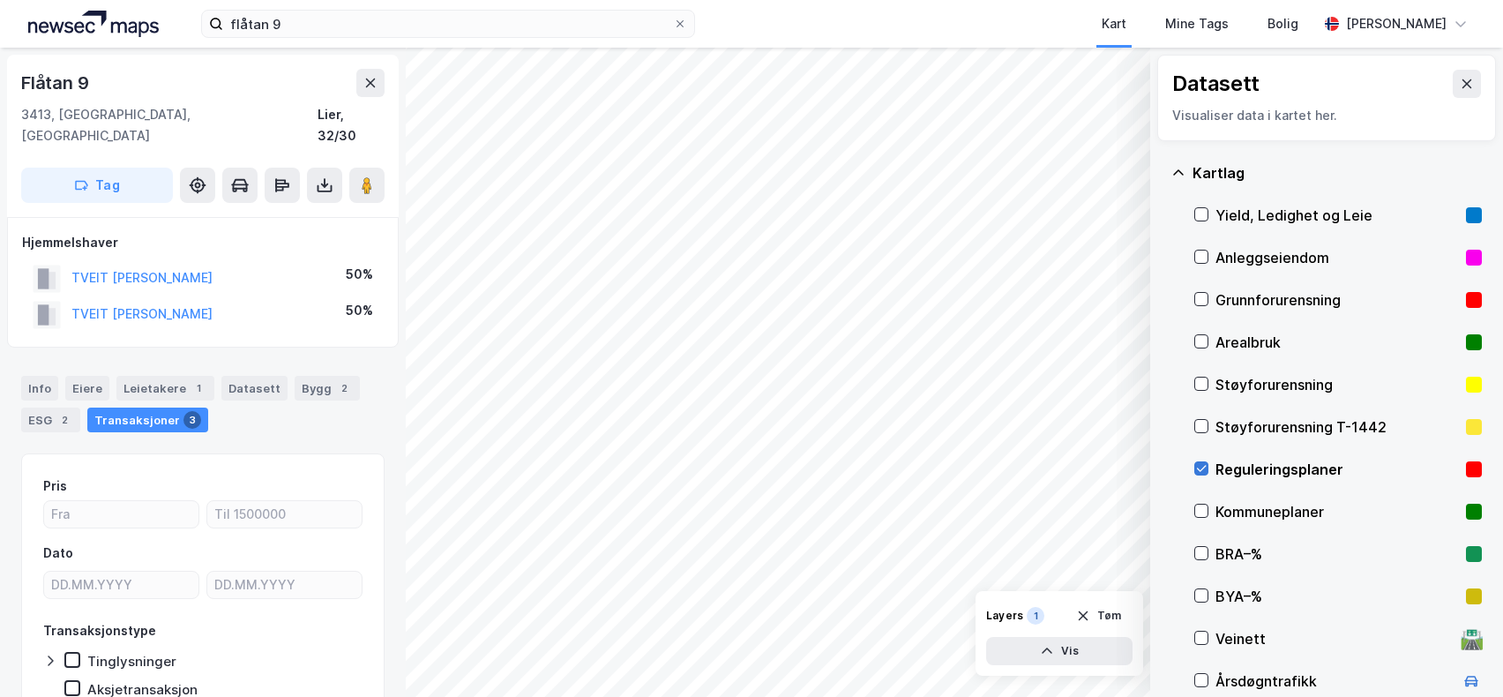
click at [1198, 467] on icon at bounding box center [1201, 468] width 12 height 12
click at [1463, 82] on icon at bounding box center [1468, 83] width 10 height 9
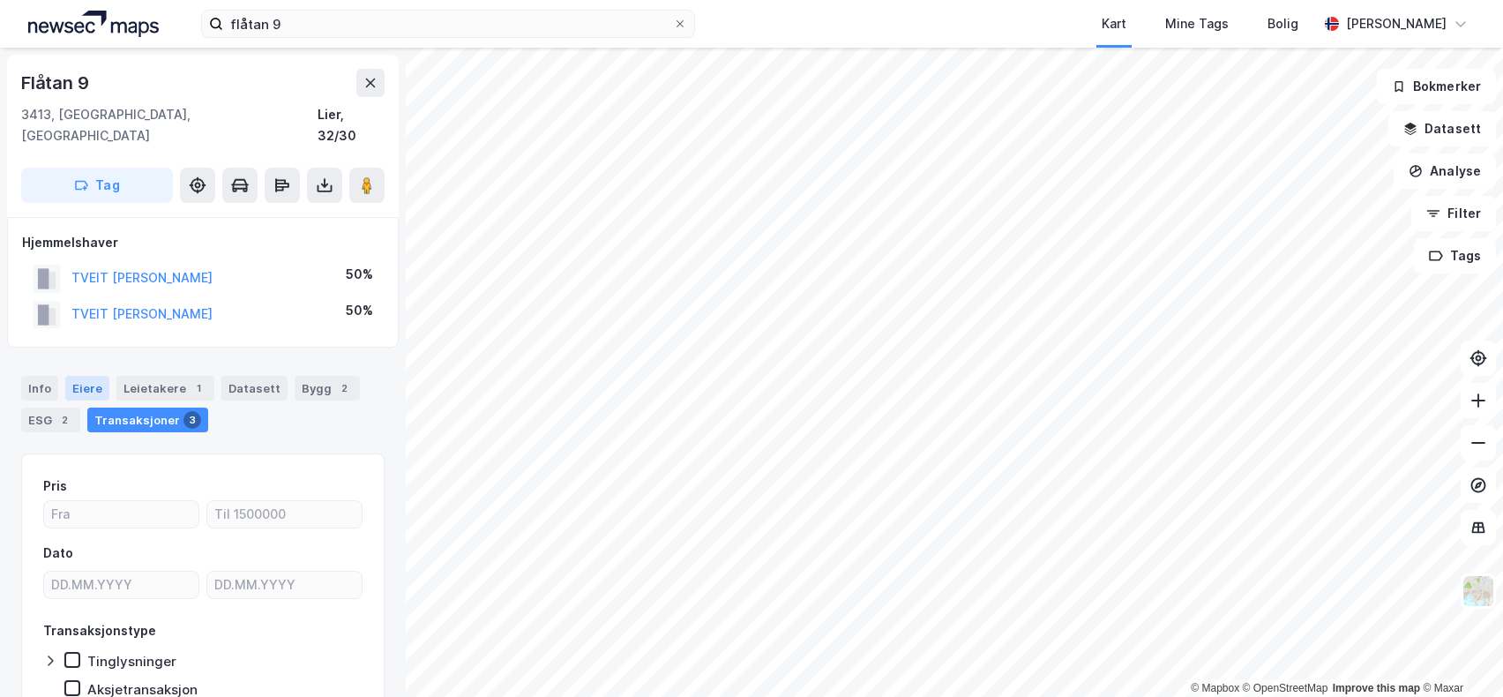
click at [79, 376] on div "Eiere" at bounding box center [87, 388] width 44 height 25
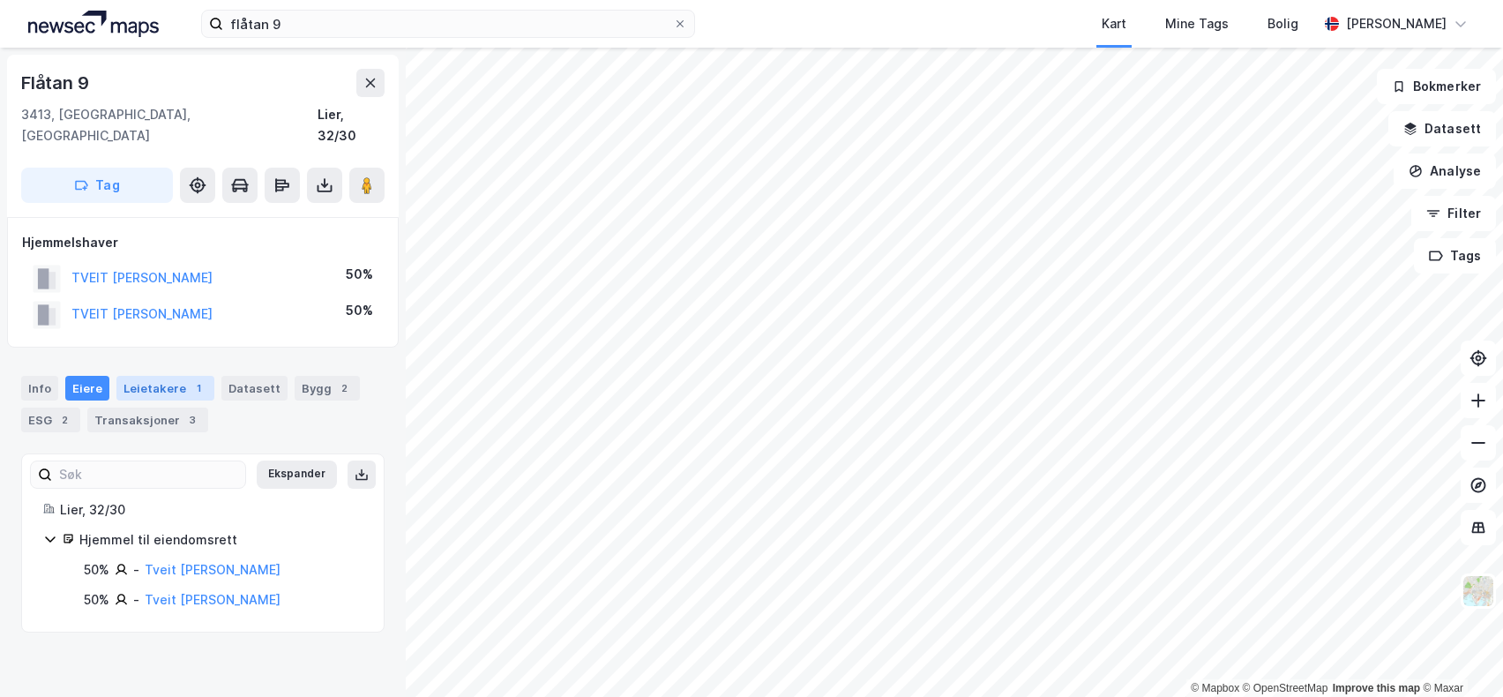
click at [152, 376] on div "Leietakere 1" at bounding box center [165, 388] width 98 height 25
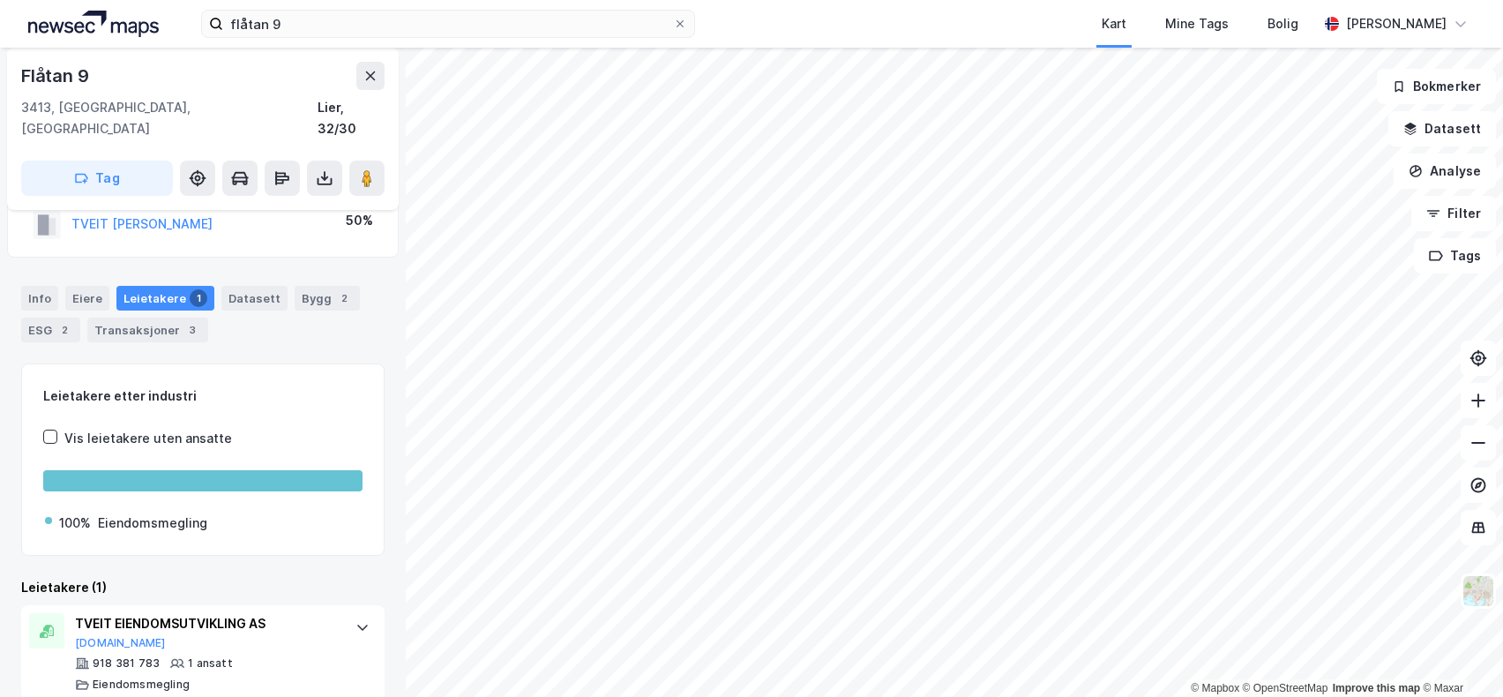
scroll to position [91, 0]
click at [231, 285] on div "Datasett" at bounding box center [254, 297] width 66 height 25
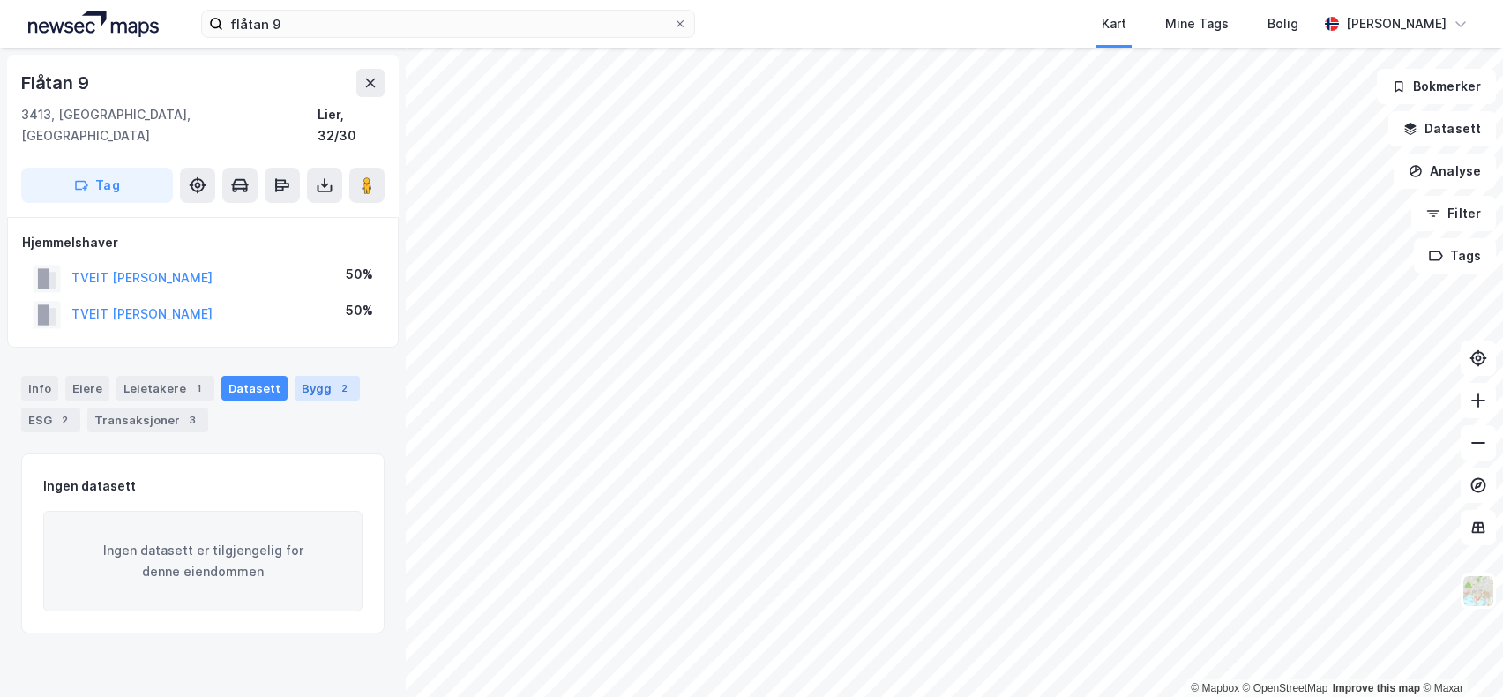
click at [302, 376] on div "Bygg 2" at bounding box center [327, 388] width 65 height 25
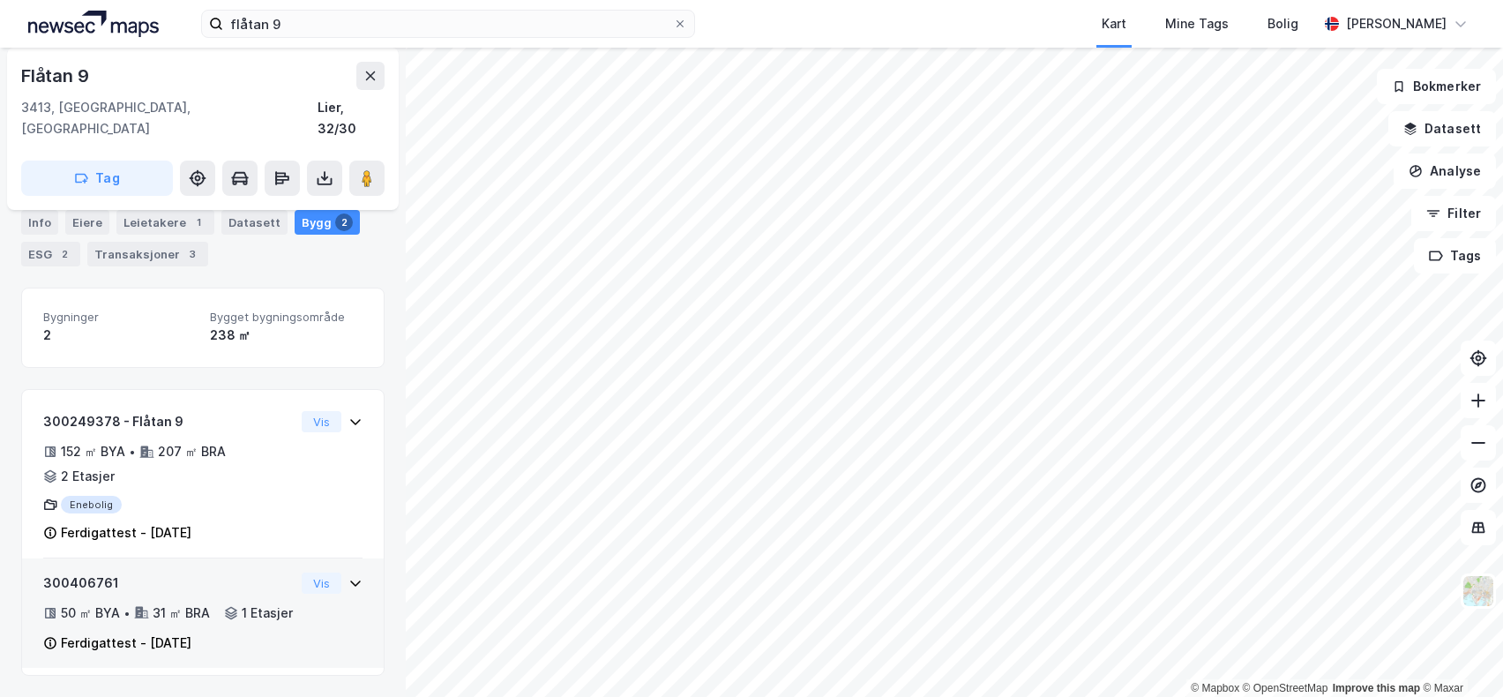
scroll to position [79, 0]
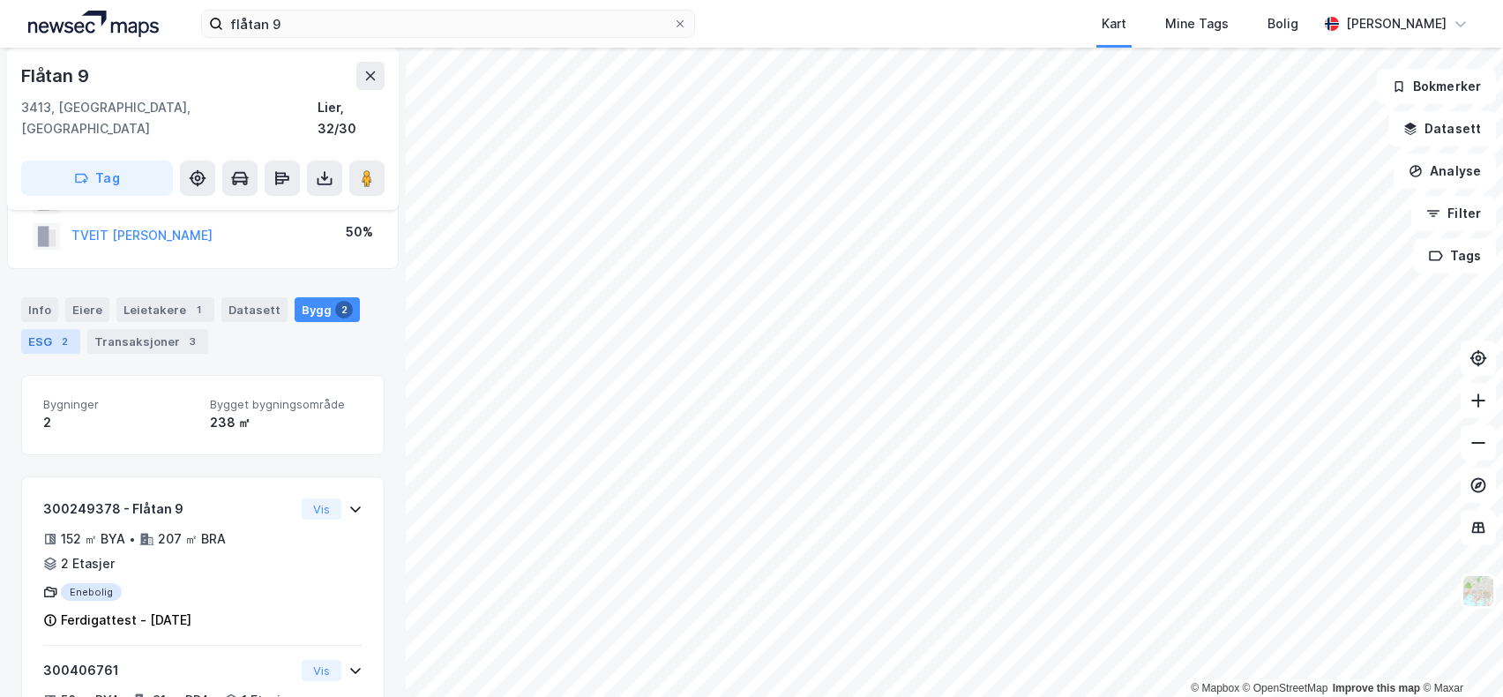
click at [56, 333] on div "2" at bounding box center [65, 342] width 18 height 18
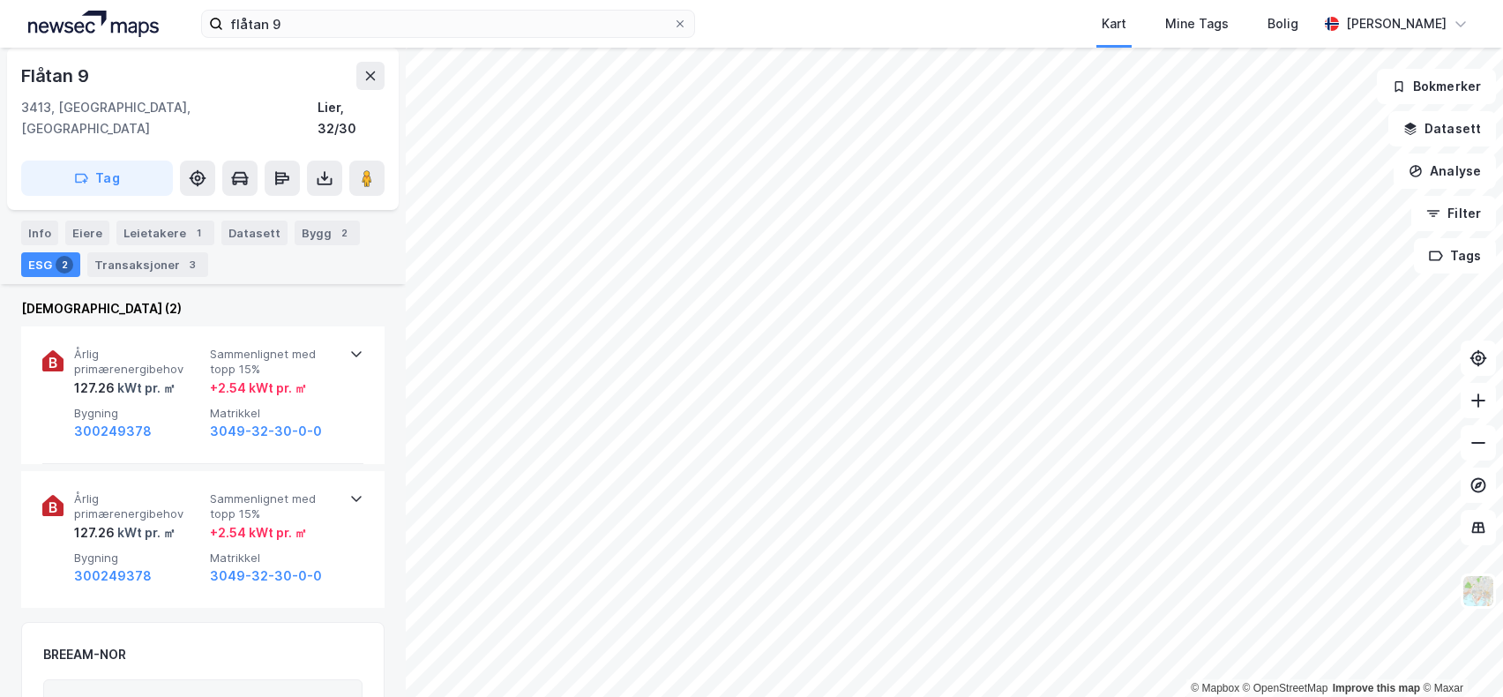
scroll to position [97, 0]
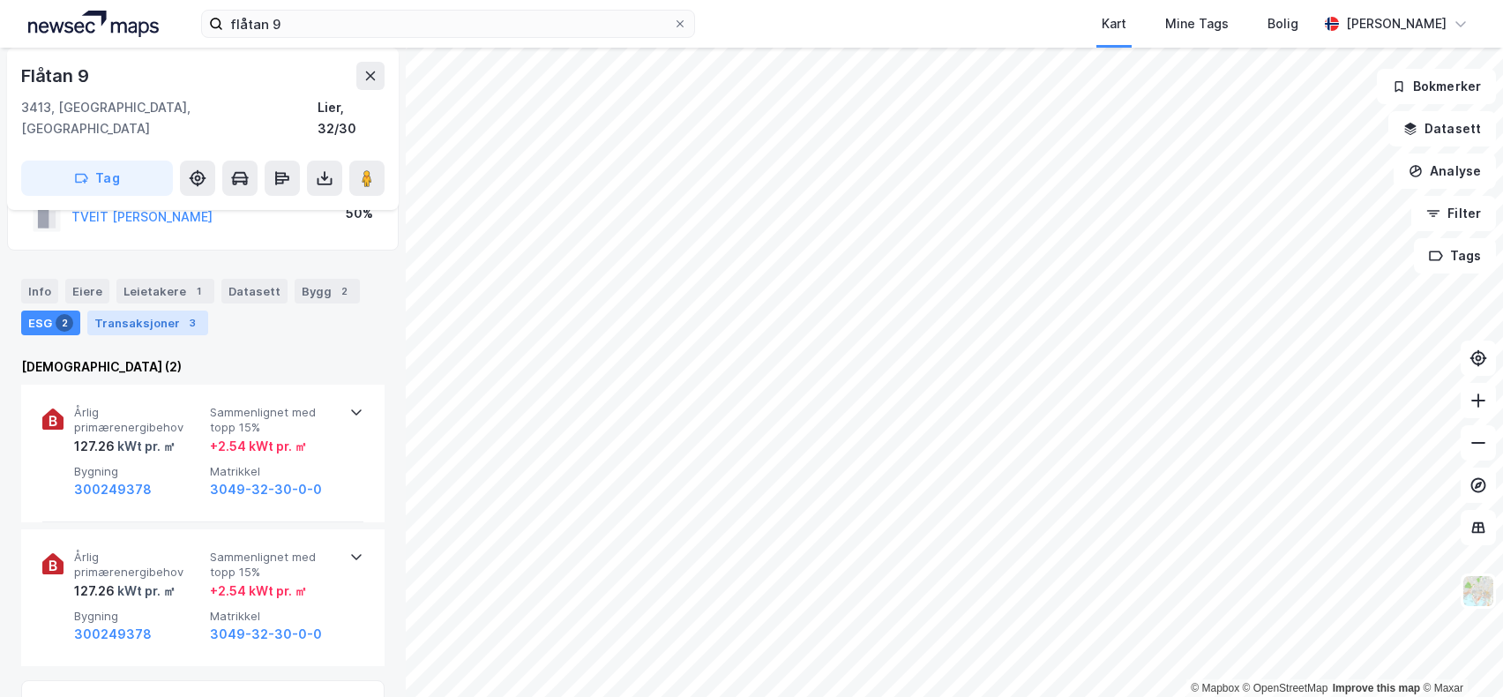
click at [136, 311] on div "Transaksjoner 3" at bounding box center [147, 323] width 121 height 25
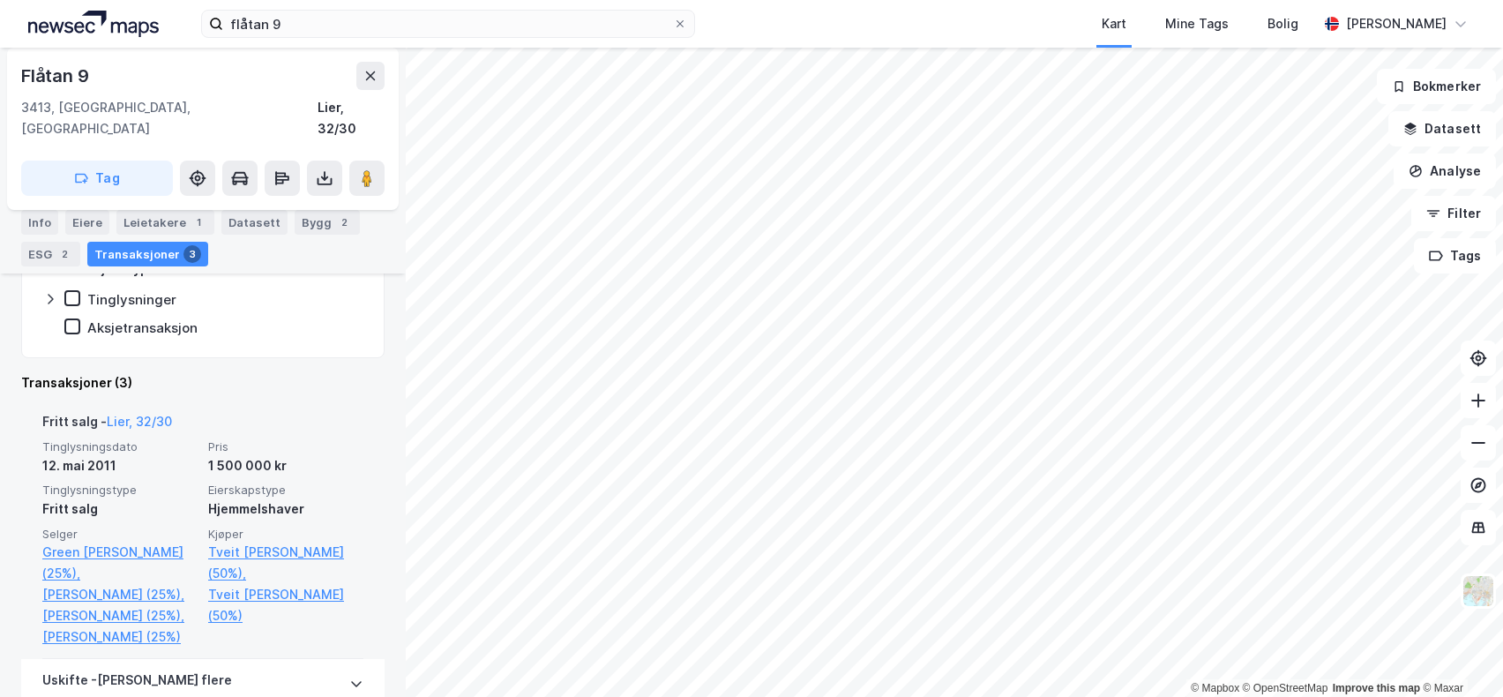
scroll to position [97, 0]
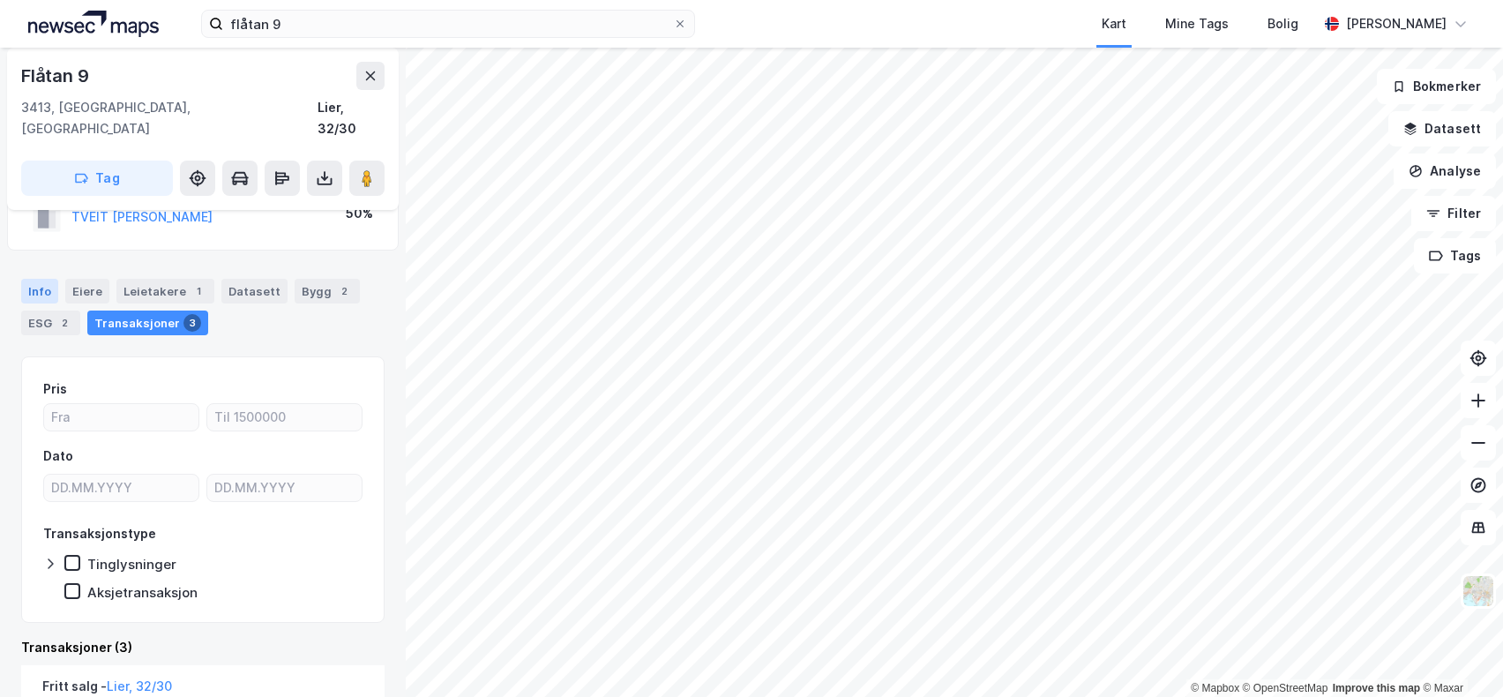
click at [42, 279] on div "Info" at bounding box center [39, 291] width 37 height 25
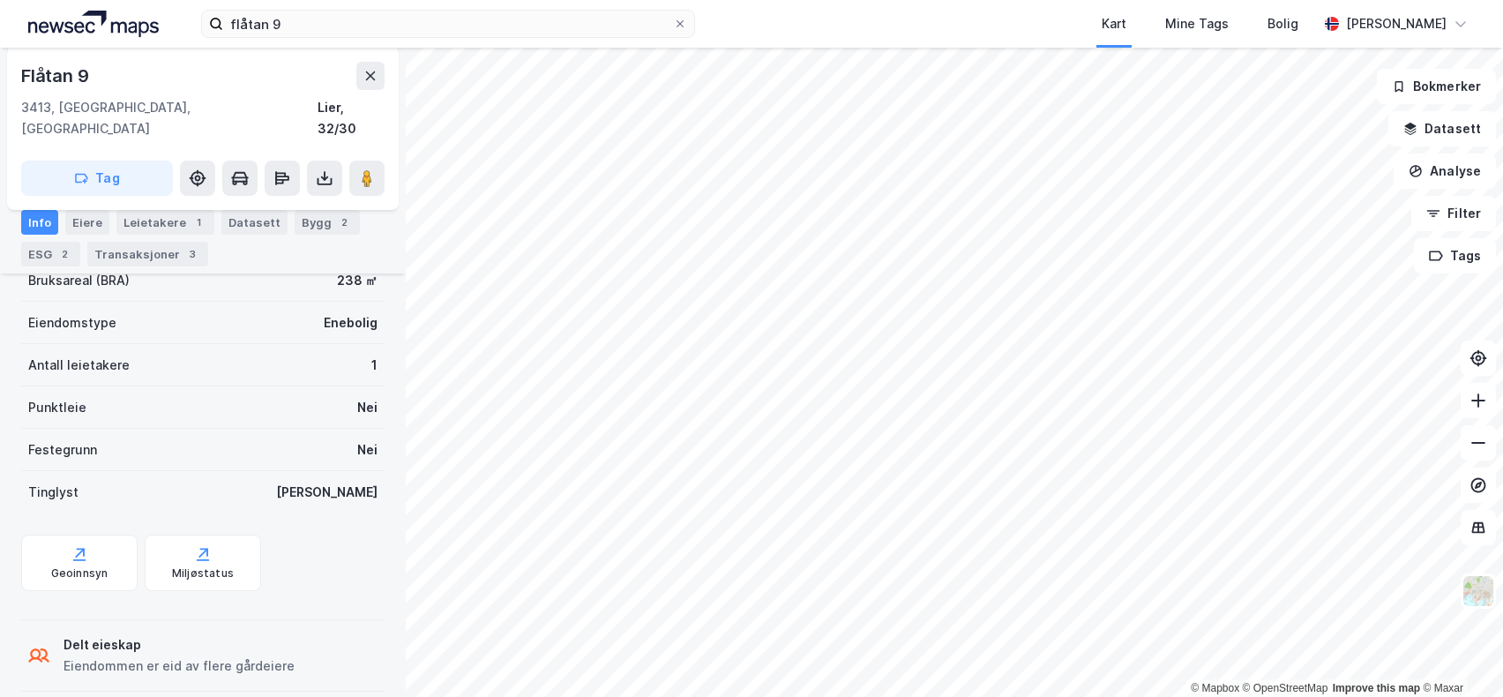
scroll to position [191, 0]
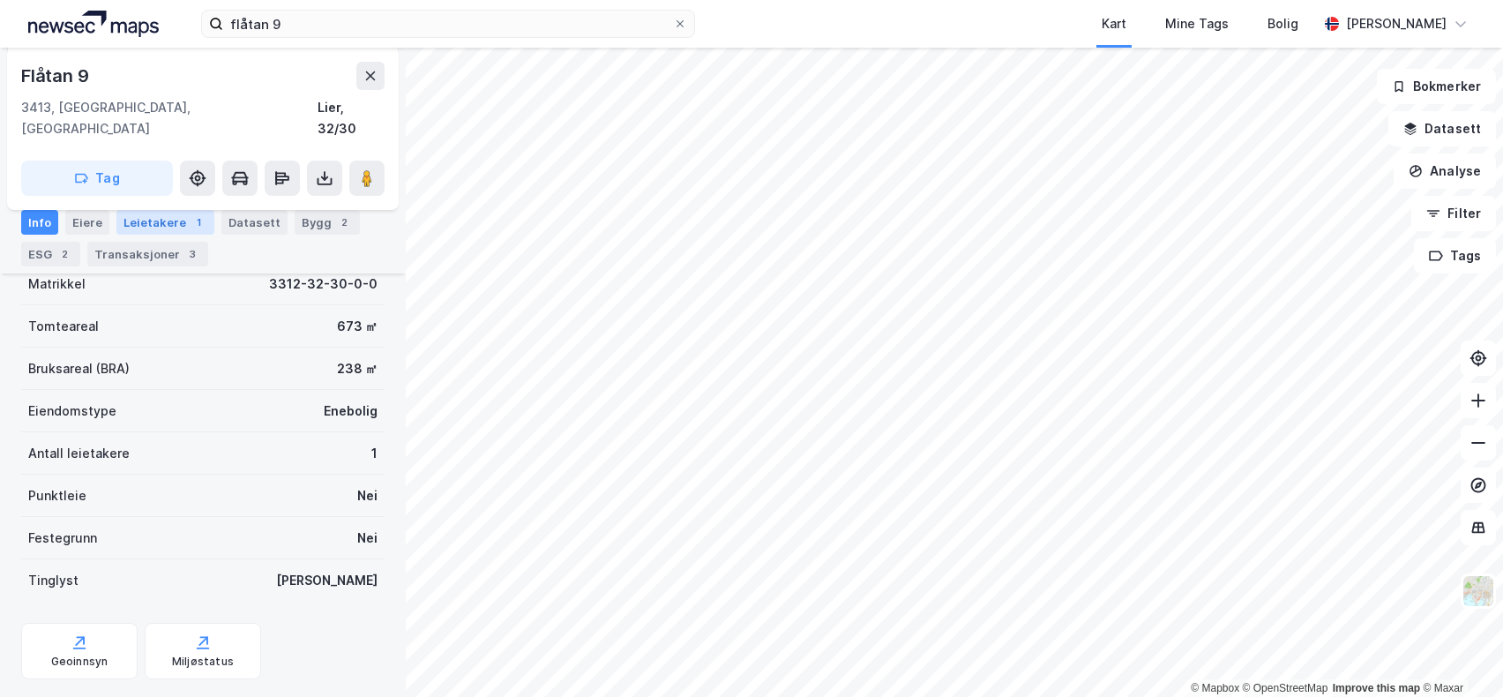
click at [176, 221] on div "Leietakere 1" at bounding box center [165, 222] width 98 height 25
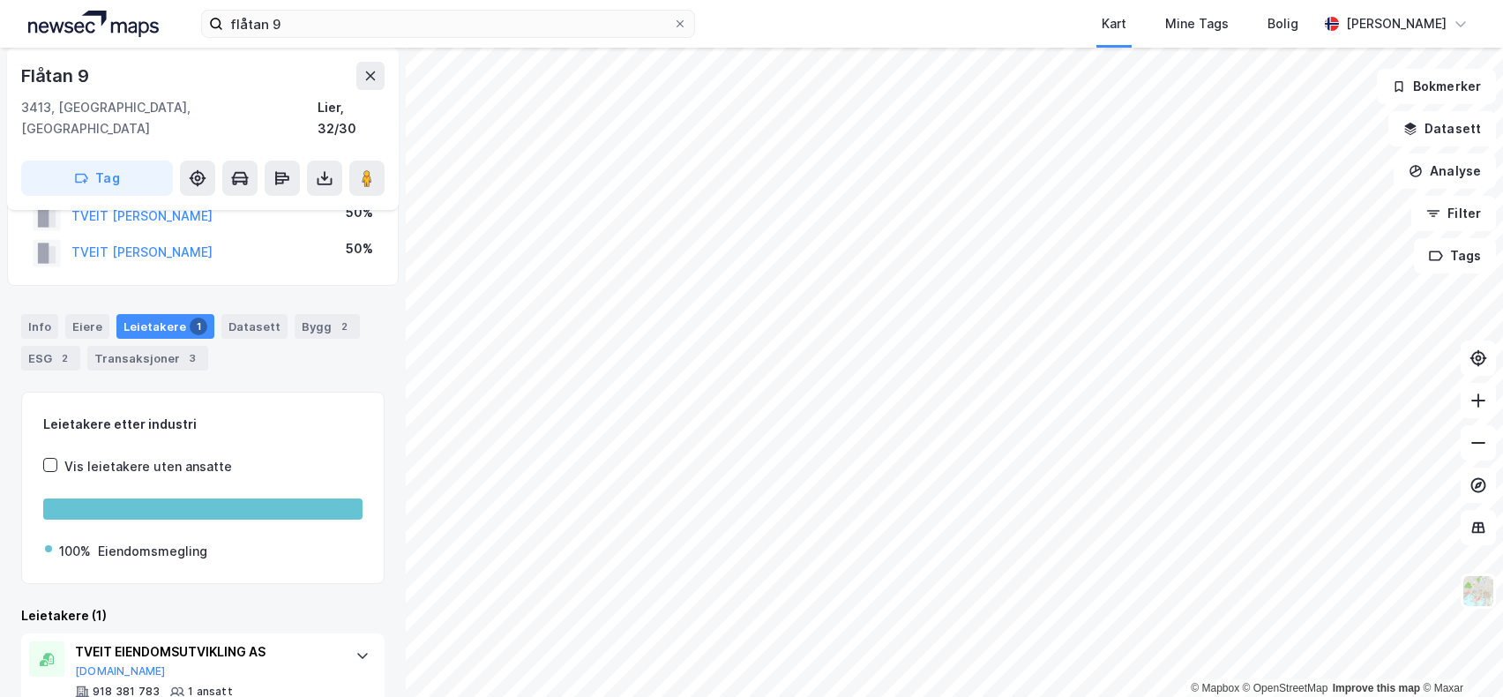
scroll to position [91, 0]
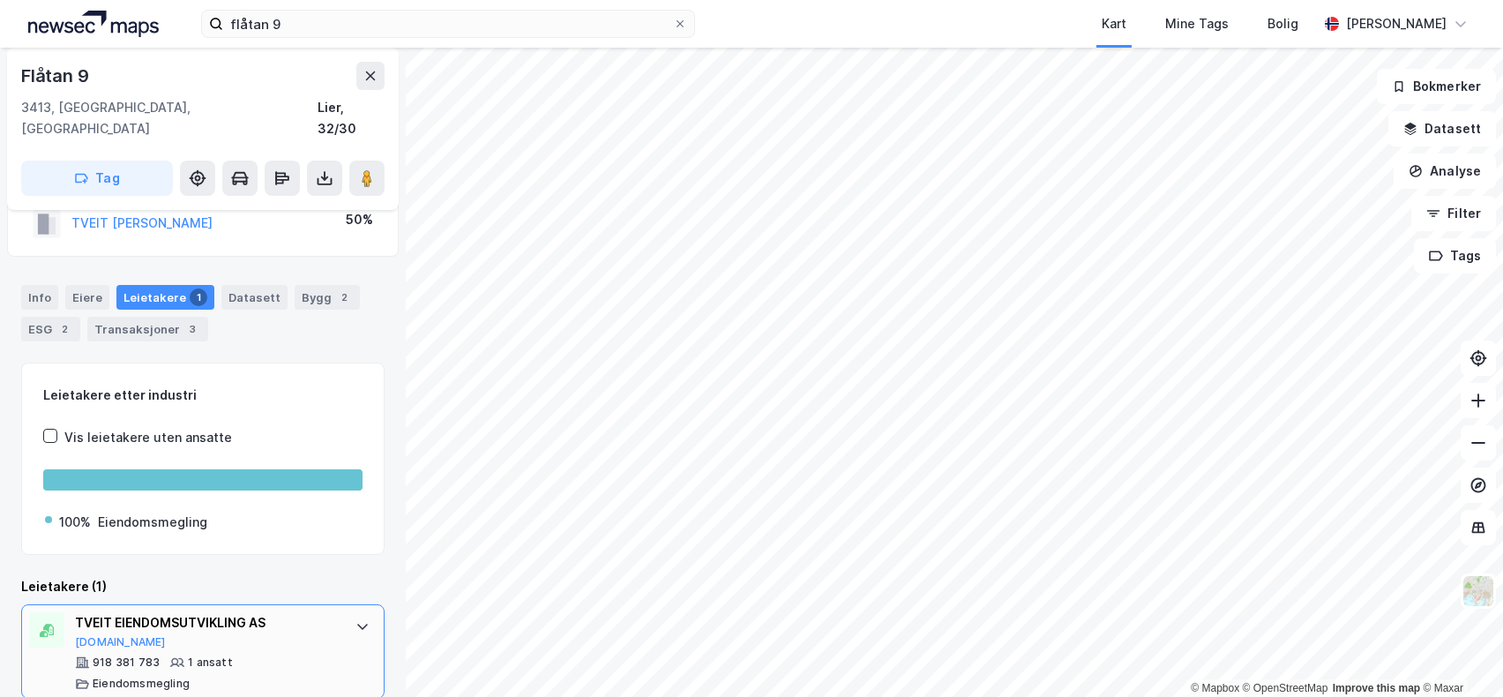
click at [164, 613] on div "TVEIT EIENDOMSUTVIKLING AS Proff.no" at bounding box center [206, 630] width 263 height 37
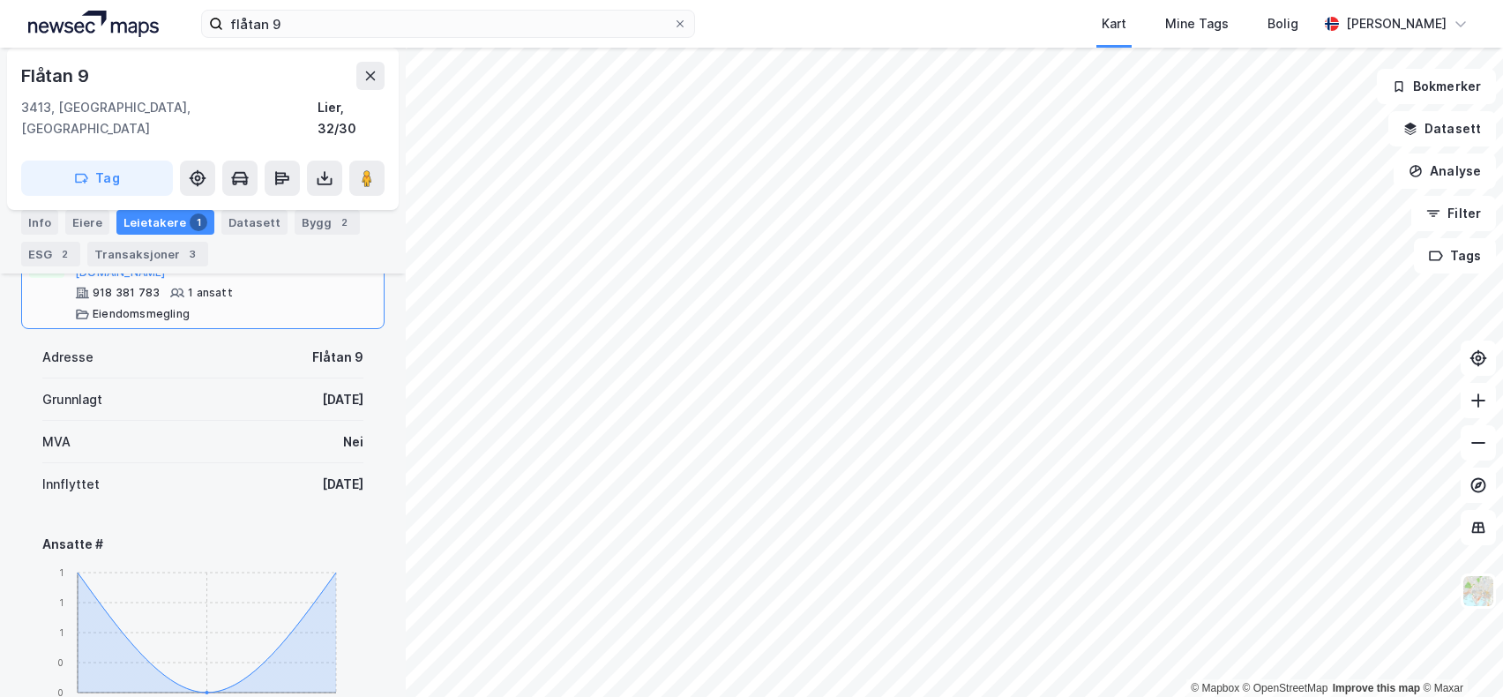
scroll to position [284, 0]
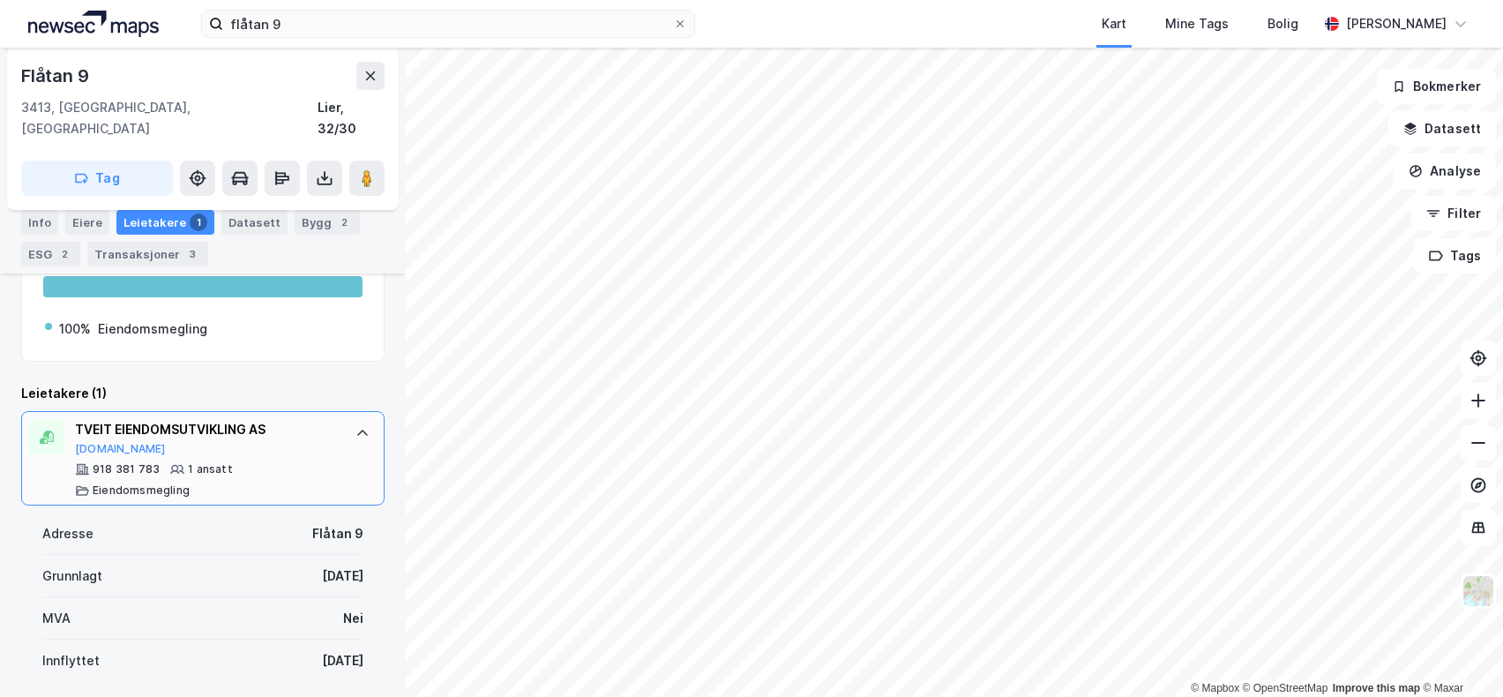
click at [357, 430] on icon at bounding box center [362, 433] width 11 height 6
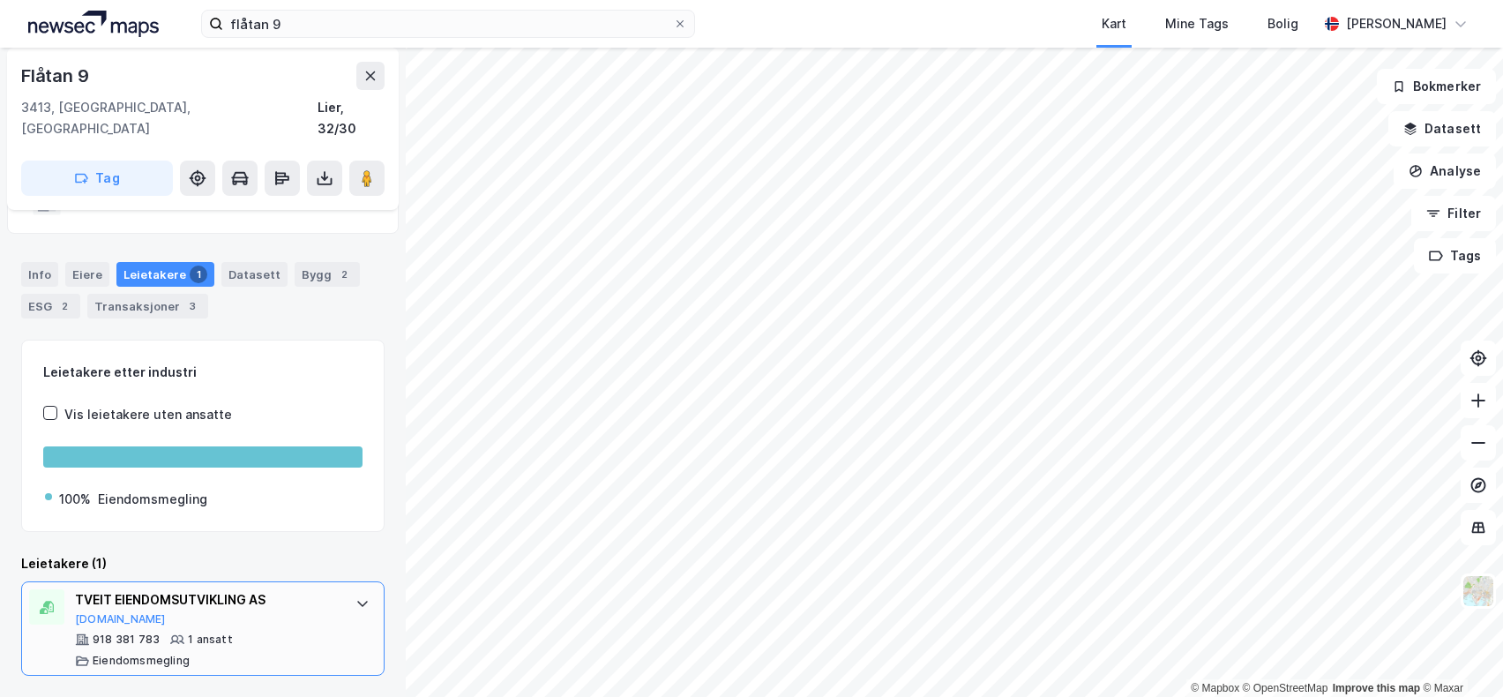
scroll to position [91, 0]
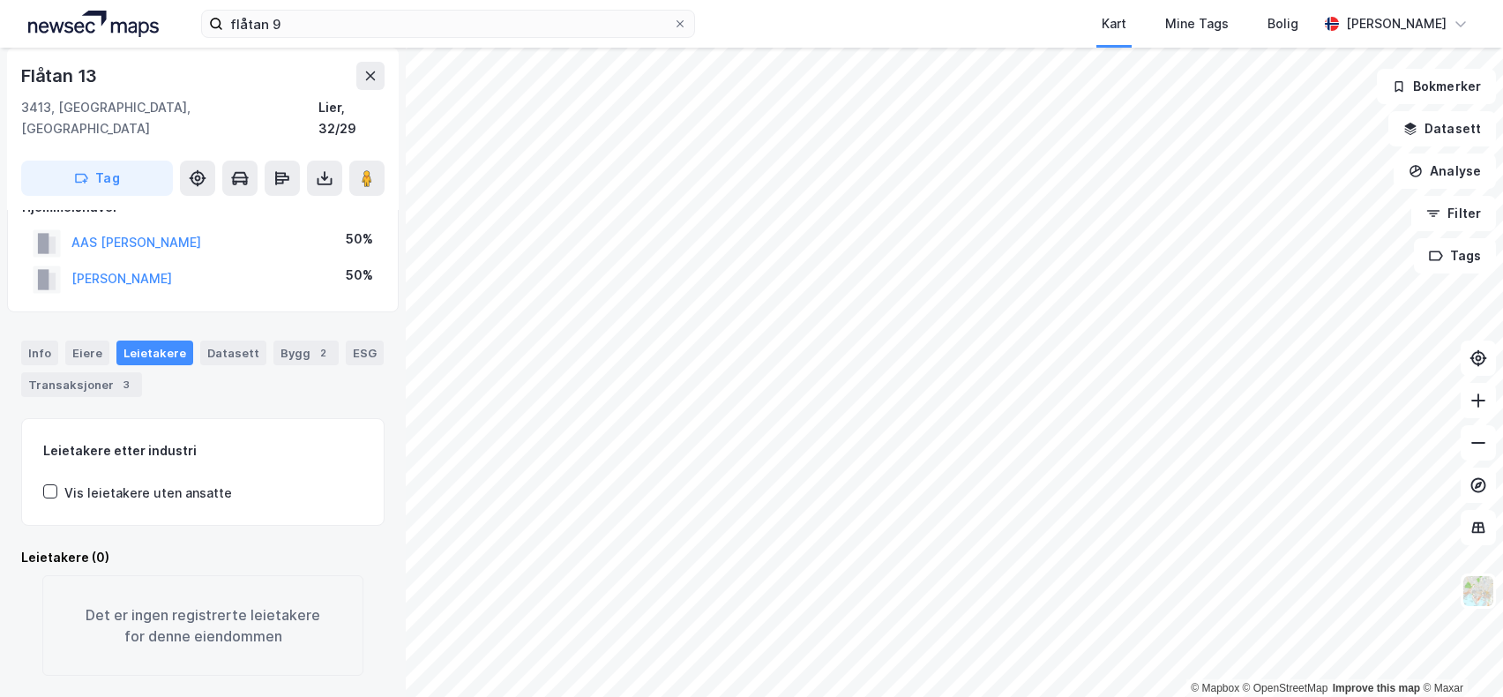
scroll to position [34, 0]
click at [65, 342] on div "Eiere" at bounding box center [87, 354] width 44 height 25
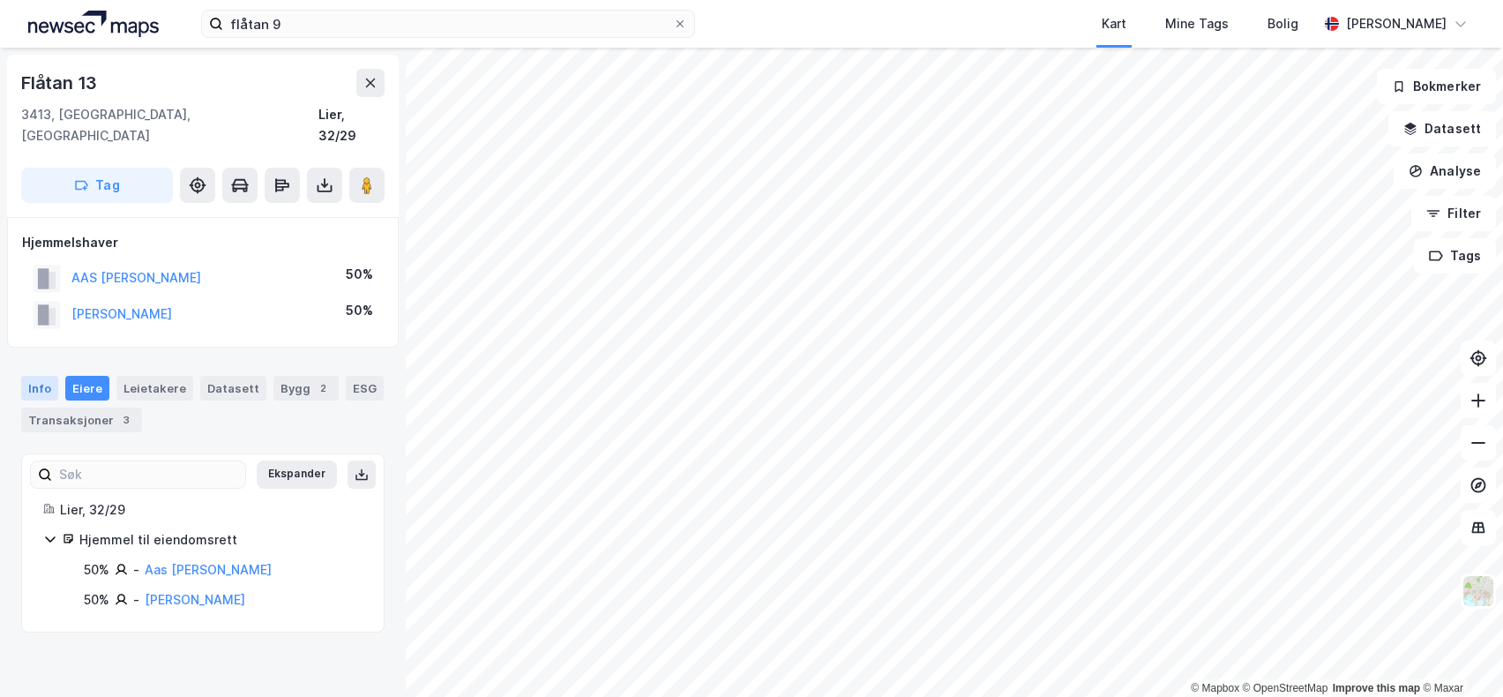
click at [38, 376] on div "Info" at bounding box center [39, 388] width 37 height 25
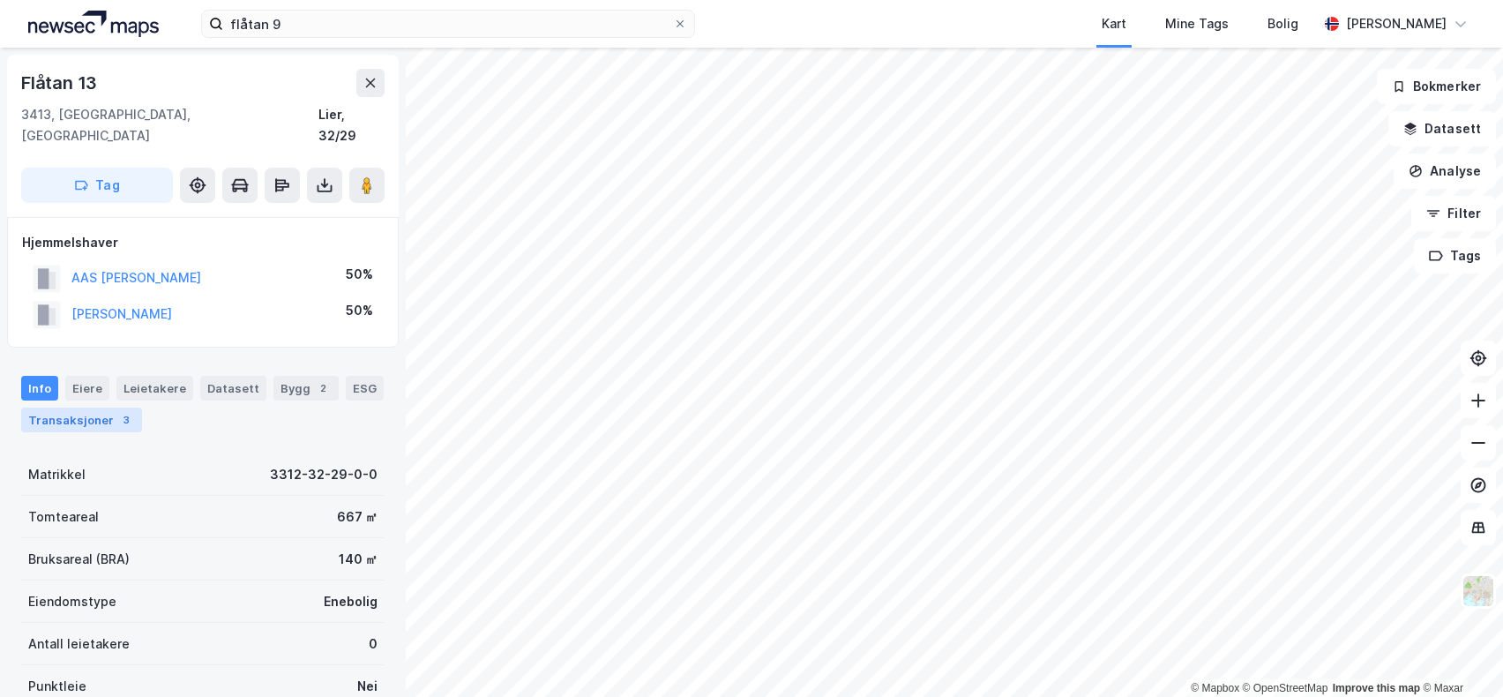
click at [97, 408] on div "Transaksjoner 3" at bounding box center [81, 420] width 121 height 25
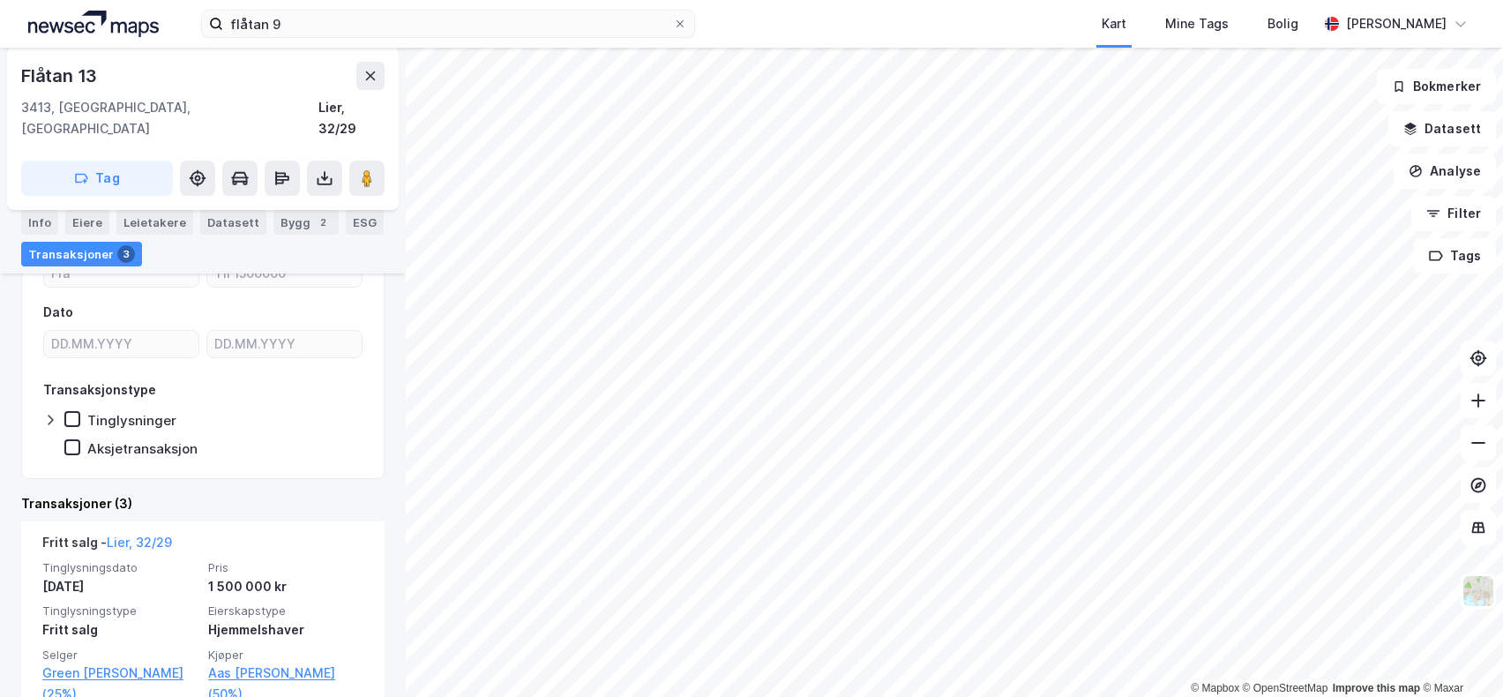
scroll to position [329, 0]
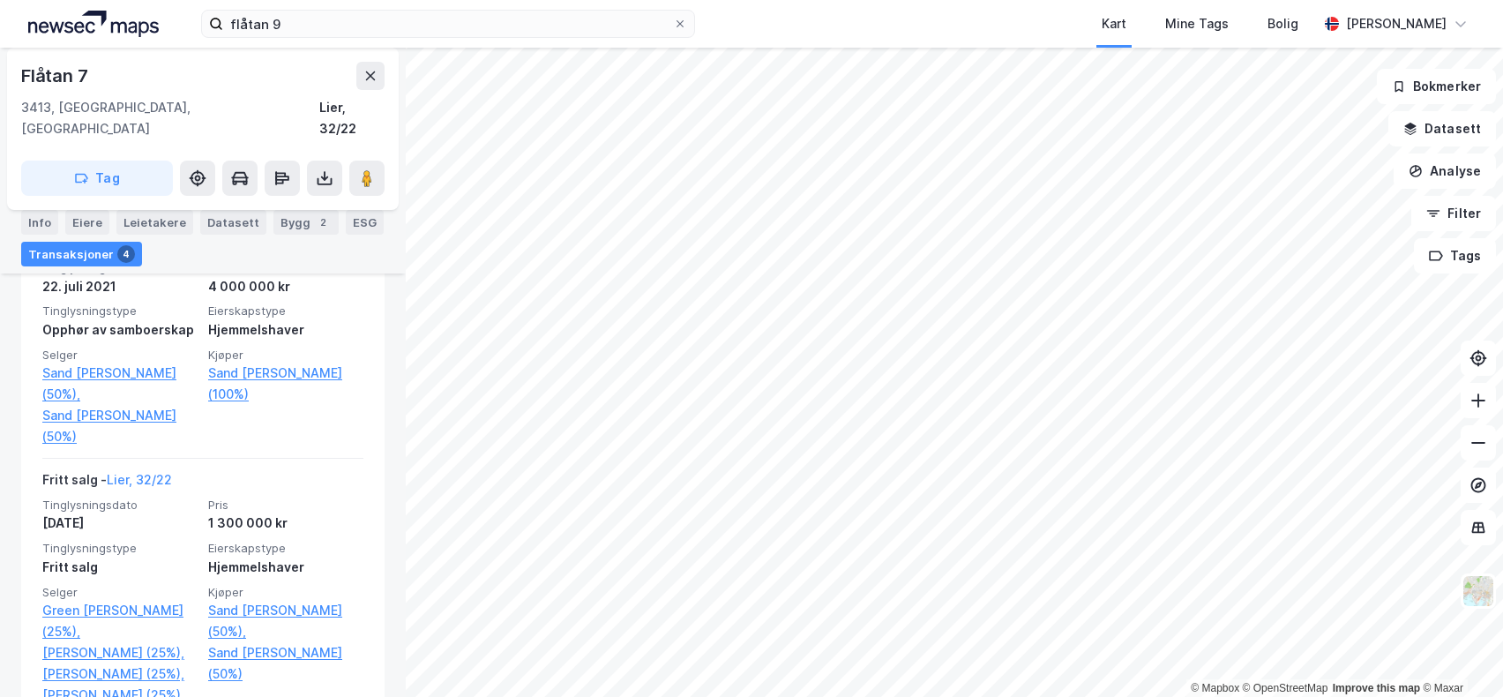
scroll to position [469, 0]
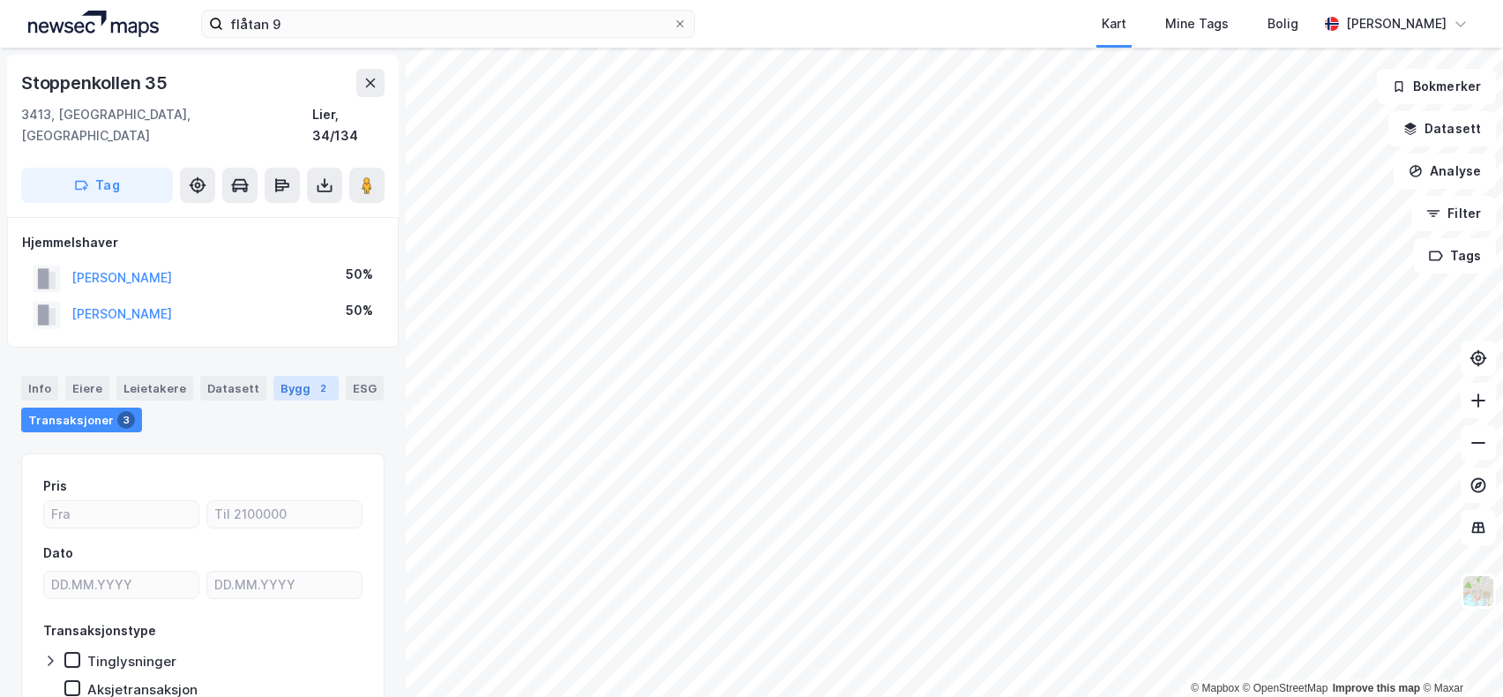
click at [291, 376] on div "Bygg 2" at bounding box center [305, 388] width 65 height 25
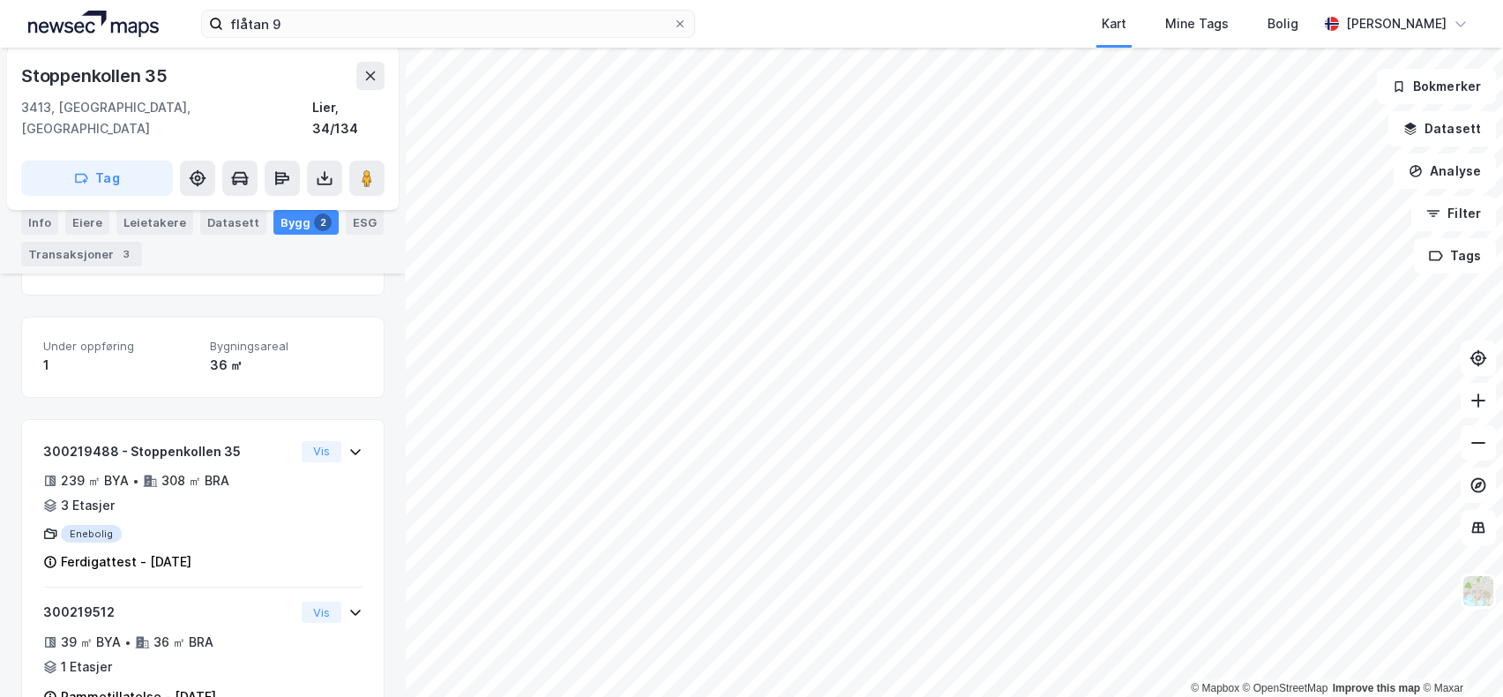
scroll to position [268, 0]
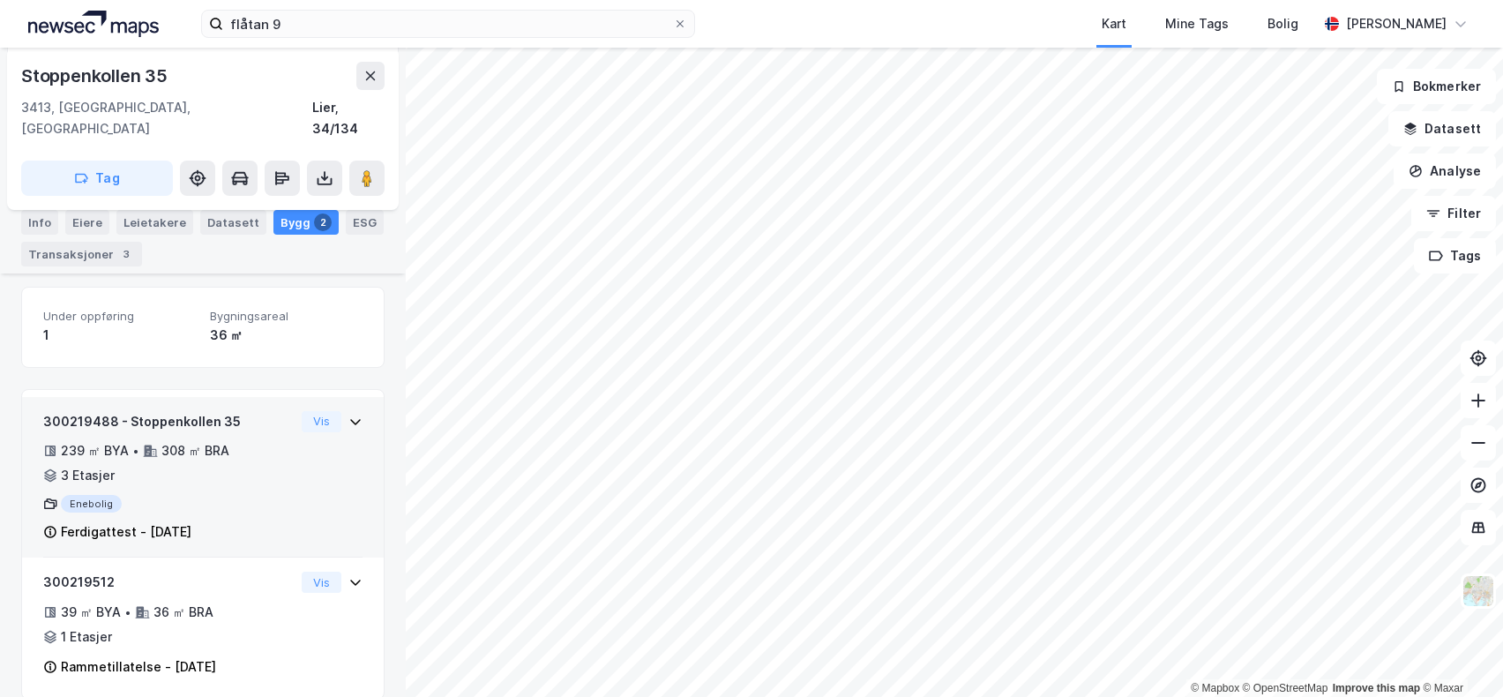
click at [348, 415] on icon at bounding box center [355, 422] width 14 height 14
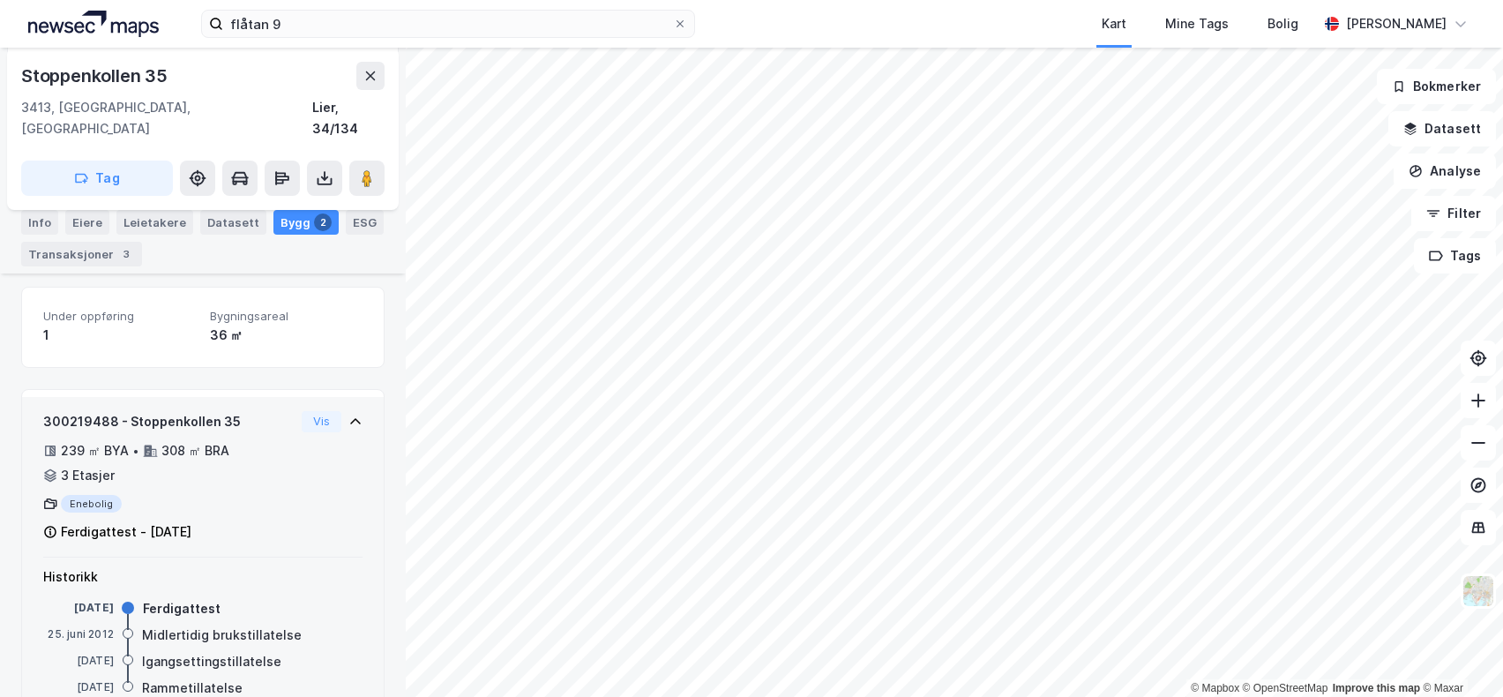
scroll to position [356, 0]
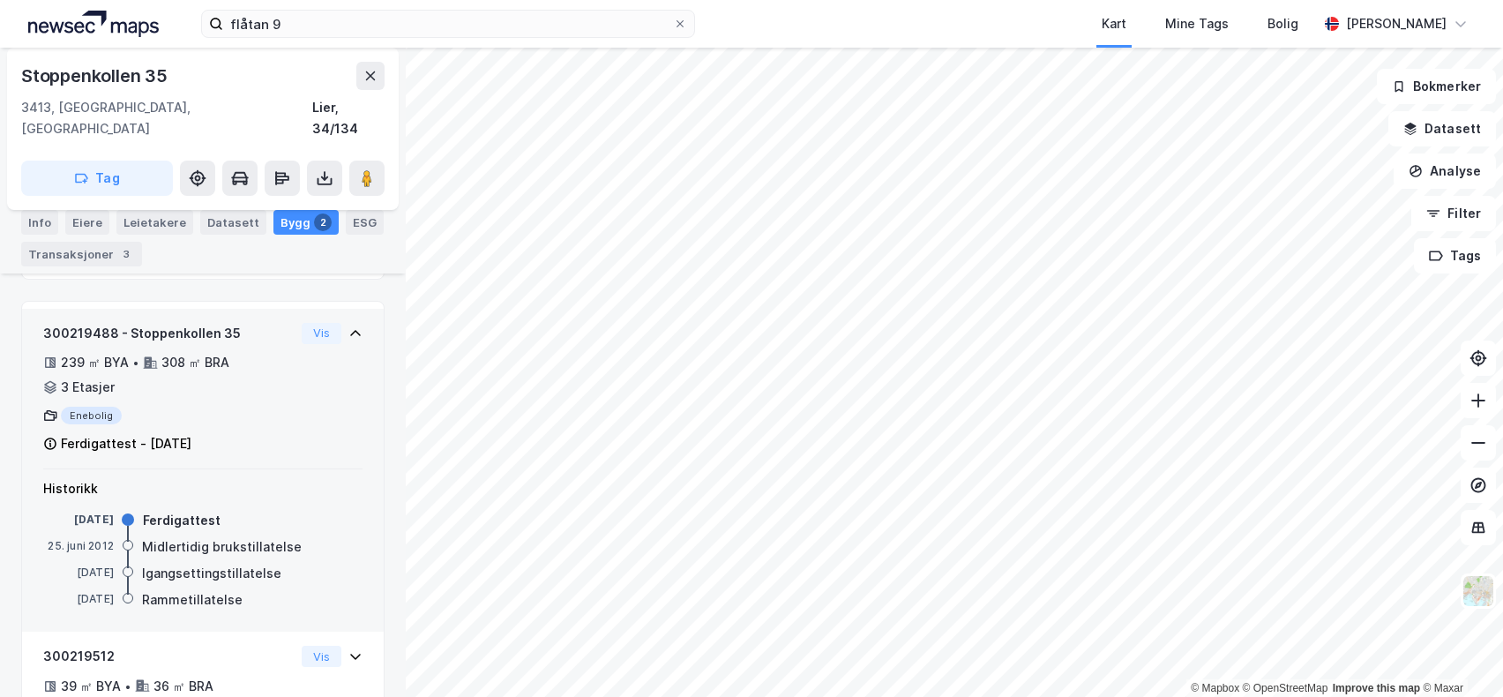
click at [348, 326] on icon at bounding box center [355, 333] width 14 height 14
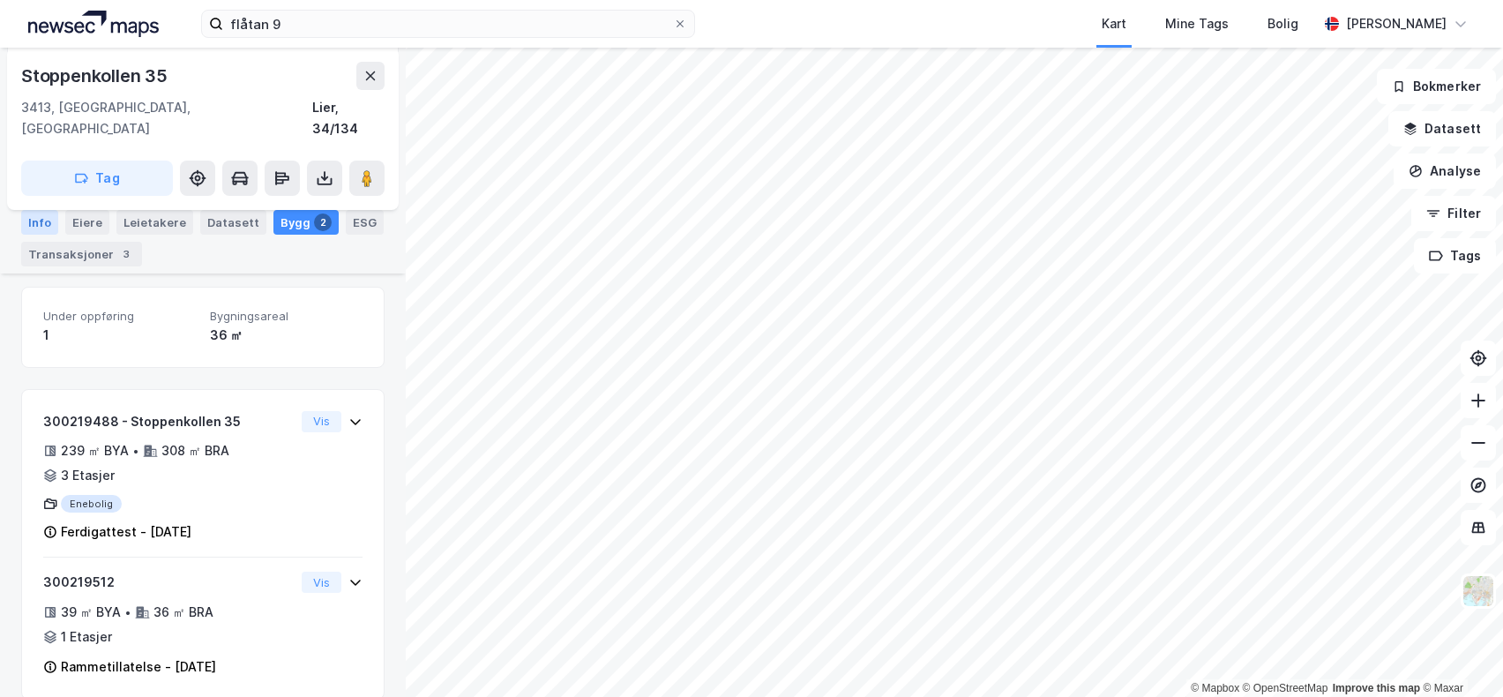
click at [41, 220] on div "Info" at bounding box center [39, 222] width 37 height 25
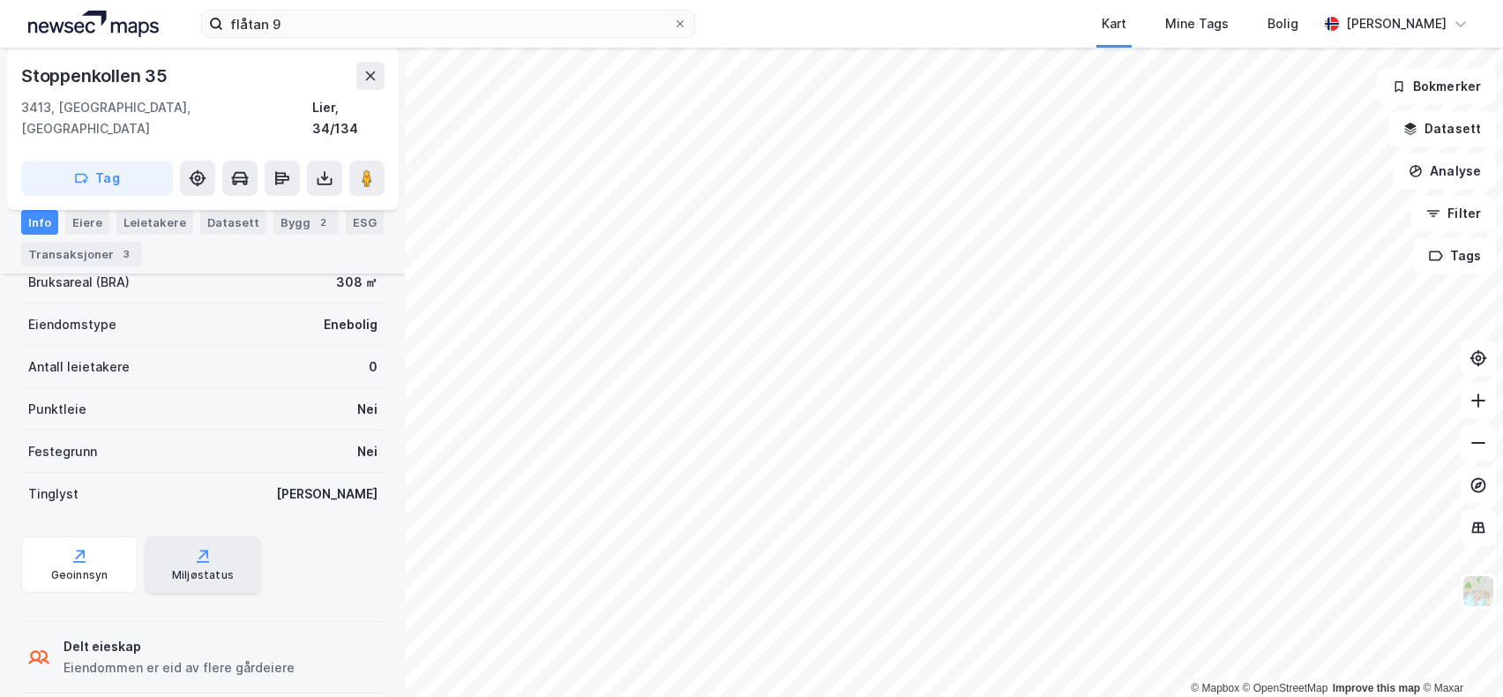
scroll to position [279, 0]
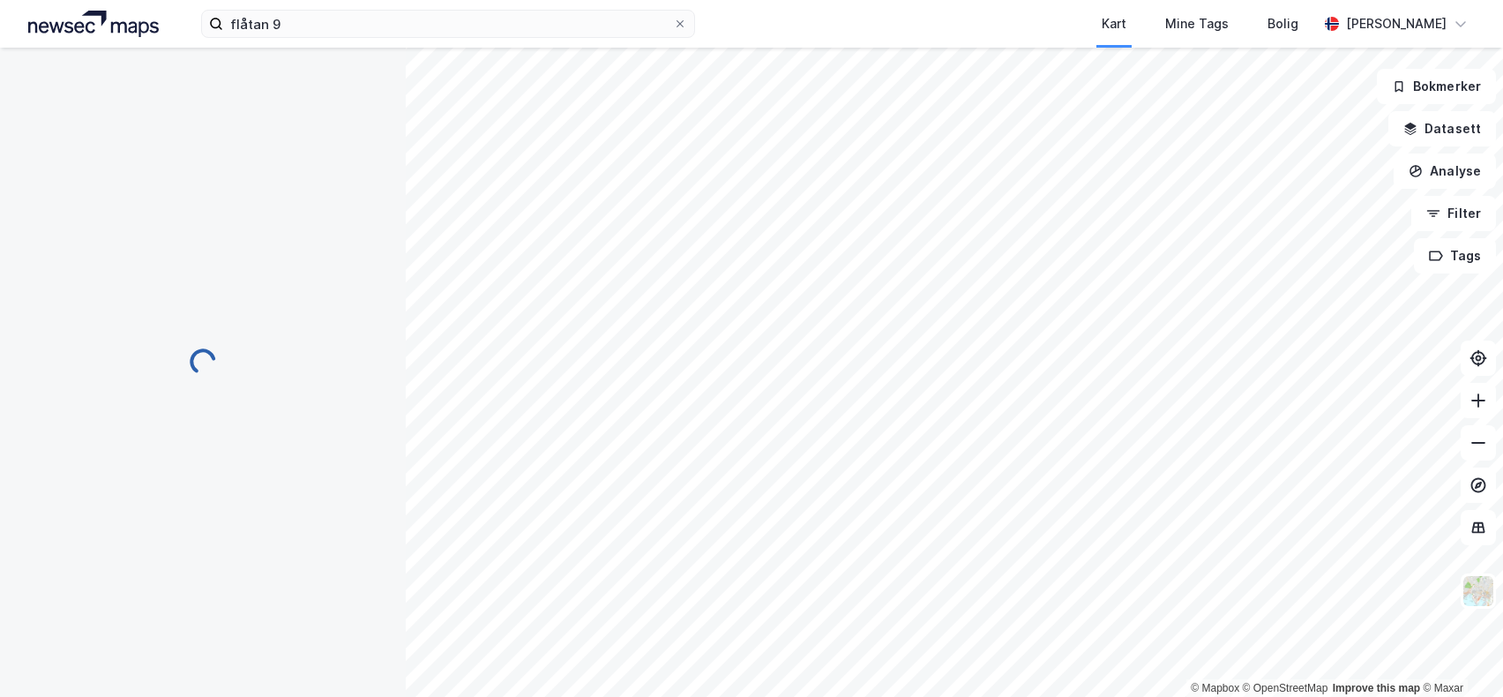
scroll to position [279, 0]
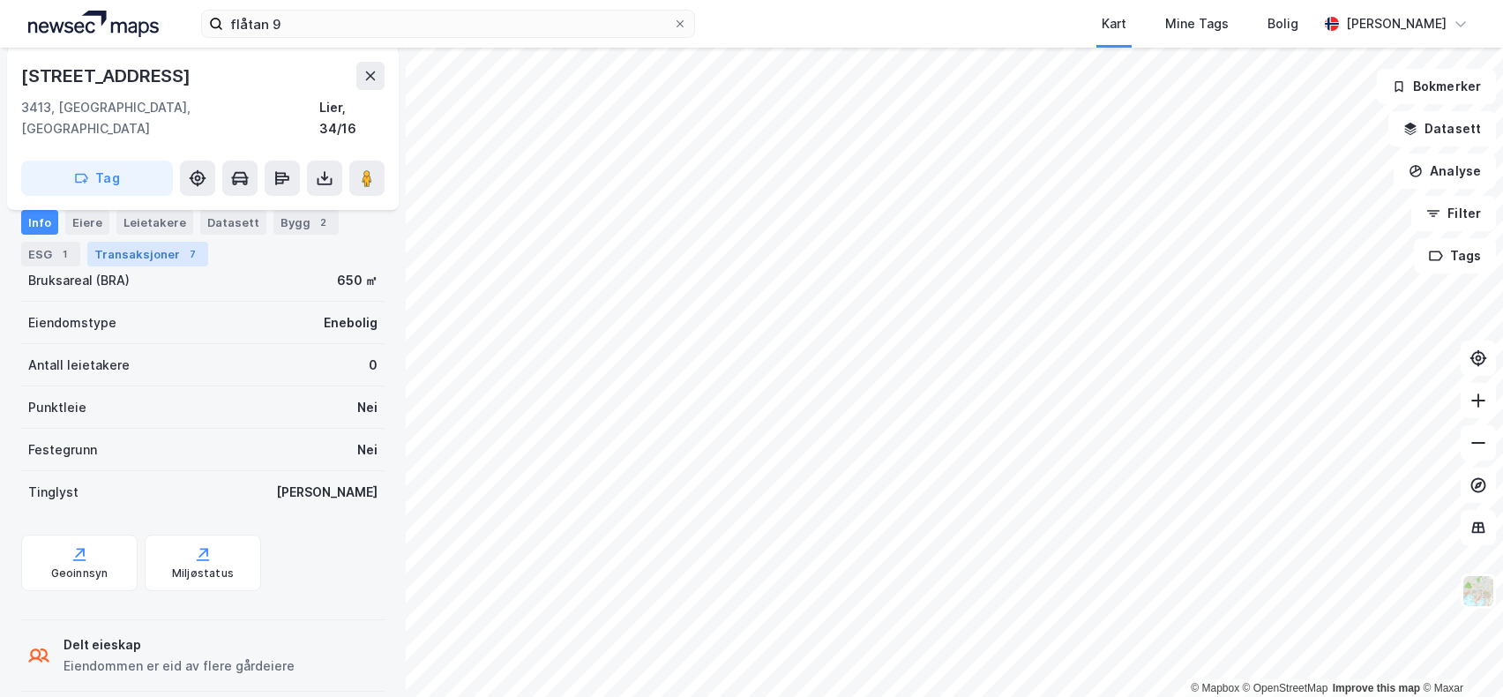
click at [146, 253] on div "Transaksjoner 7" at bounding box center [147, 254] width 121 height 25
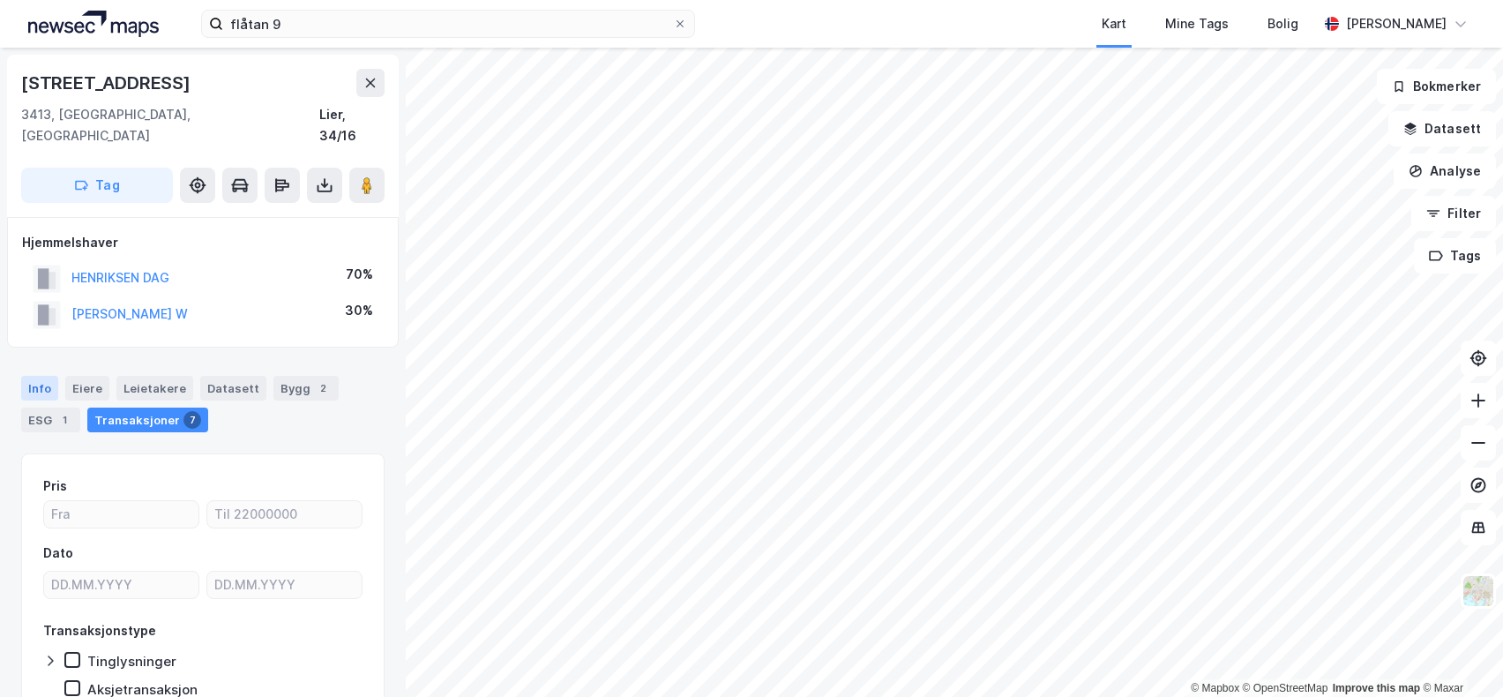
click at [43, 376] on div "Info" at bounding box center [39, 388] width 37 height 25
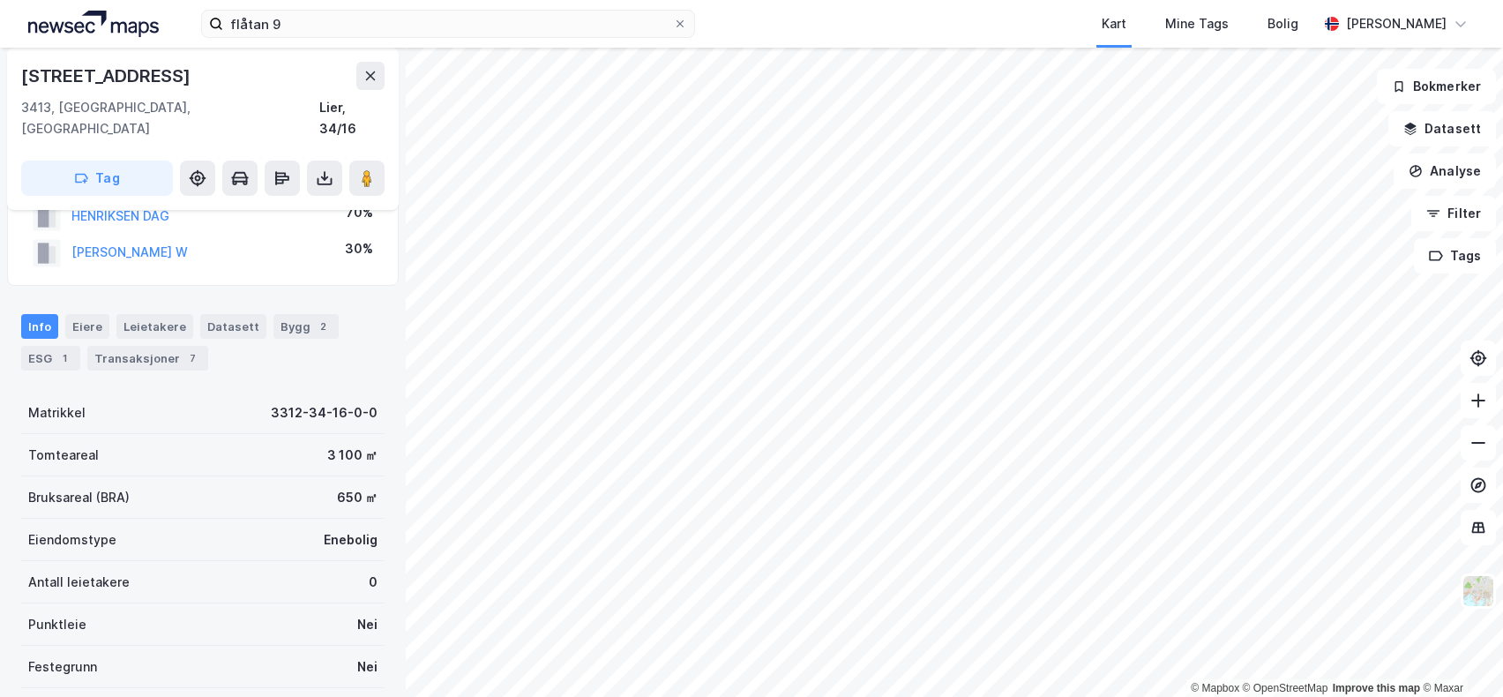
scroll to position [88, 0]
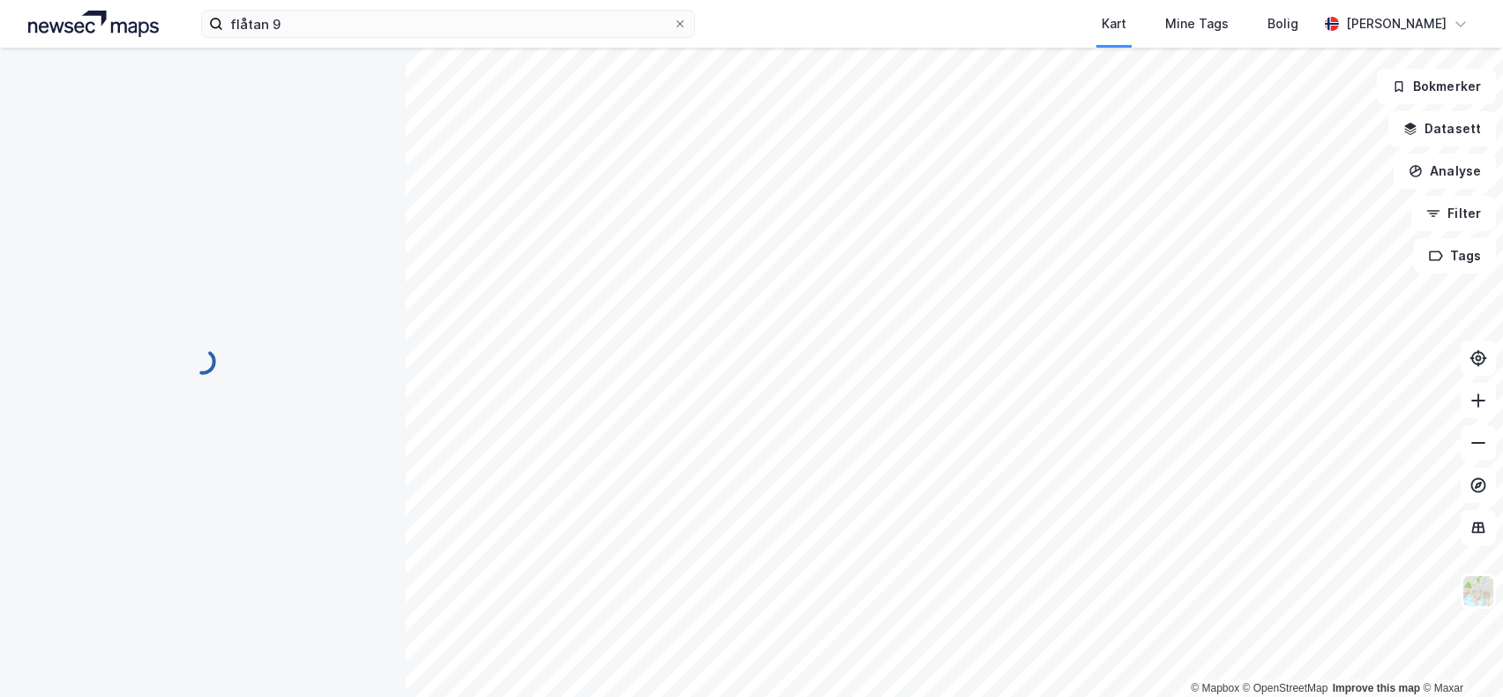
scroll to position [88, 0]
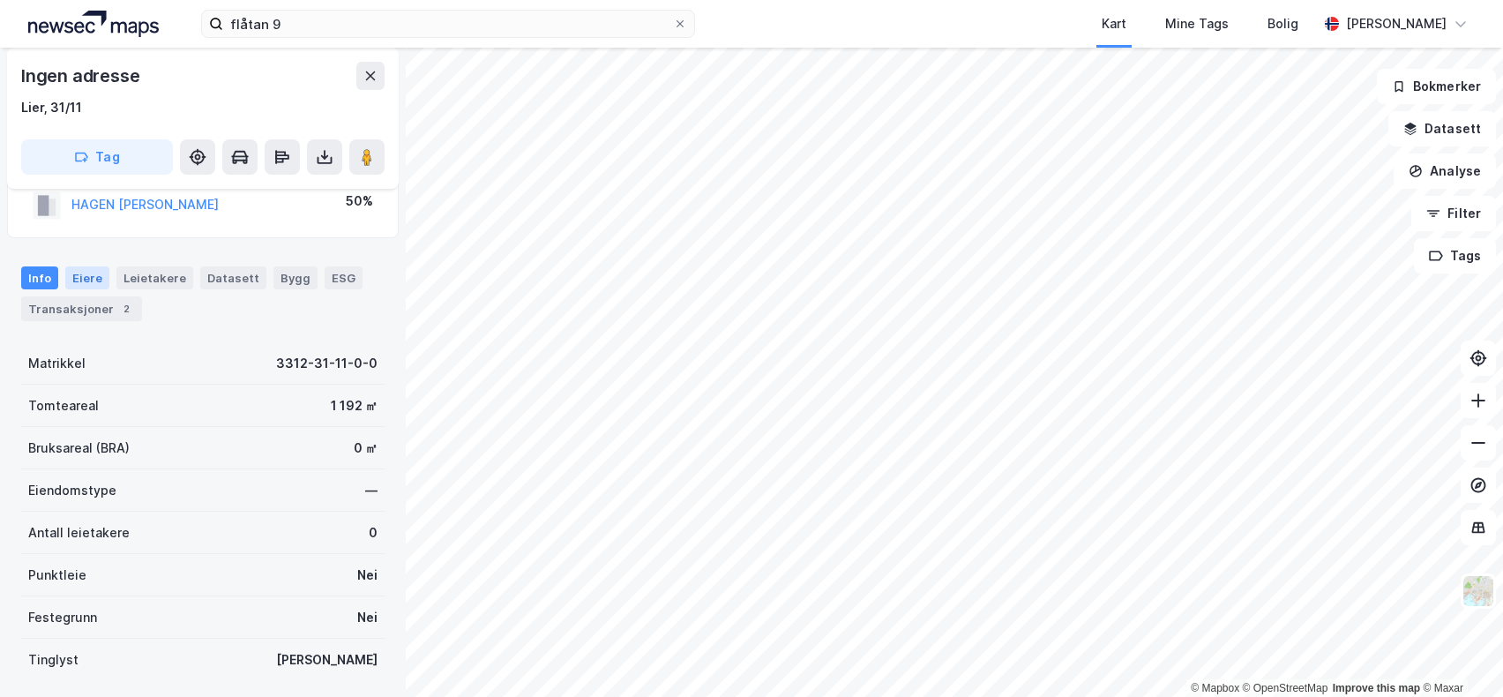
click at [80, 278] on div "Eiere" at bounding box center [87, 277] width 44 height 23
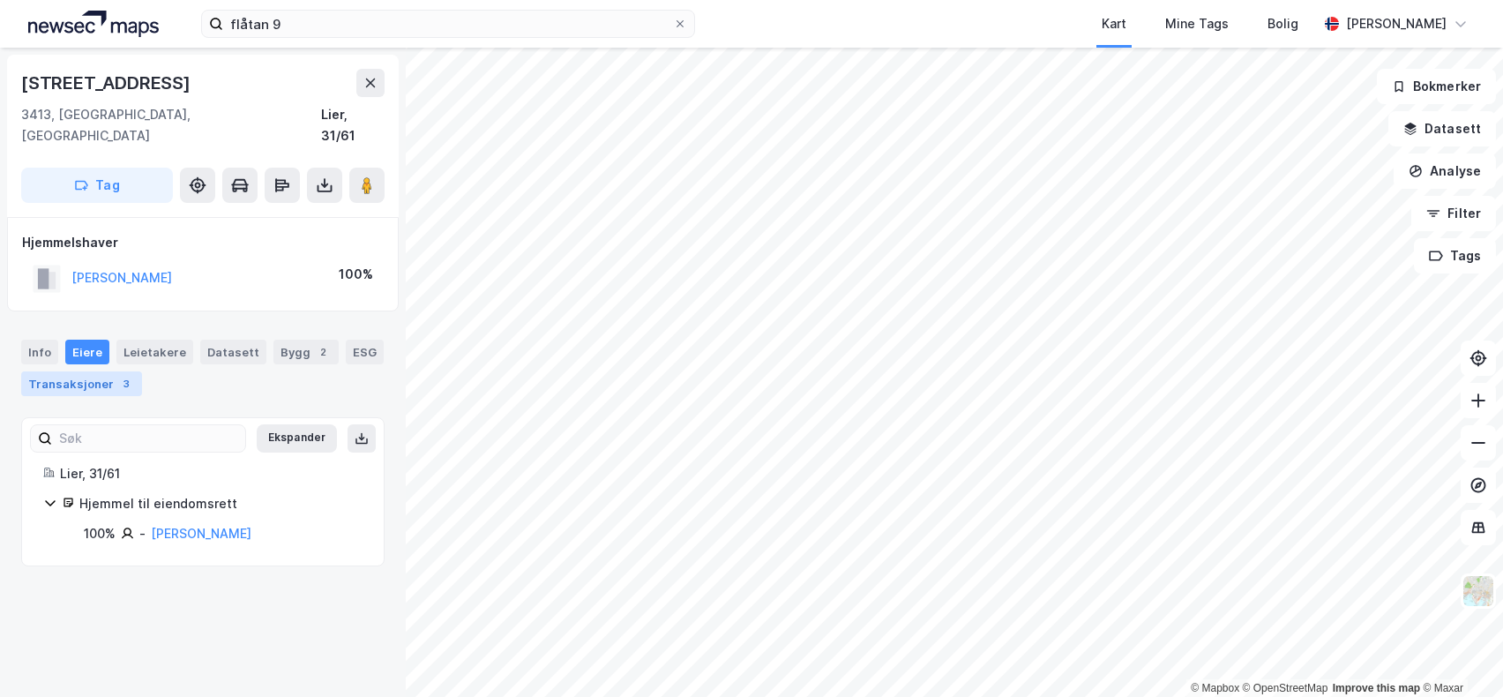
click at [62, 371] on div "Transaksjoner 3" at bounding box center [81, 383] width 121 height 25
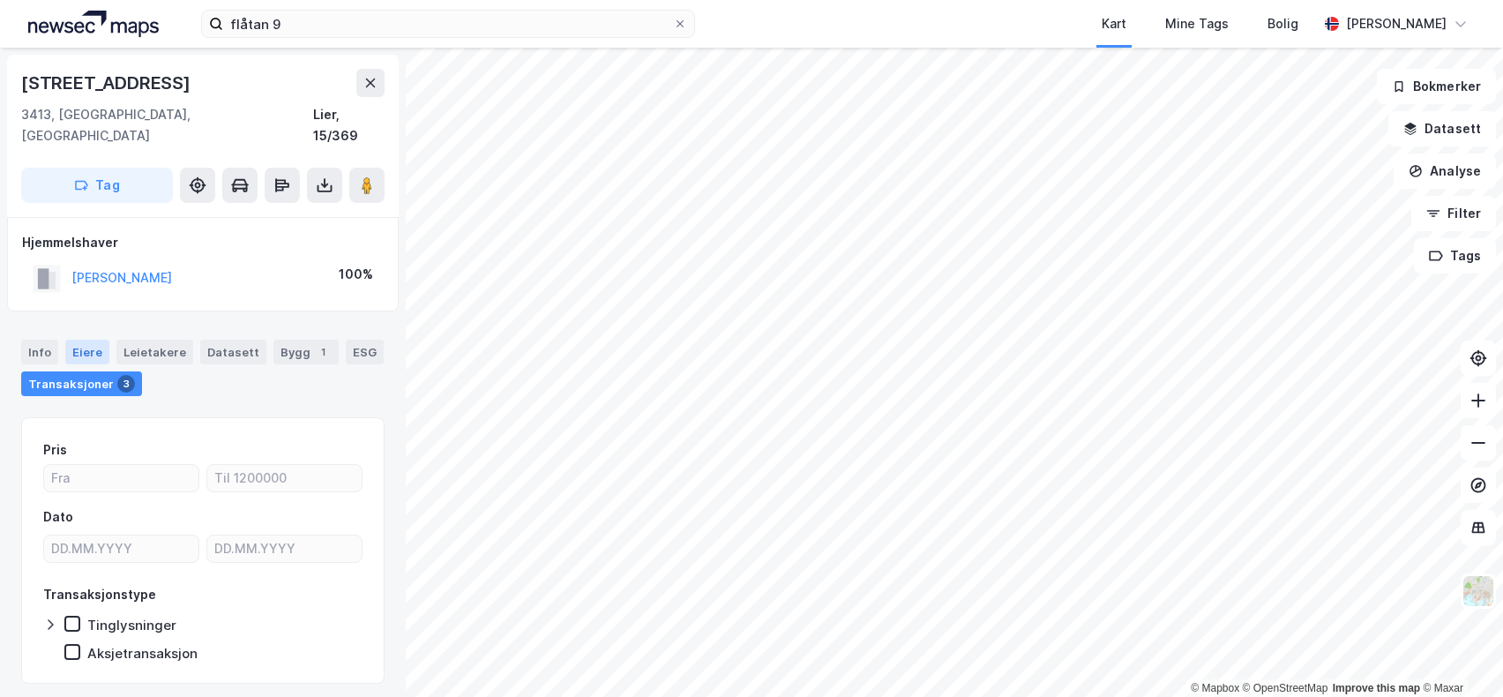
click at [86, 340] on div "Eiere" at bounding box center [87, 352] width 44 height 25
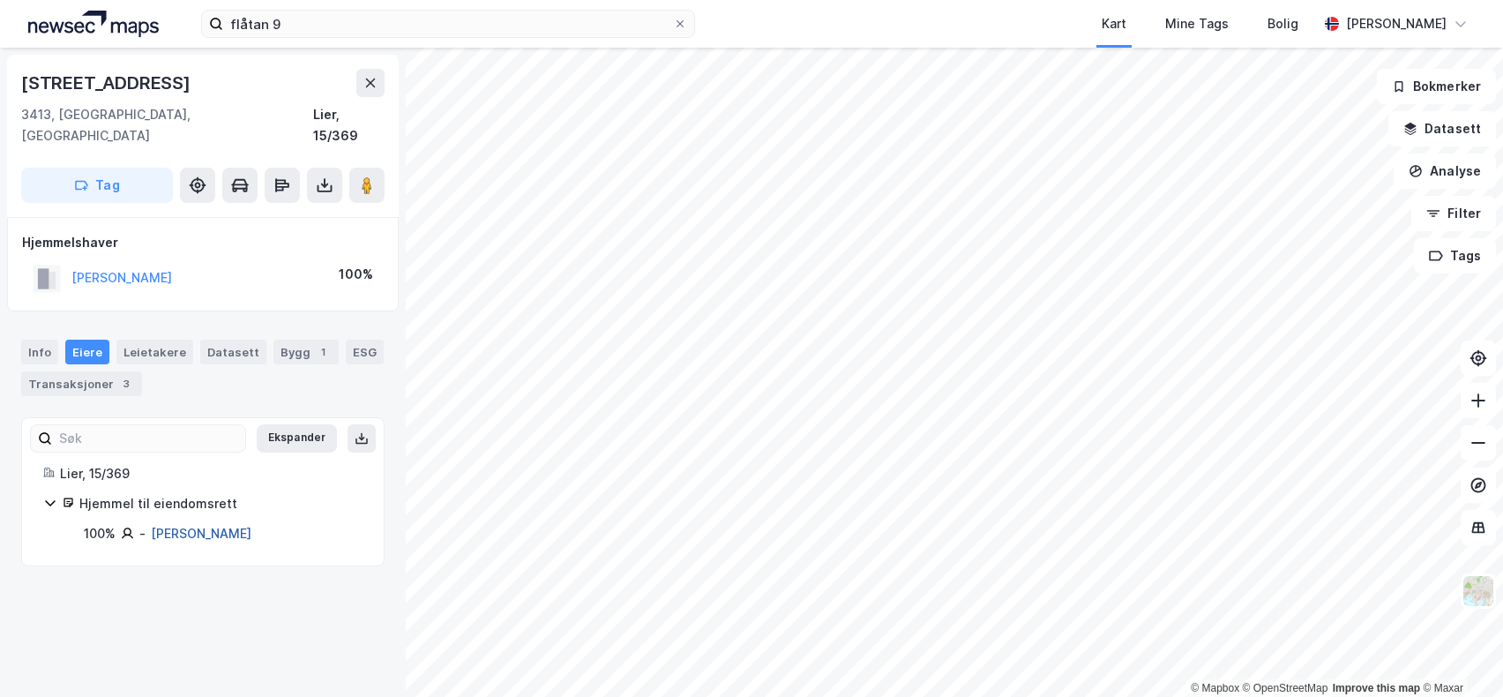
click at [221, 526] on link "Næslund Pål Bergerud" at bounding box center [201, 533] width 101 height 15
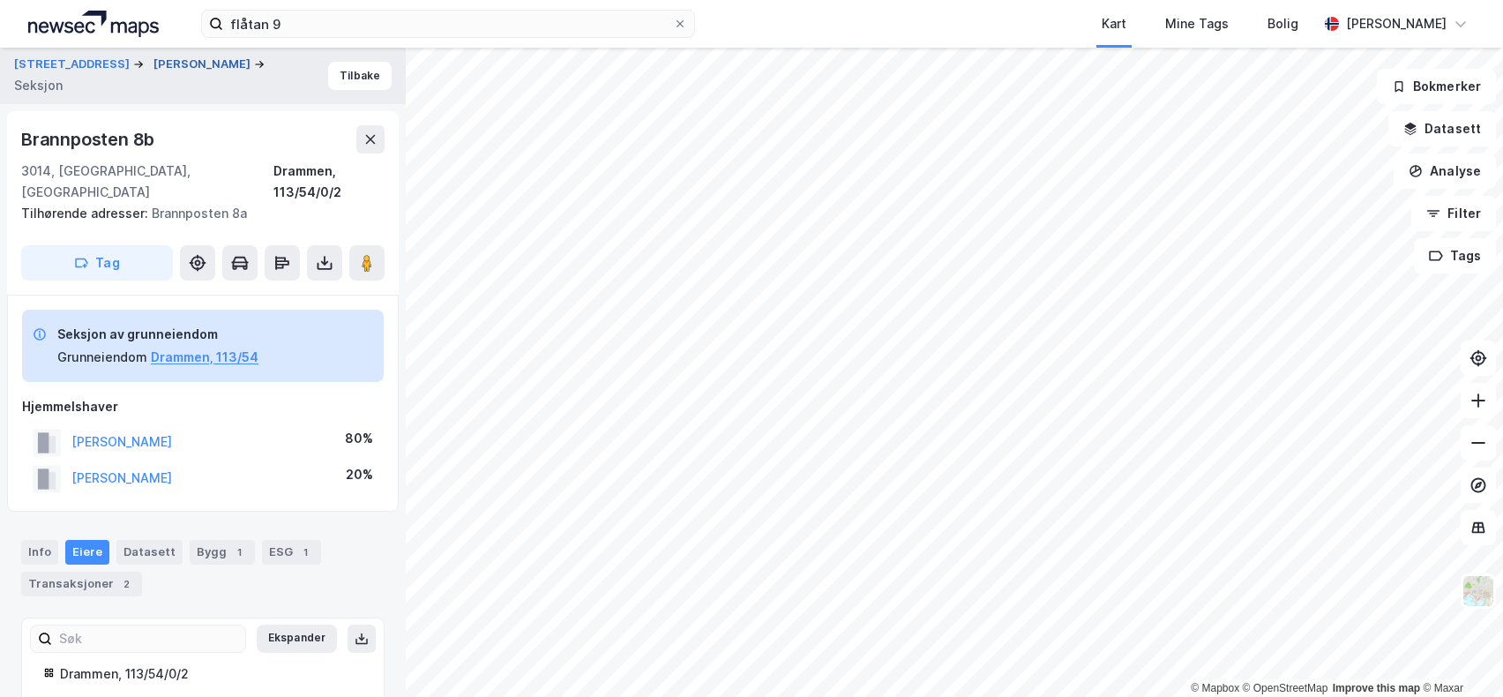
click at [229, 59] on button "NÆSLUND PÅL BERGERUD" at bounding box center [203, 65] width 101 height 18
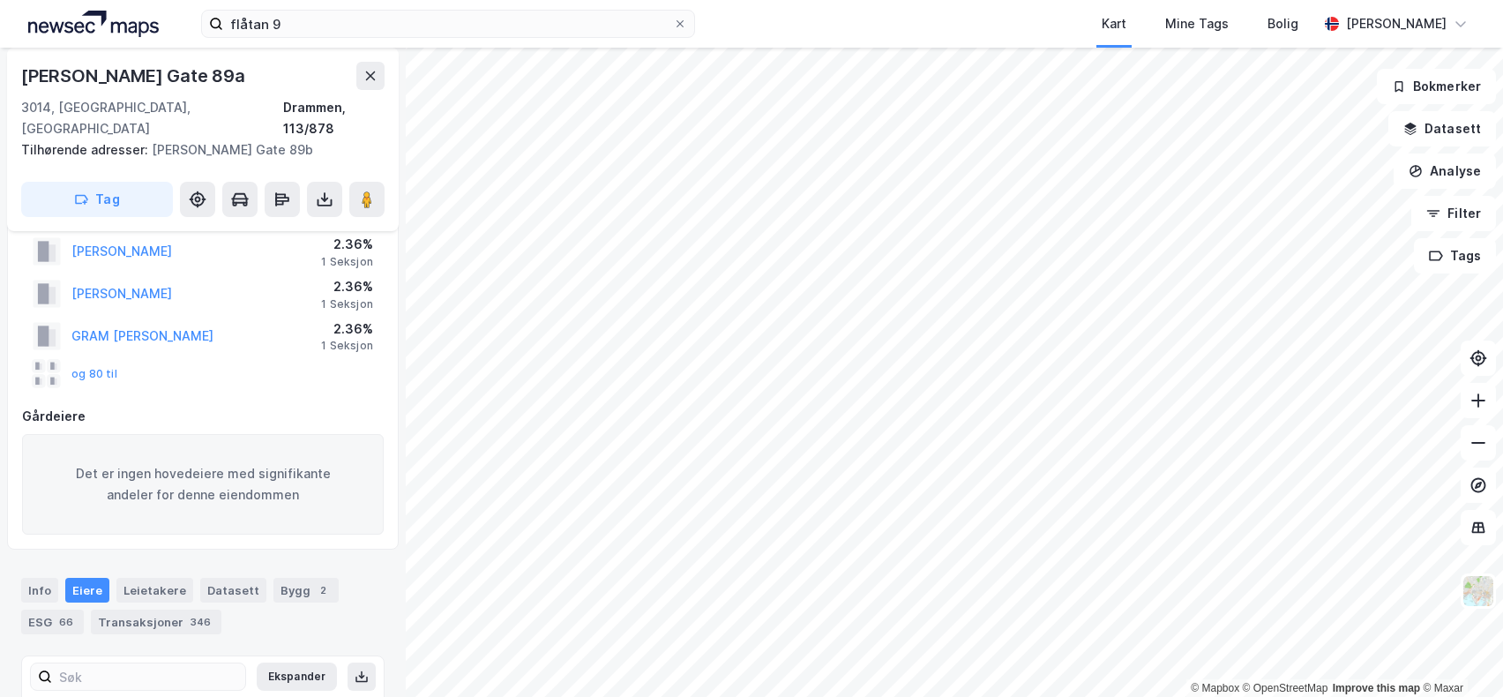
scroll to position [265, 0]
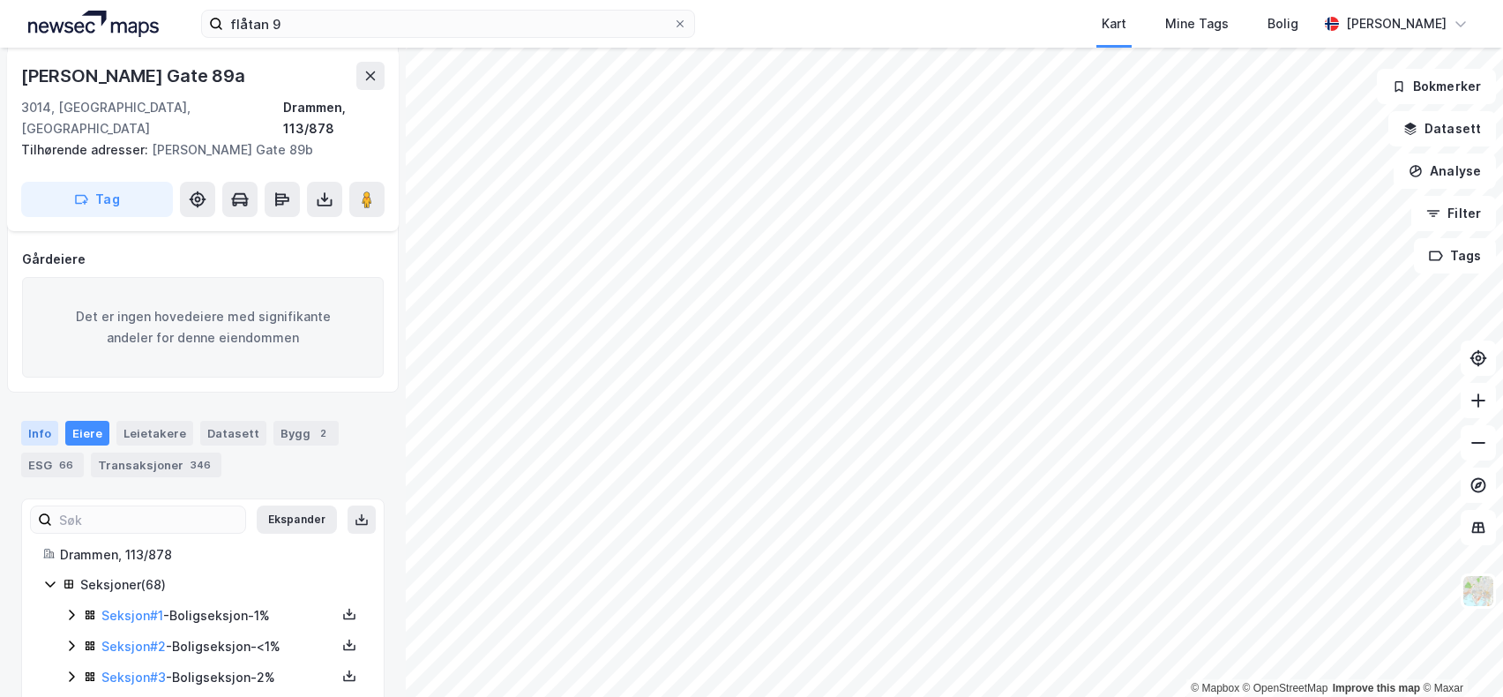
click at [41, 421] on div "Info" at bounding box center [39, 433] width 37 height 25
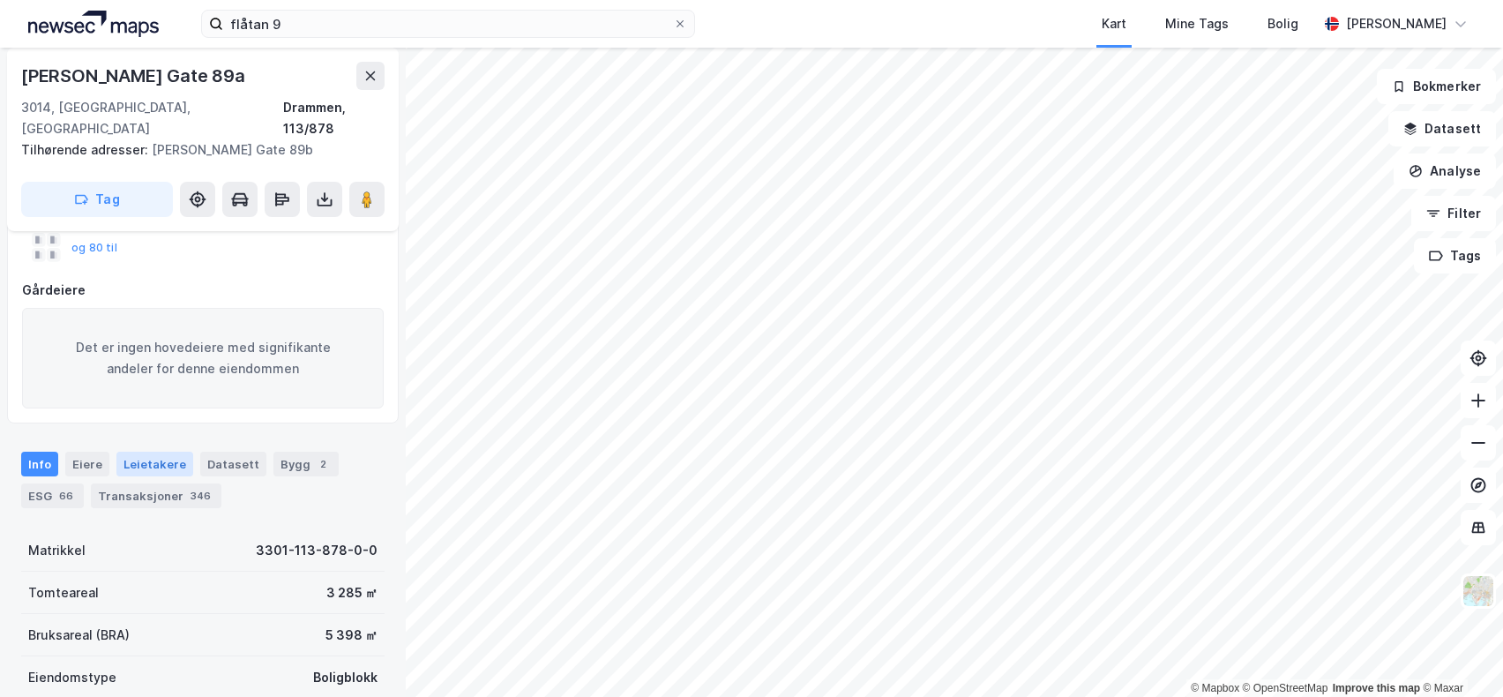
scroll to position [219, 0]
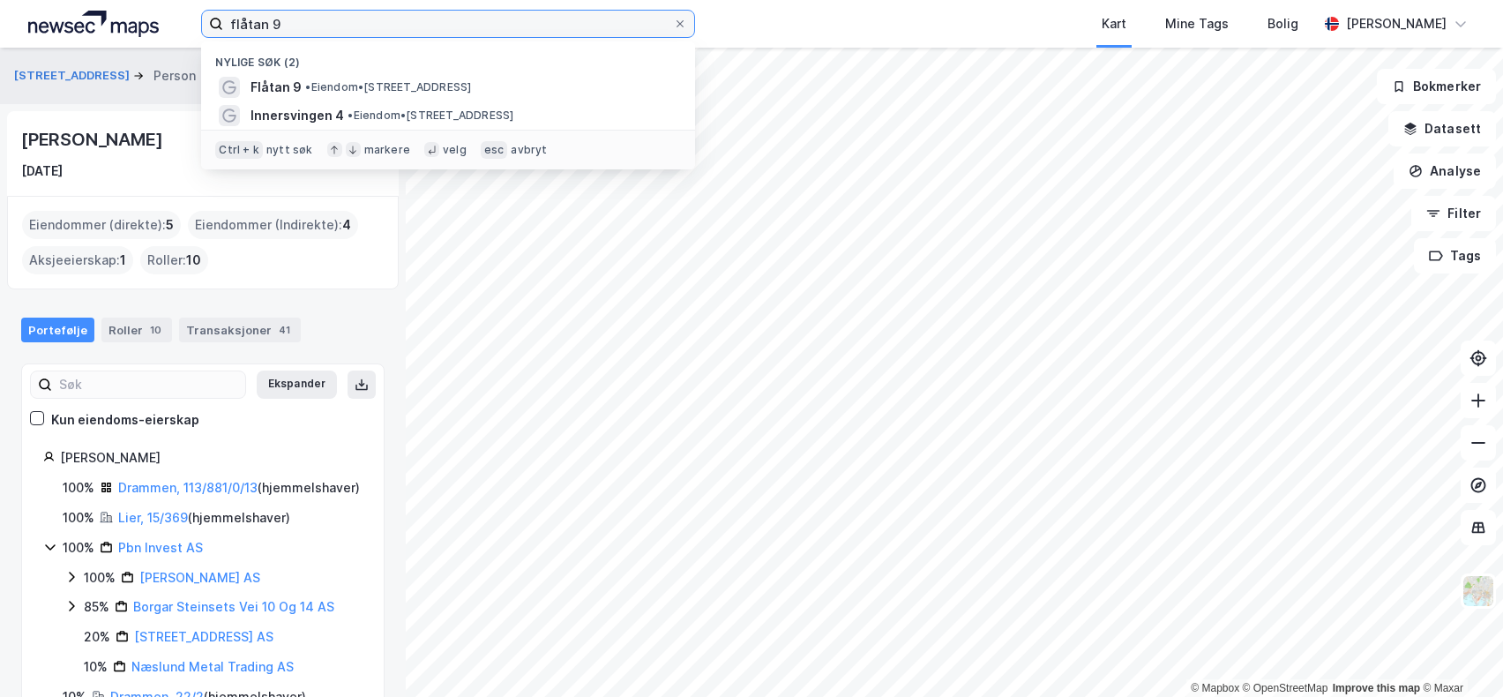
drag, startPoint x: 326, startPoint y: 24, endPoint x: 124, endPoint y: 26, distance: 201.1
click at [124, 26] on div "flåtan 9 Nylige søk (2) Flåtan 9 • Eiendom • Flåtan 9, 3413 Lier Innersvingen 4…" at bounding box center [751, 24] width 1503 height 48
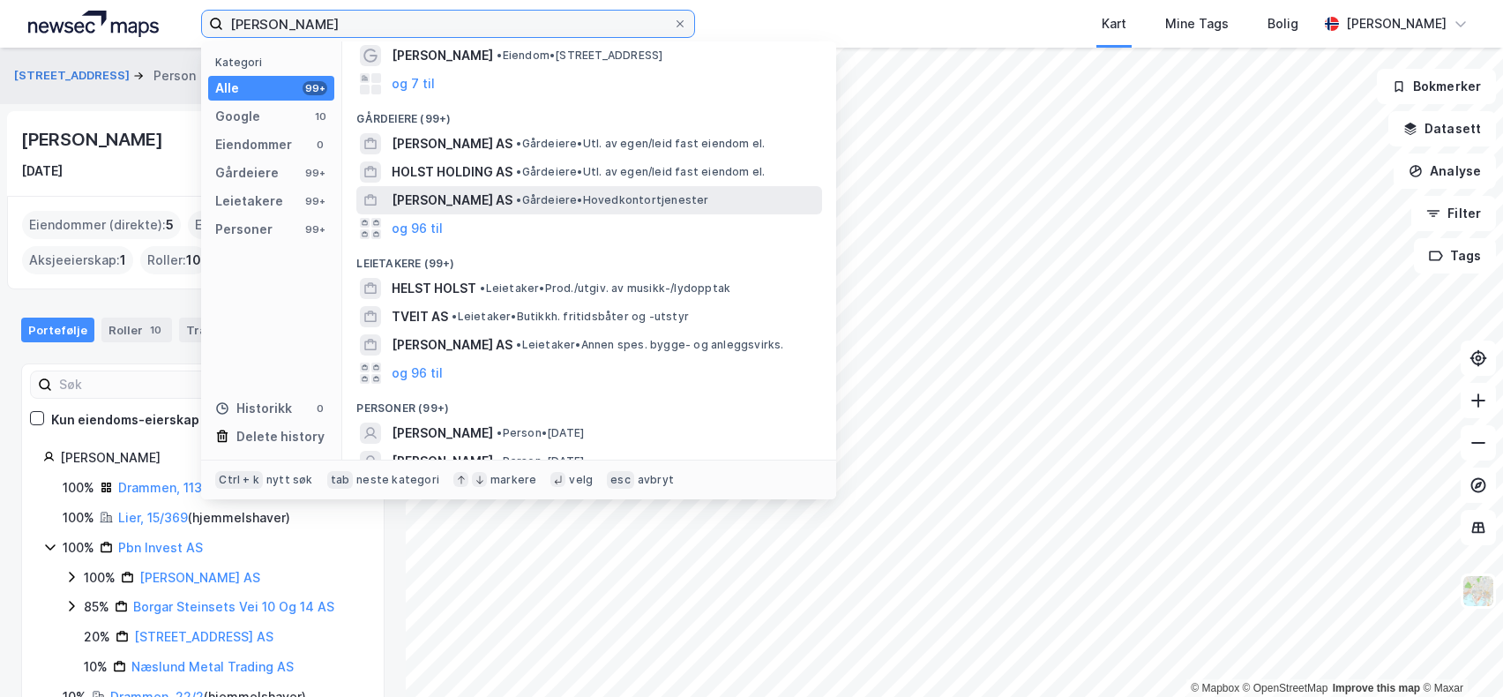
scroll to position [160, 0]
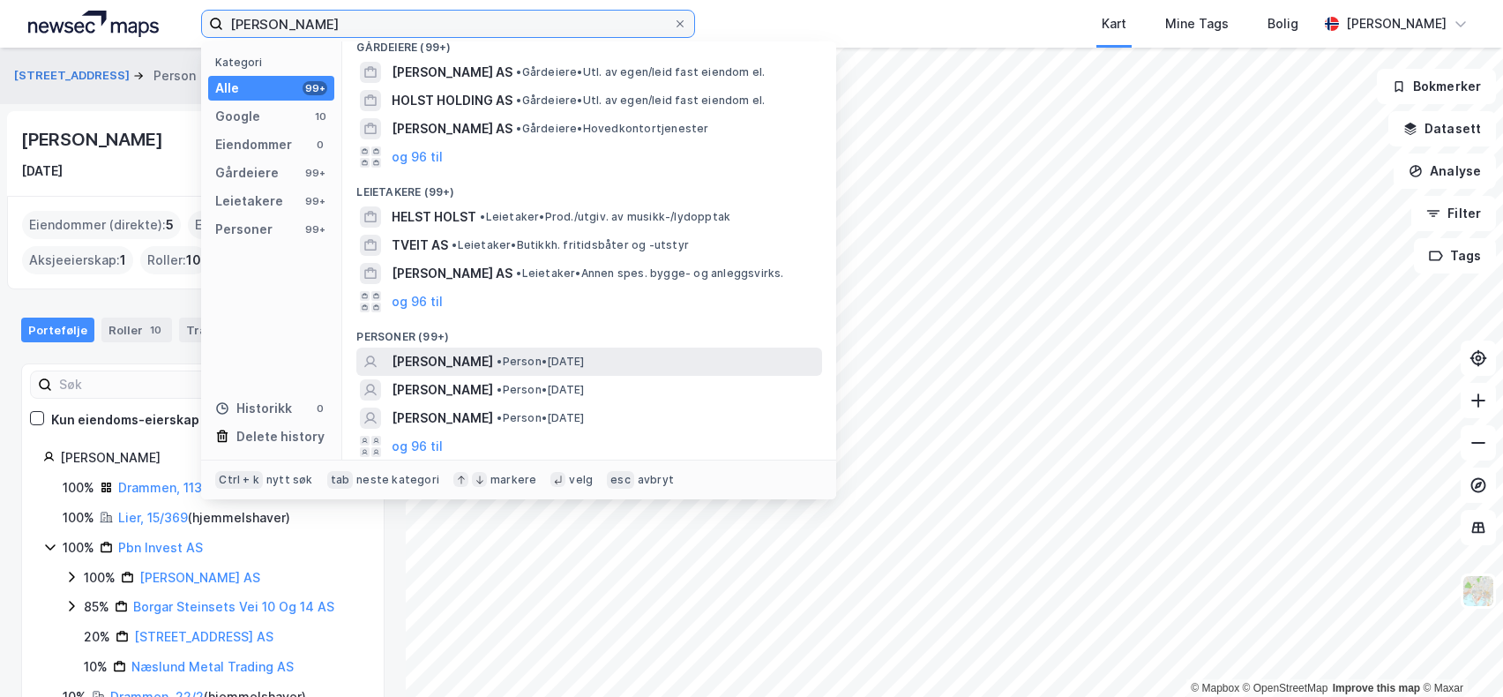
type input "Marius Holst Tveit"
click at [434, 359] on span "MARIUS HOLST TVEIT" at bounding box center [442, 361] width 101 height 21
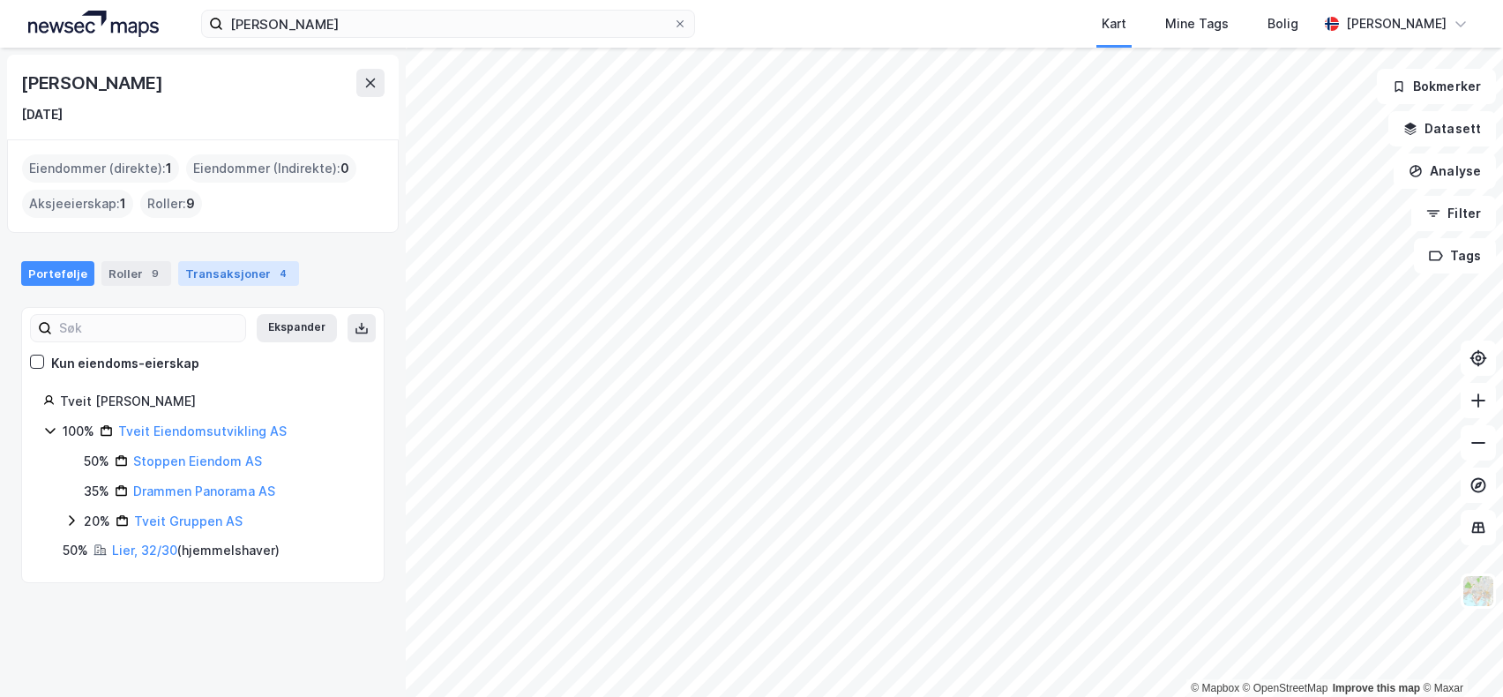
click at [209, 275] on div "Transaksjoner 4" at bounding box center [238, 273] width 121 height 25
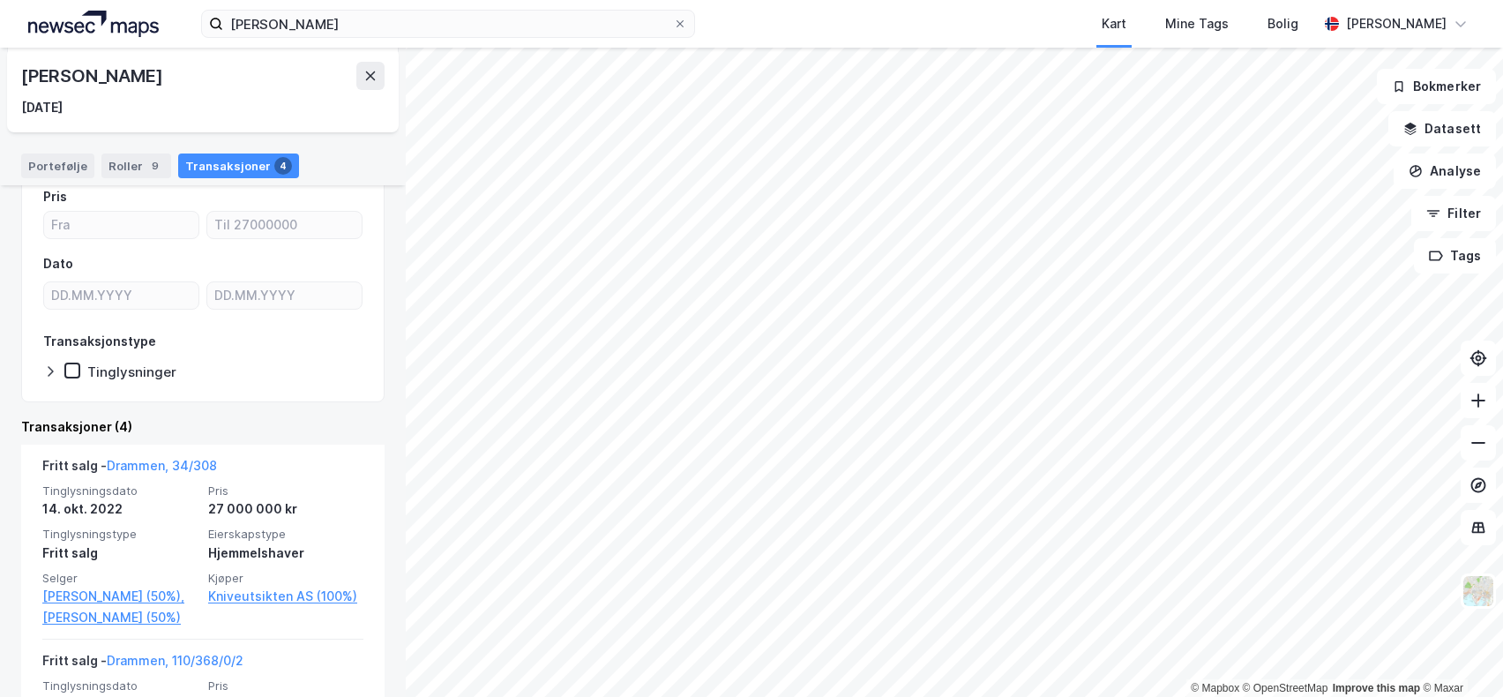
scroll to position [134, 0]
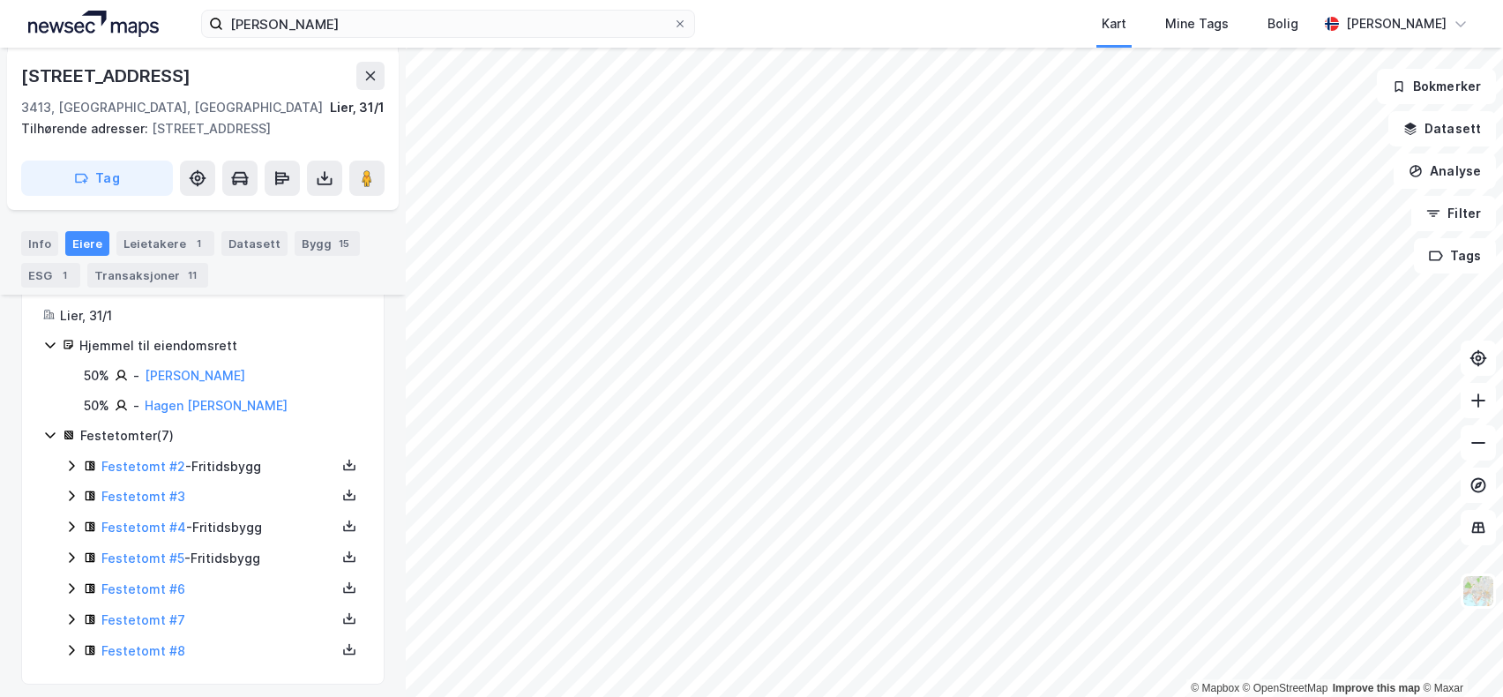
scroll to position [205, 0]
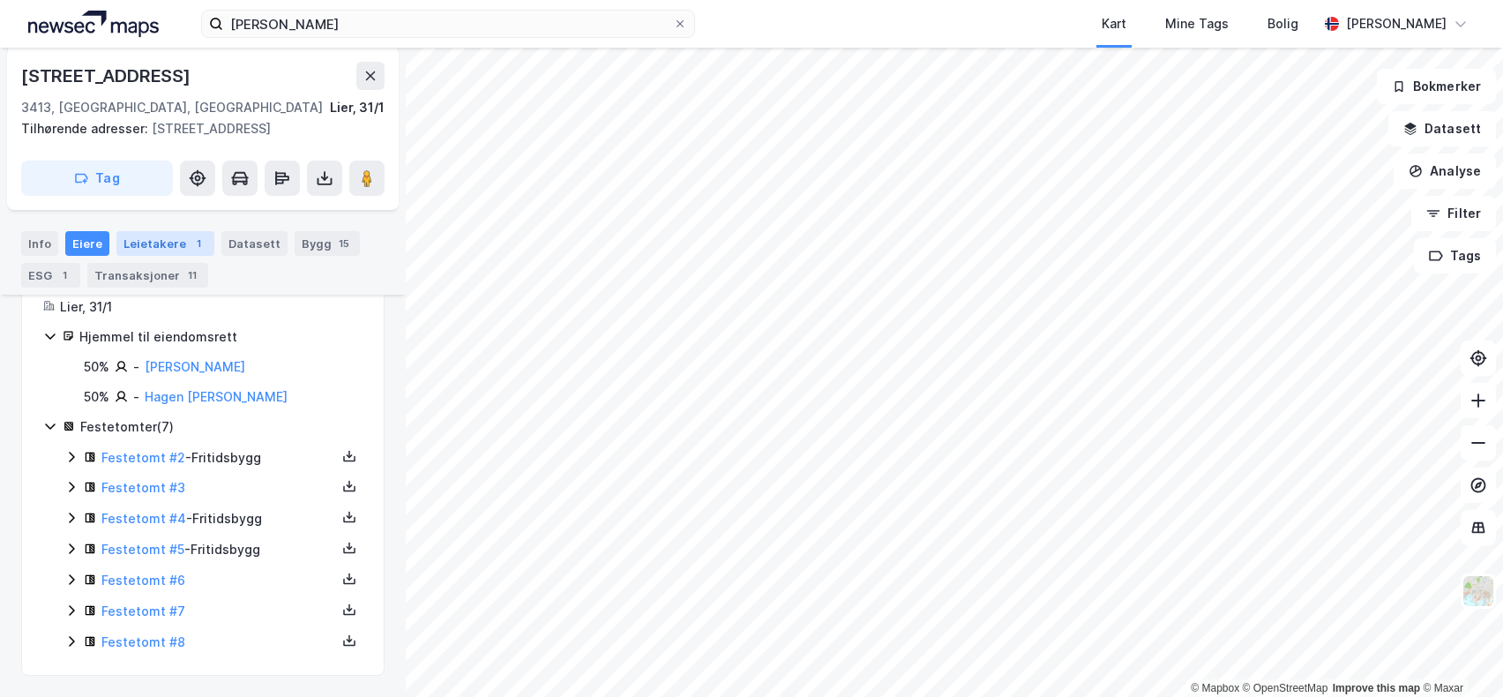
click at [149, 240] on div "Leietakere 1" at bounding box center [165, 243] width 98 height 25
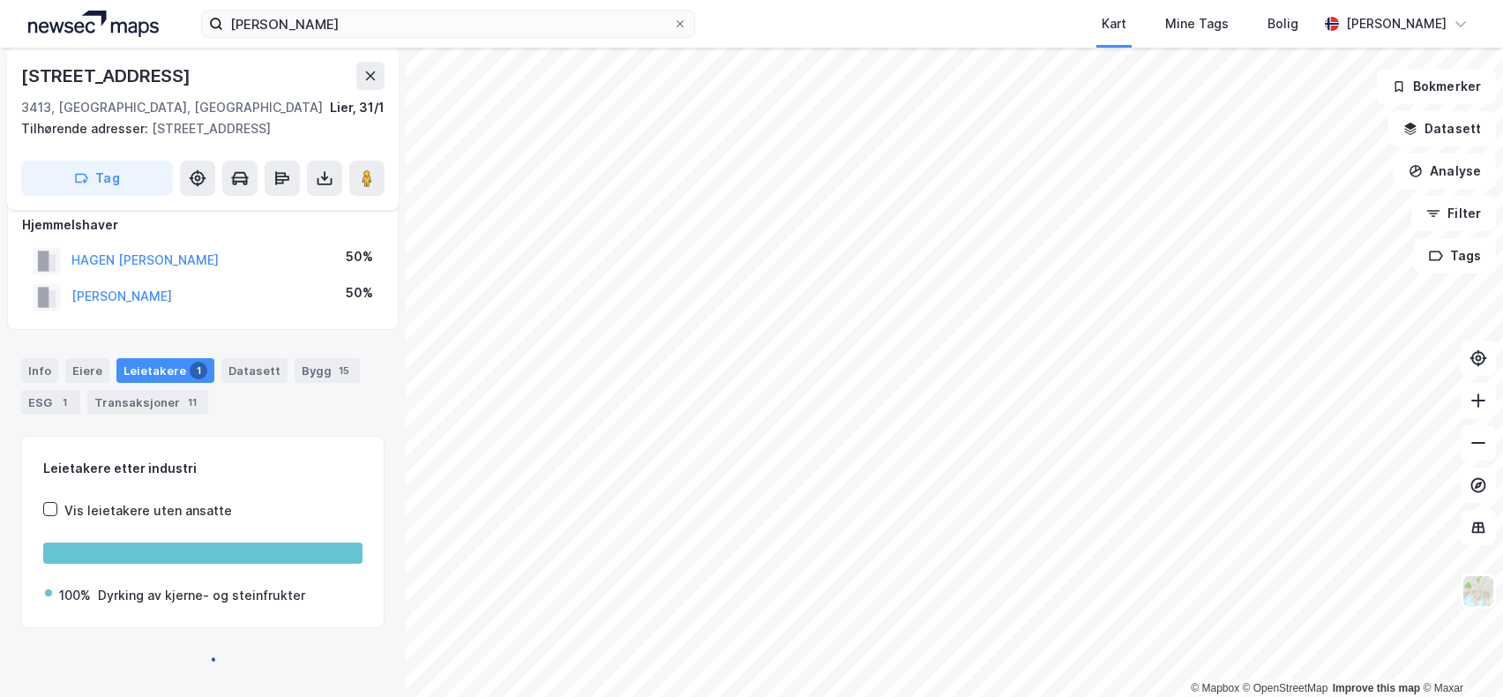
scroll to position [112, 0]
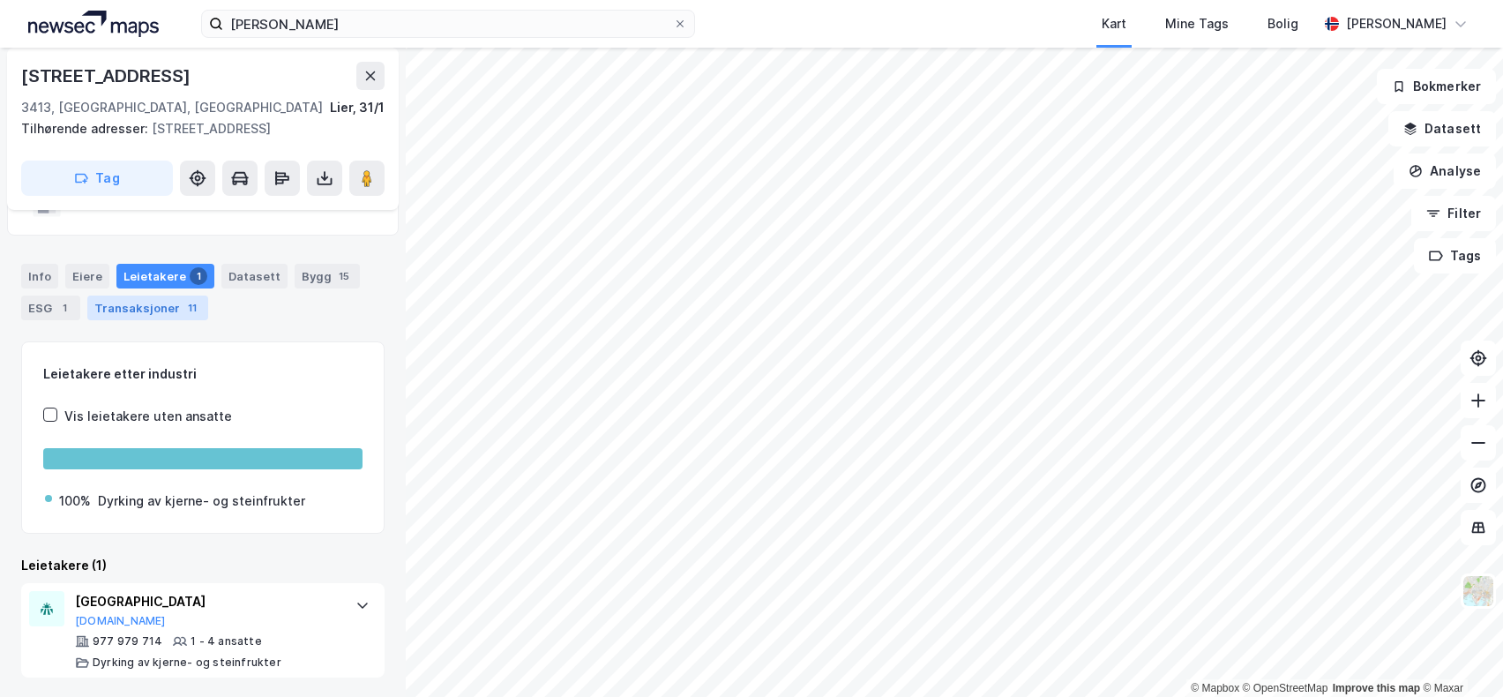
click at [109, 306] on div "Transaksjoner 11" at bounding box center [147, 308] width 121 height 25
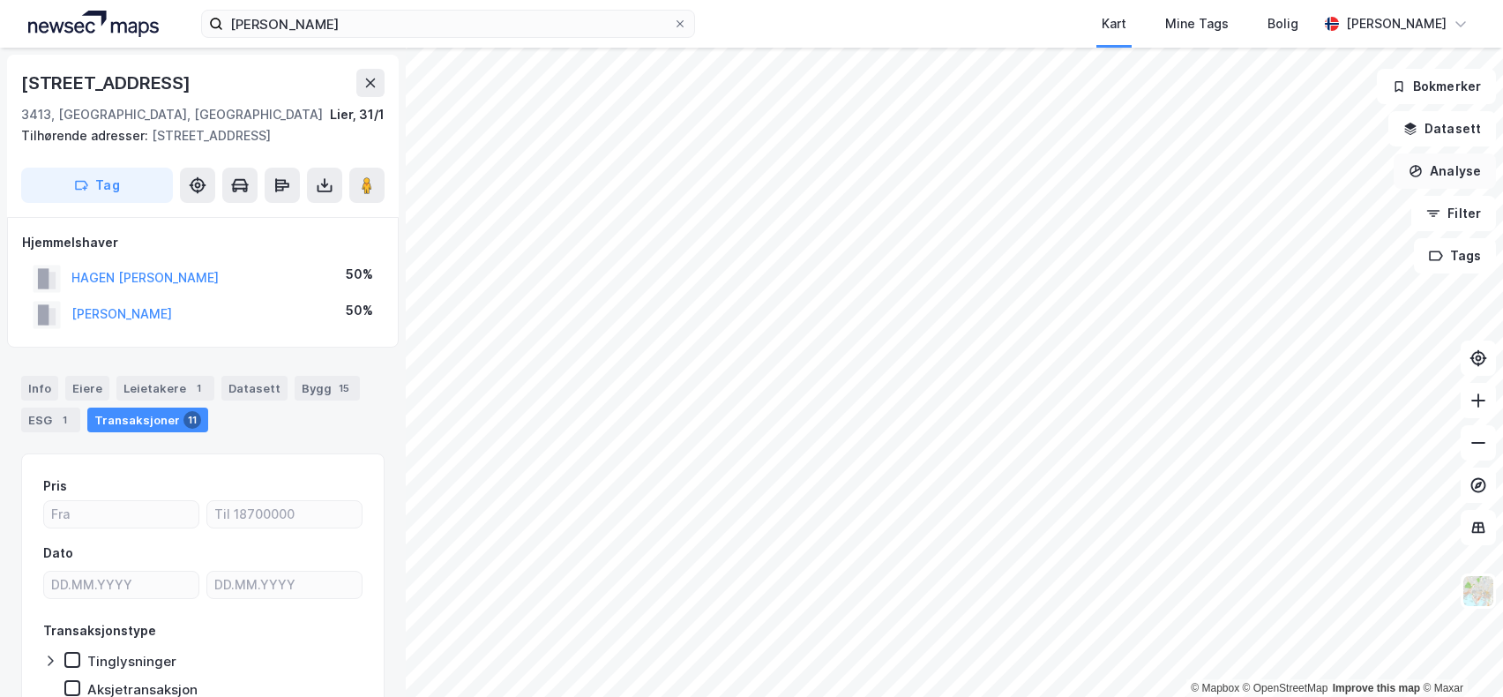
click at [1456, 167] on button "Analyse" at bounding box center [1445, 170] width 102 height 35
click at [1450, 87] on button "Bokmerker" at bounding box center [1436, 86] width 119 height 35
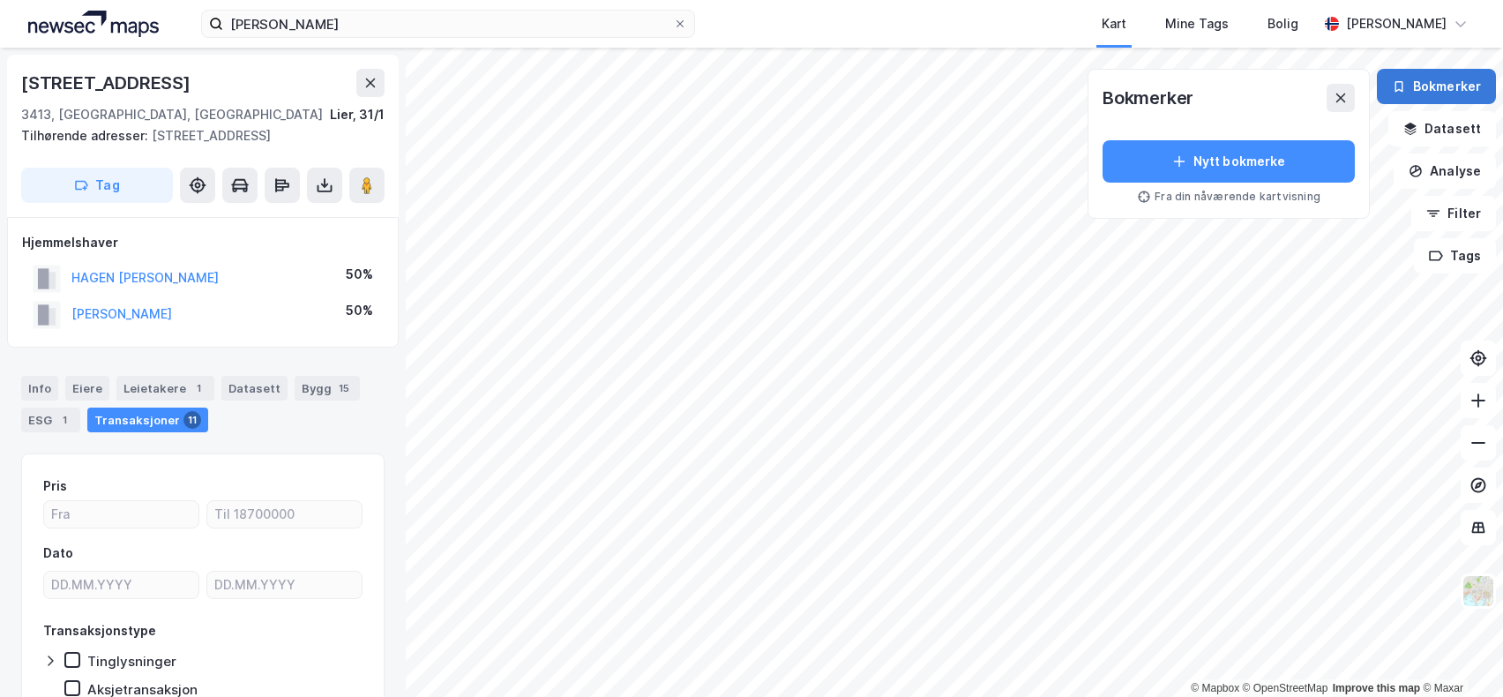
click at [1450, 87] on button "Bokmerker" at bounding box center [1436, 86] width 119 height 35
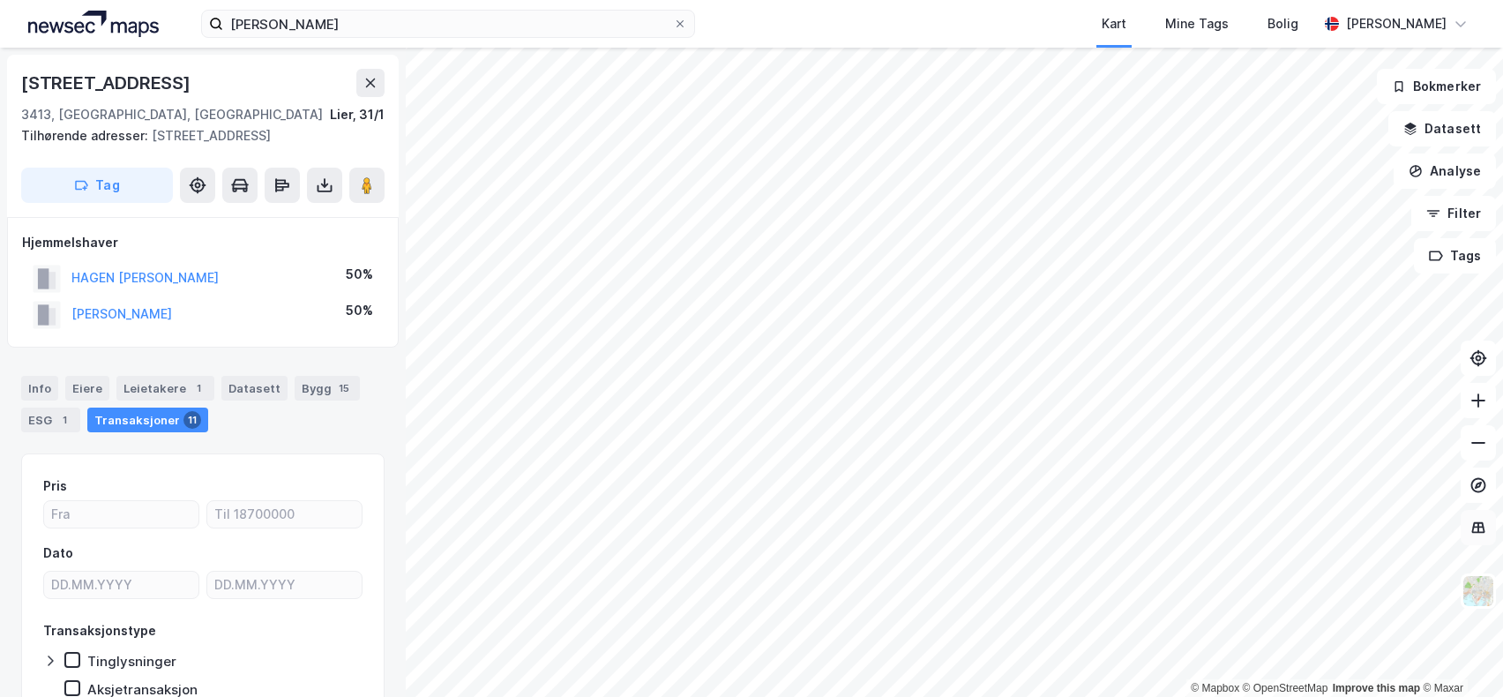
click at [1477, 533] on icon at bounding box center [1479, 528] width 18 height 18
click at [1474, 522] on icon at bounding box center [1478, 527] width 13 height 11
click at [1299, 22] on div "Bolig" at bounding box center [1283, 23] width 31 height 21
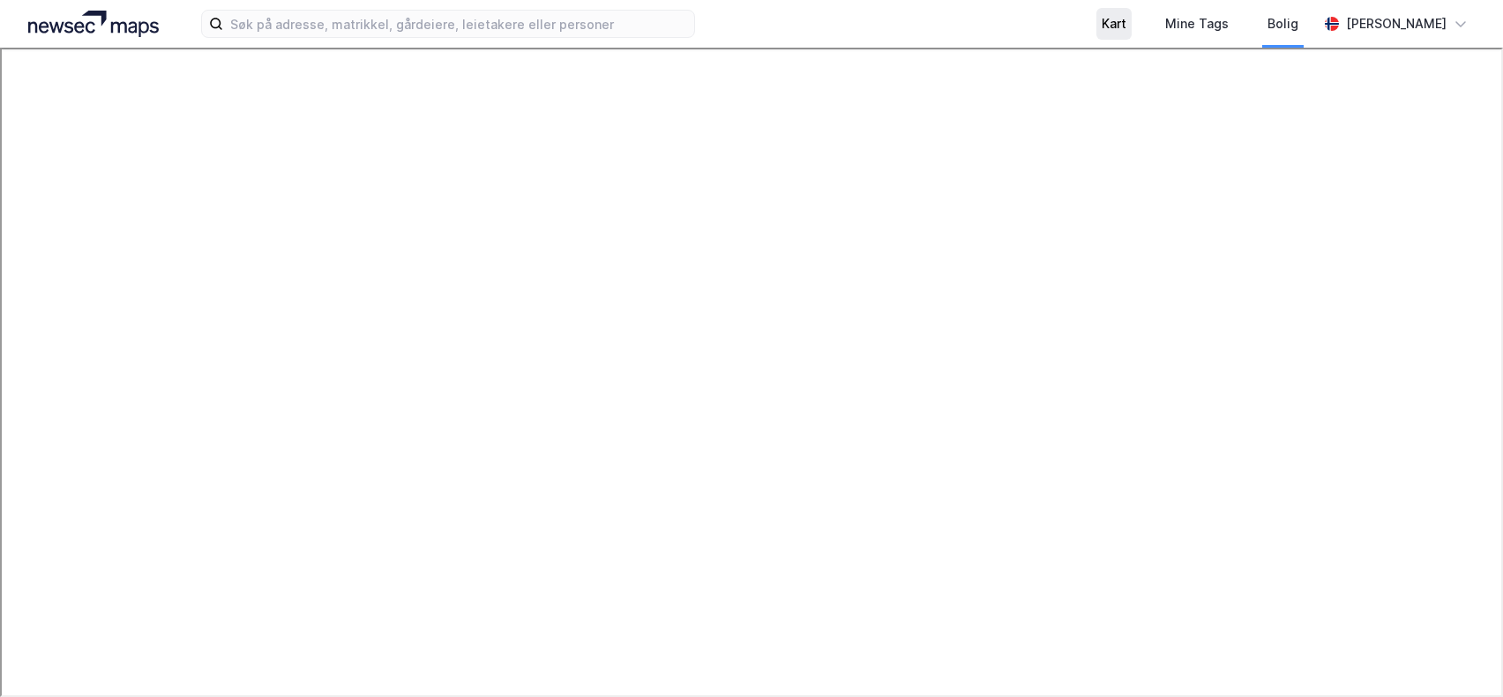
click at [1127, 20] on div "Kart" at bounding box center [1114, 23] width 25 height 21
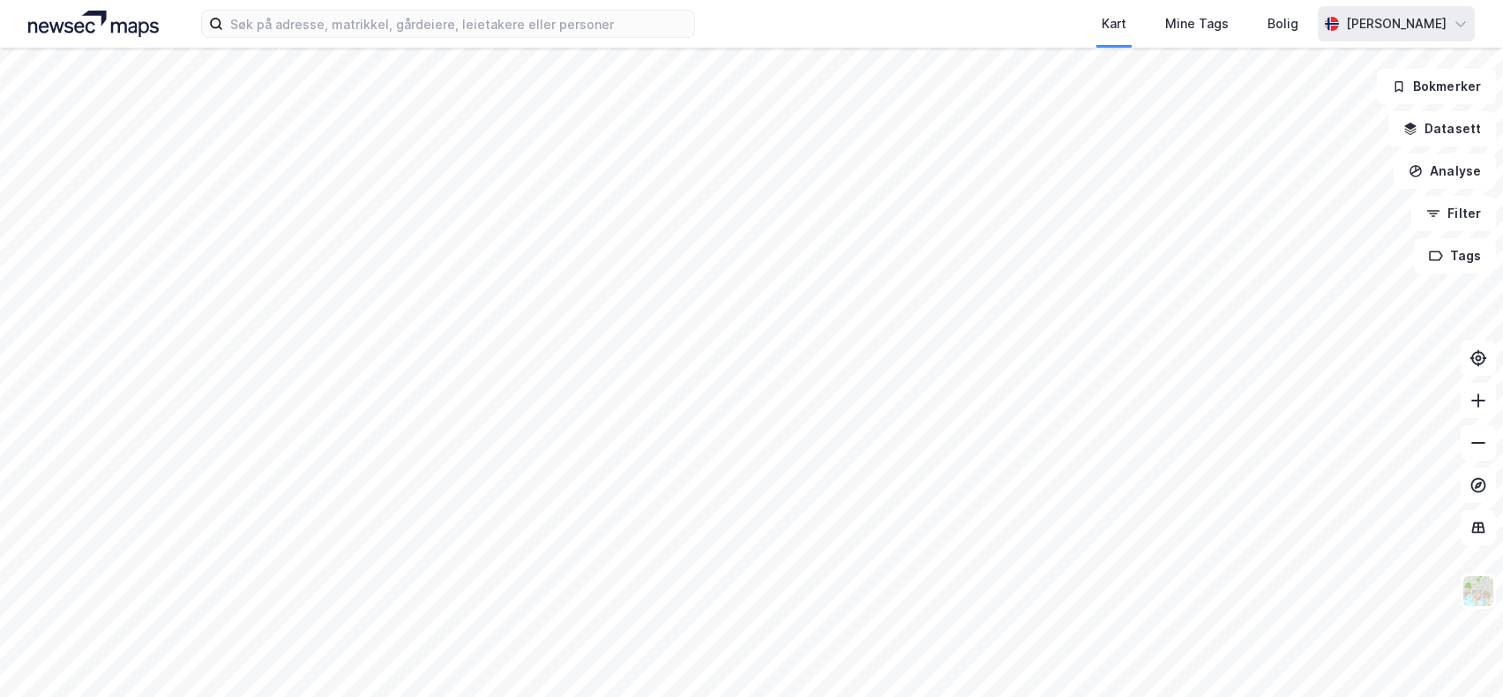
click at [1427, 26] on div "[PERSON_NAME]" at bounding box center [1396, 23] width 101 height 21
click at [1127, 25] on div "Kart" at bounding box center [1114, 23] width 25 height 21
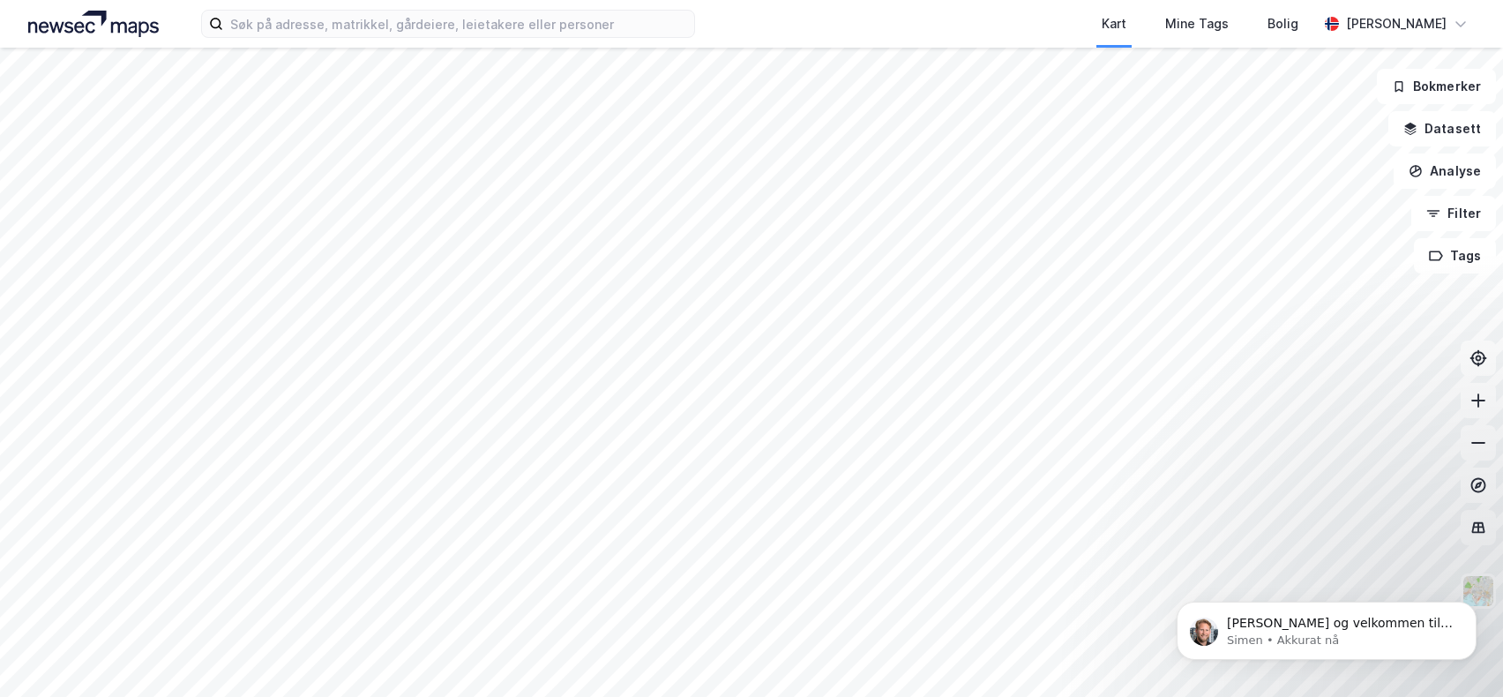
click at [100, 22] on img at bounding box center [93, 24] width 131 height 26
click at [1352, 626] on p "[PERSON_NAME] og velkommen til Newsec Maps, [PERSON_NAME] det er du lurer på så…" at bounding box center [1341, 624] width 228 height 18
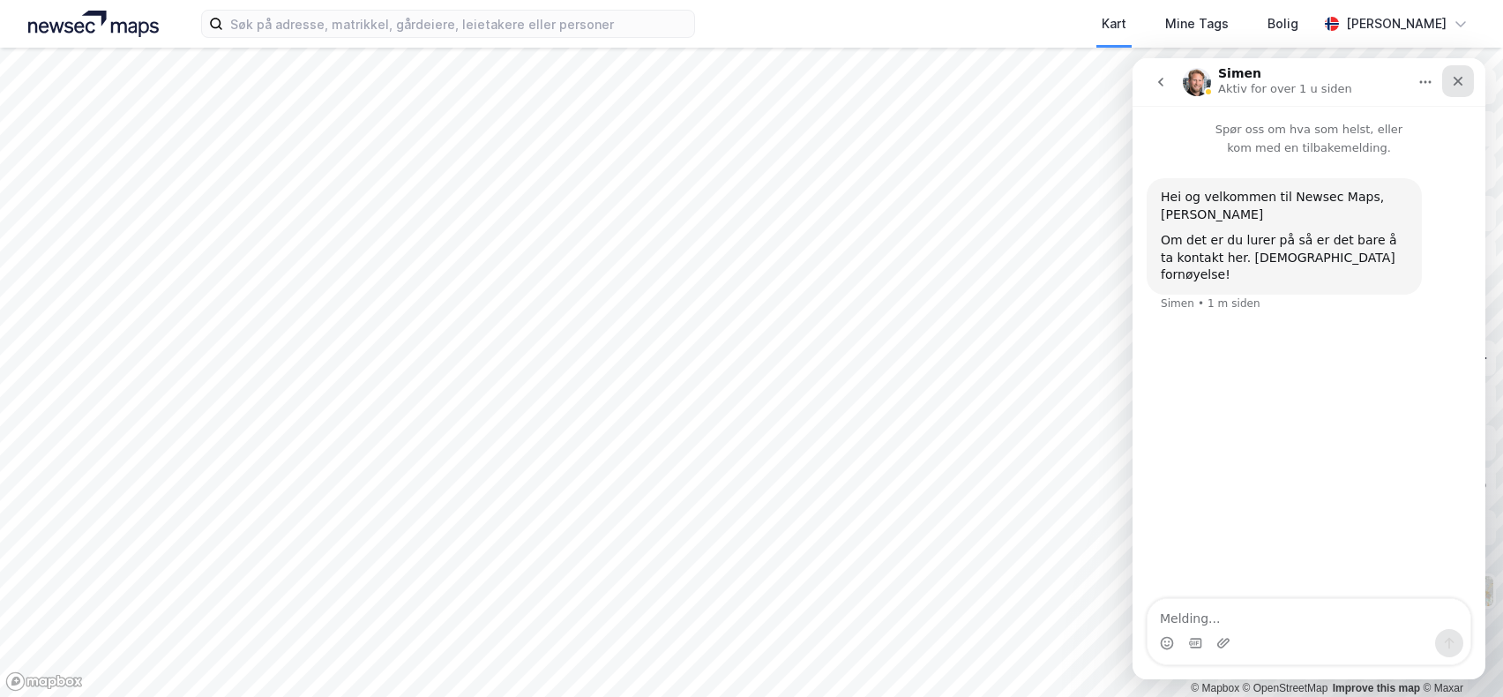
click at [1463, 77] on icon "Lukk" at bounding box center [1458, 81] width 14 height 14
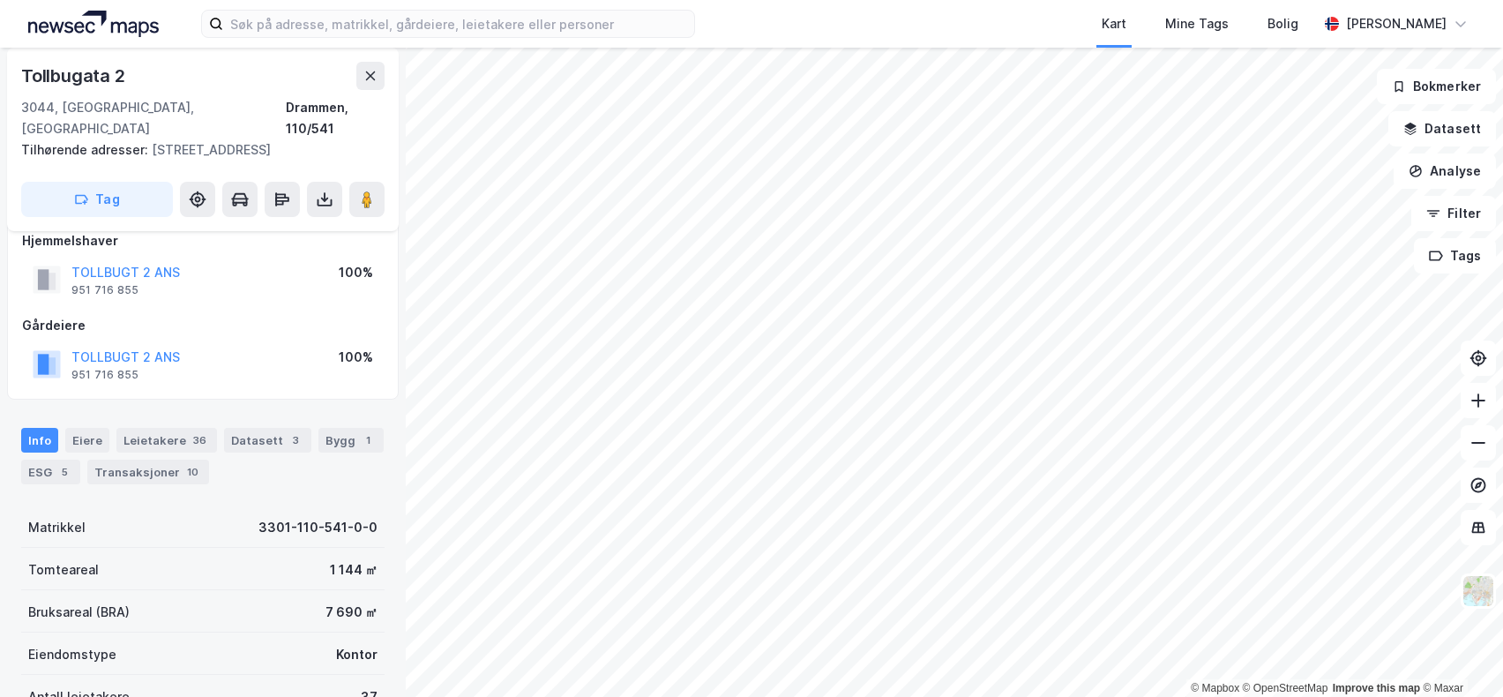
scroll to position [19, 0]
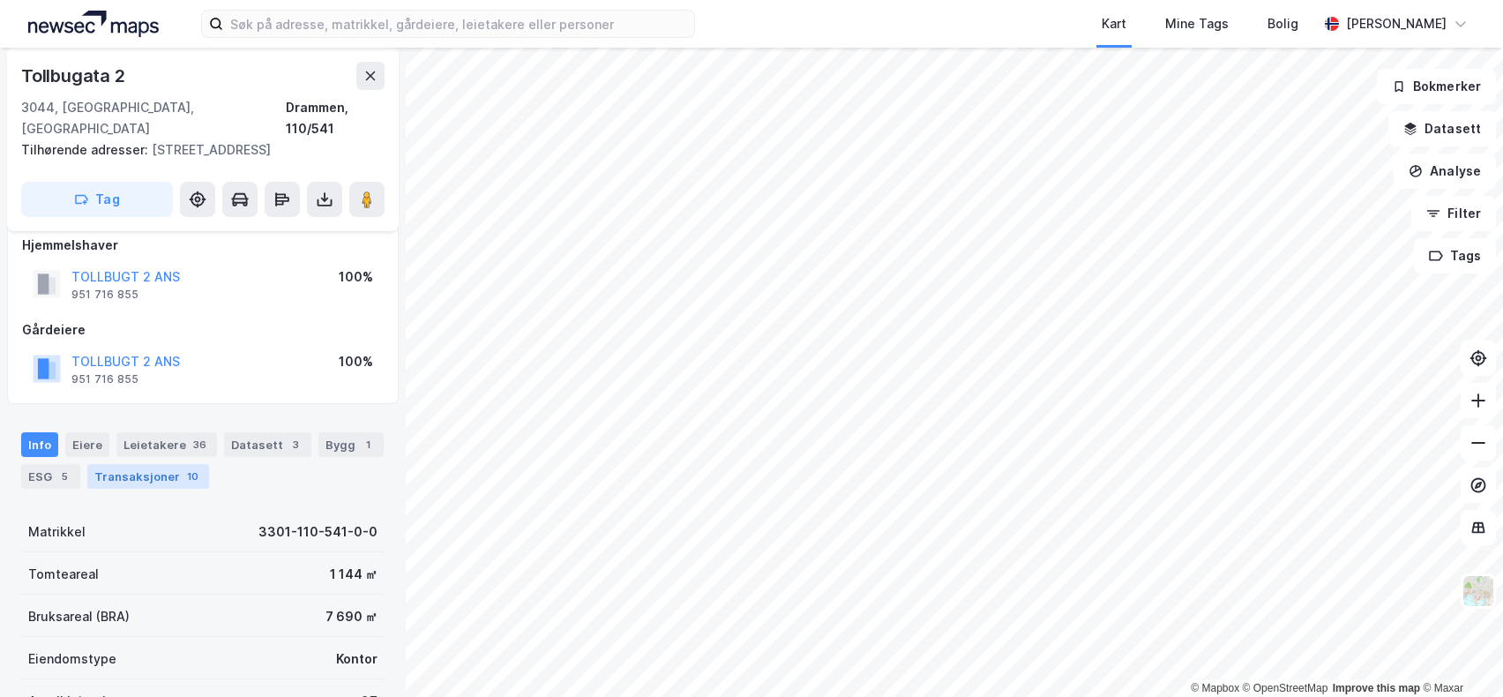
click at [129, 464] on div "Transaksjoner 10" at bounding box center [148, 476] width 122 height 25
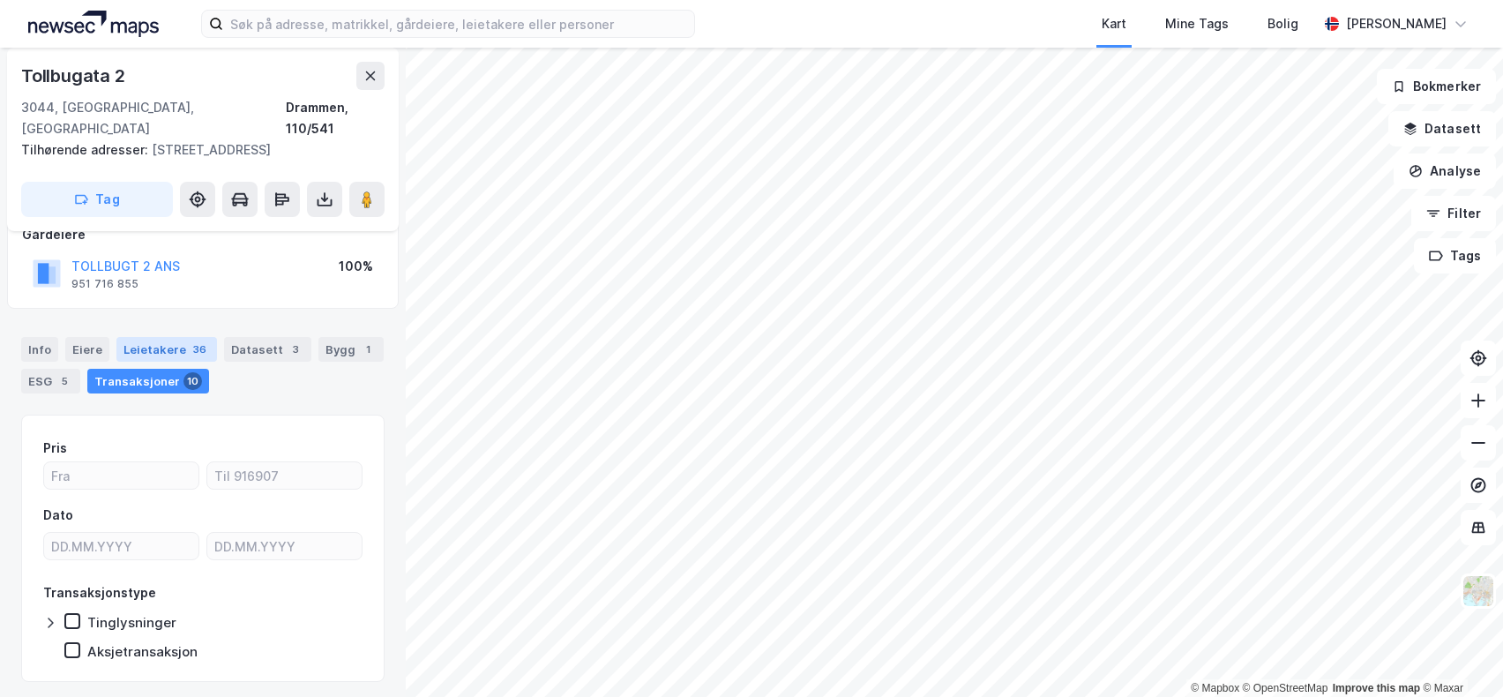
scroll to position [52, 0]
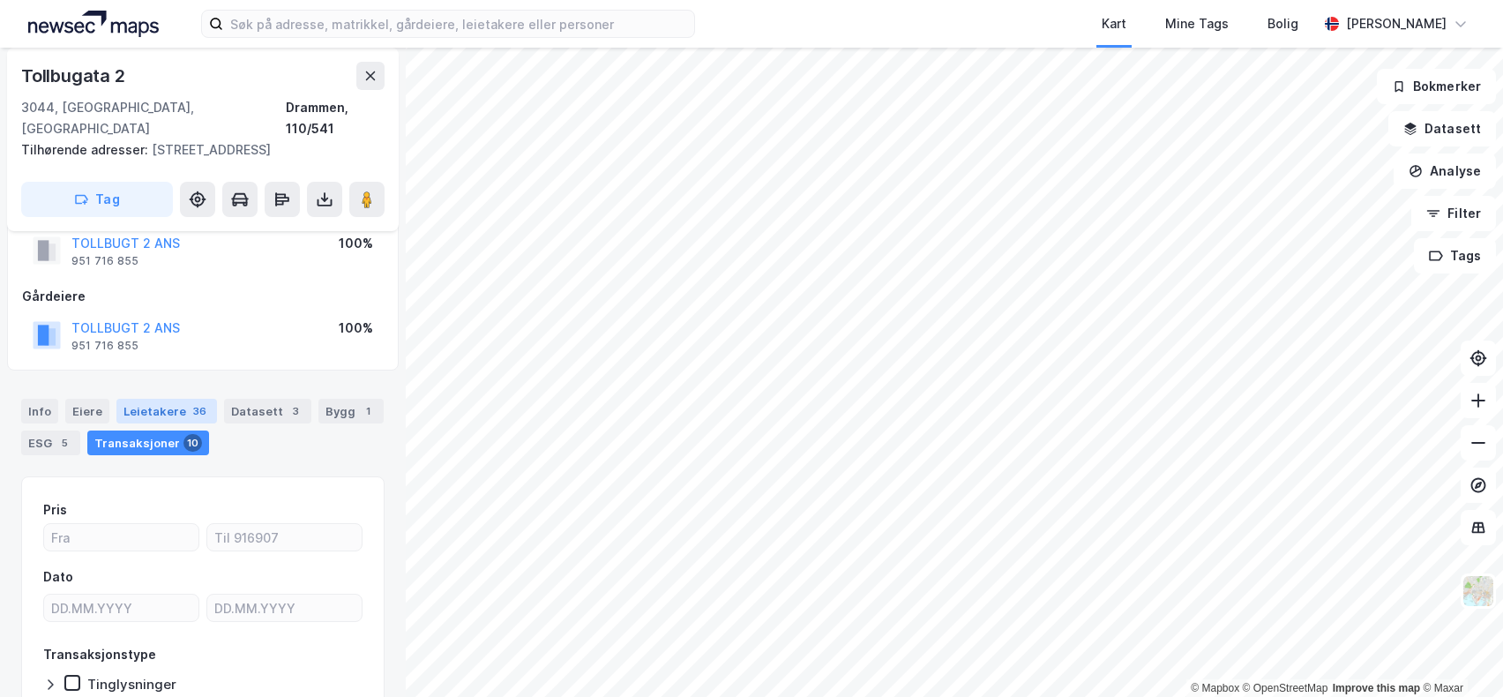
click at [136, 399] on div "Leietakere 36" at bounding box center [166, 411] width 101 height 25
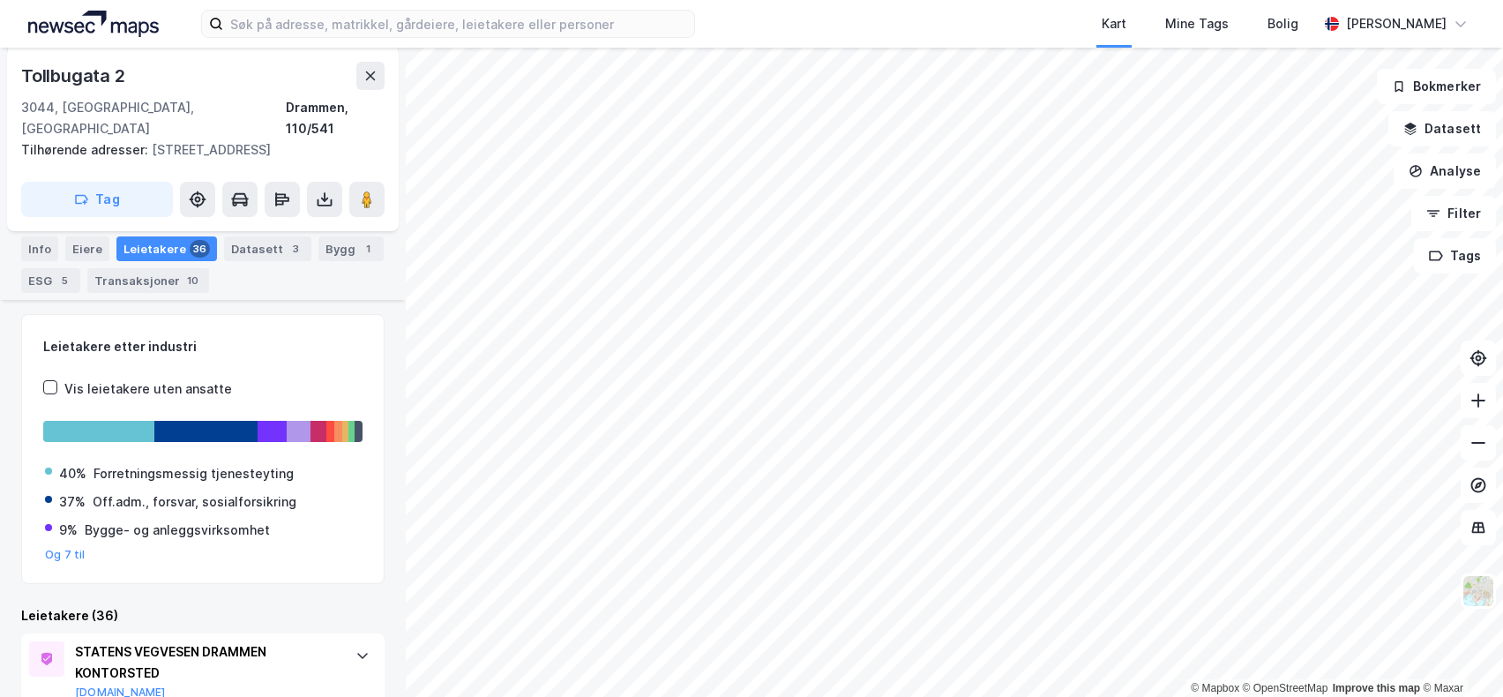
scroll to position [213, 0]
click at [86, 238] on div "Eiere" at bounding box center [87, 249] width 44 height 25
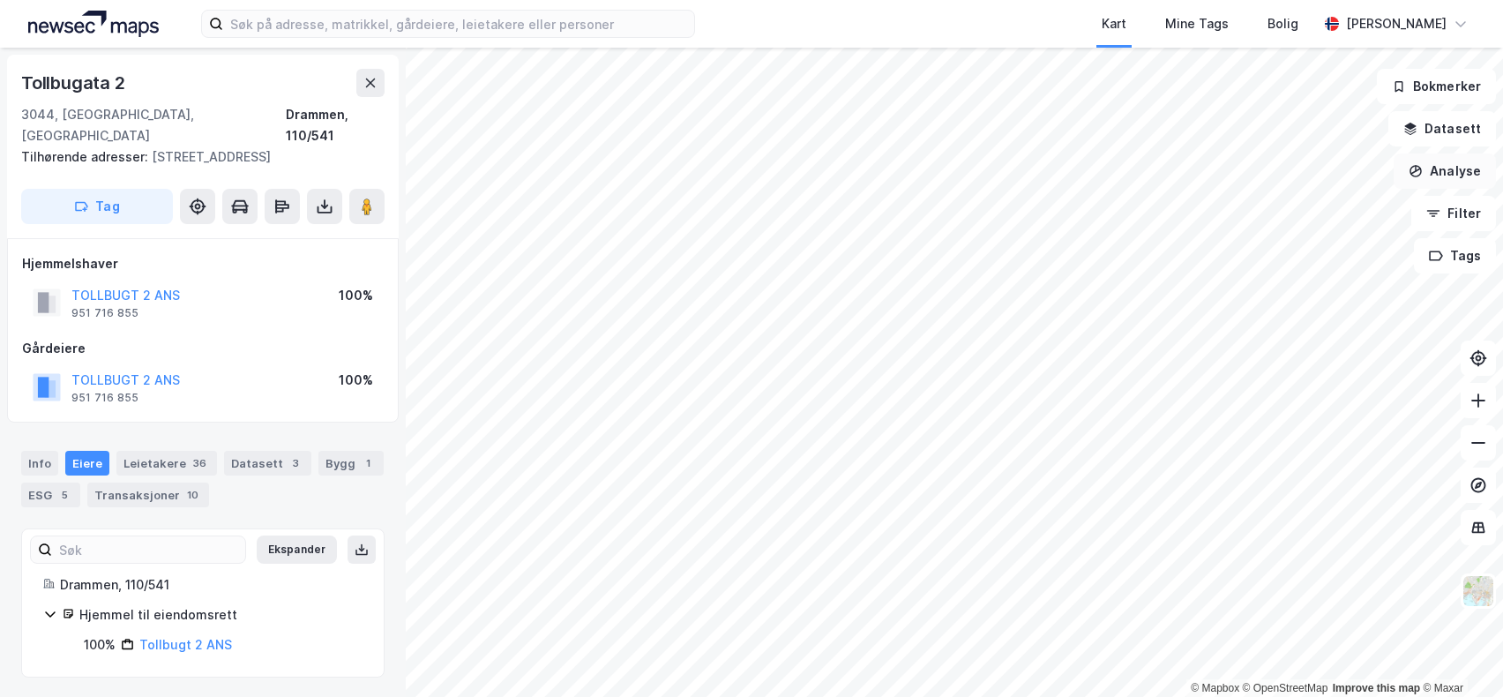
click at [1463, 174] on button "Analyse" at bounding box center [1445, 170] width 102 height 35
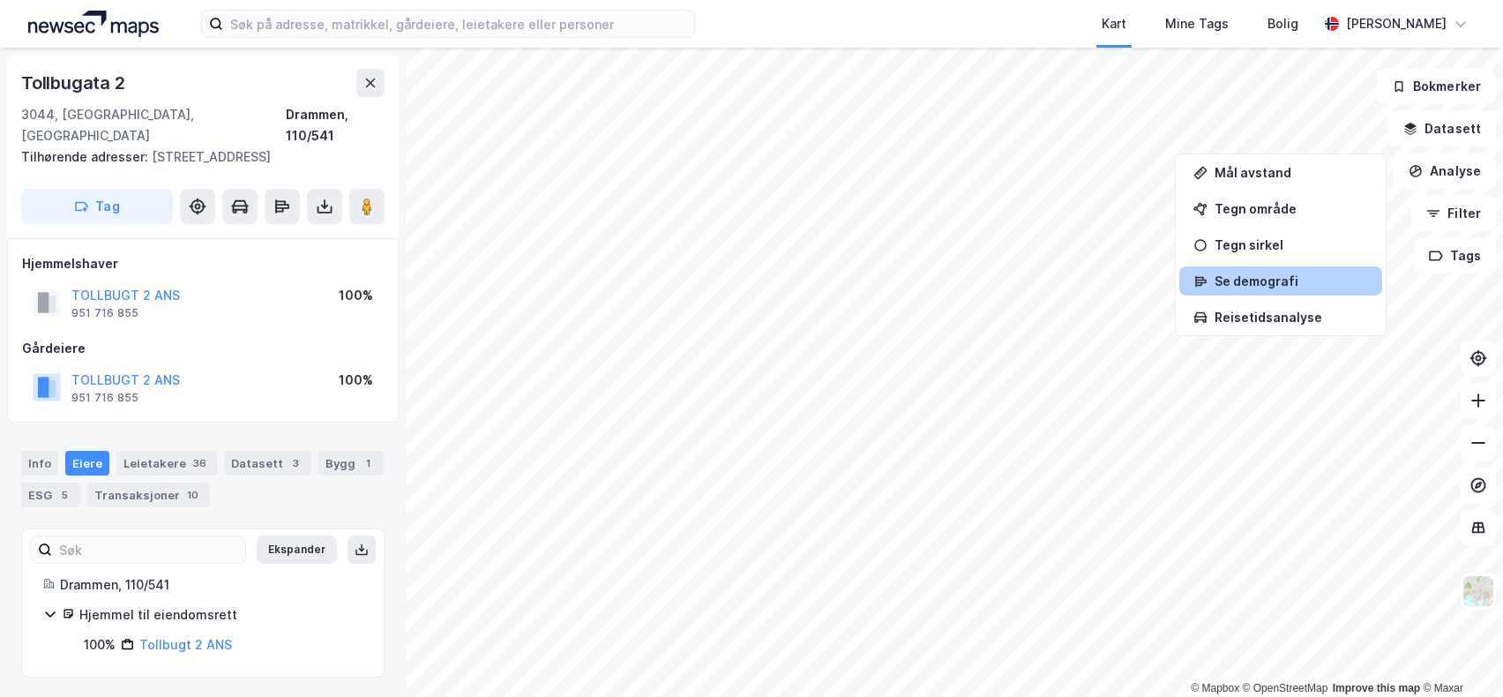
click at [1253, 283] on div "Se demografi" at bounding box center [1291, 280] width 153 height 15
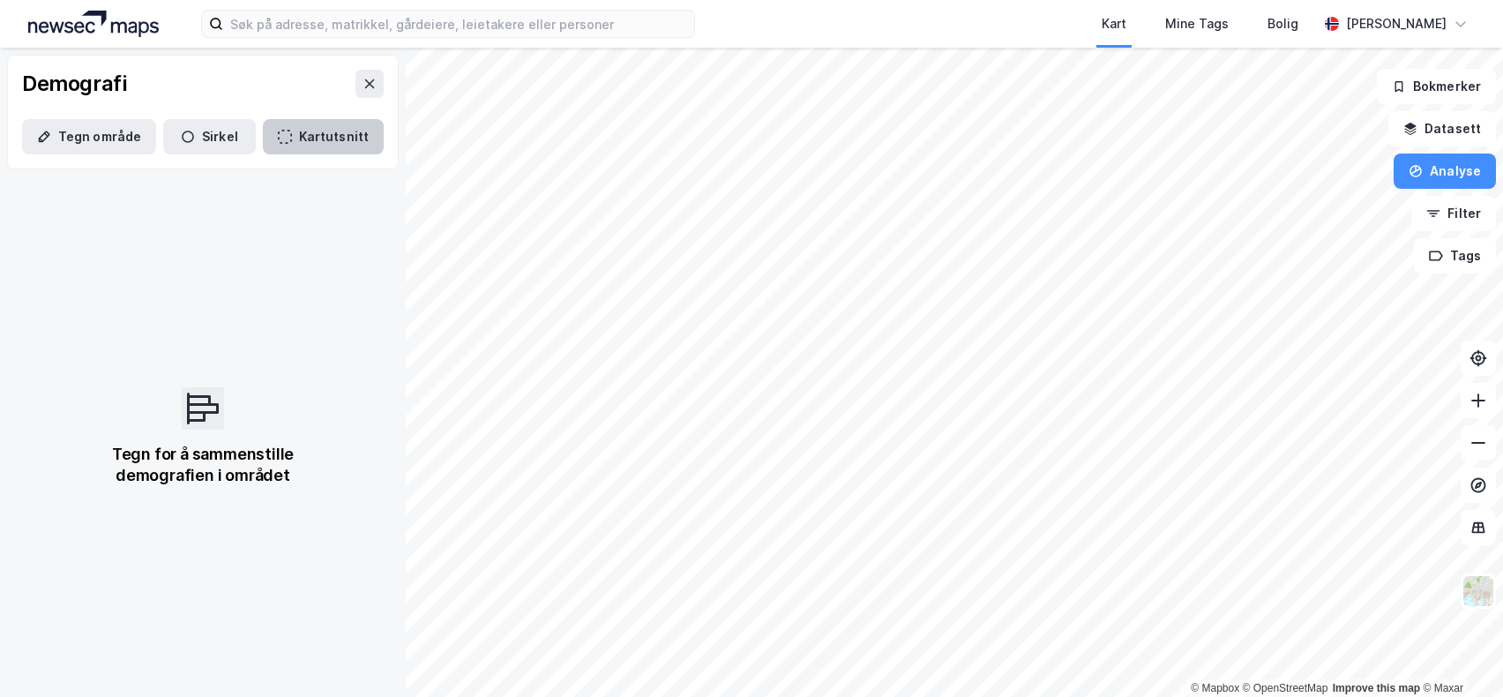
click at [296, 136] on button "Kartutsnitt" at bounding box center [323, 136] width 121 height 35
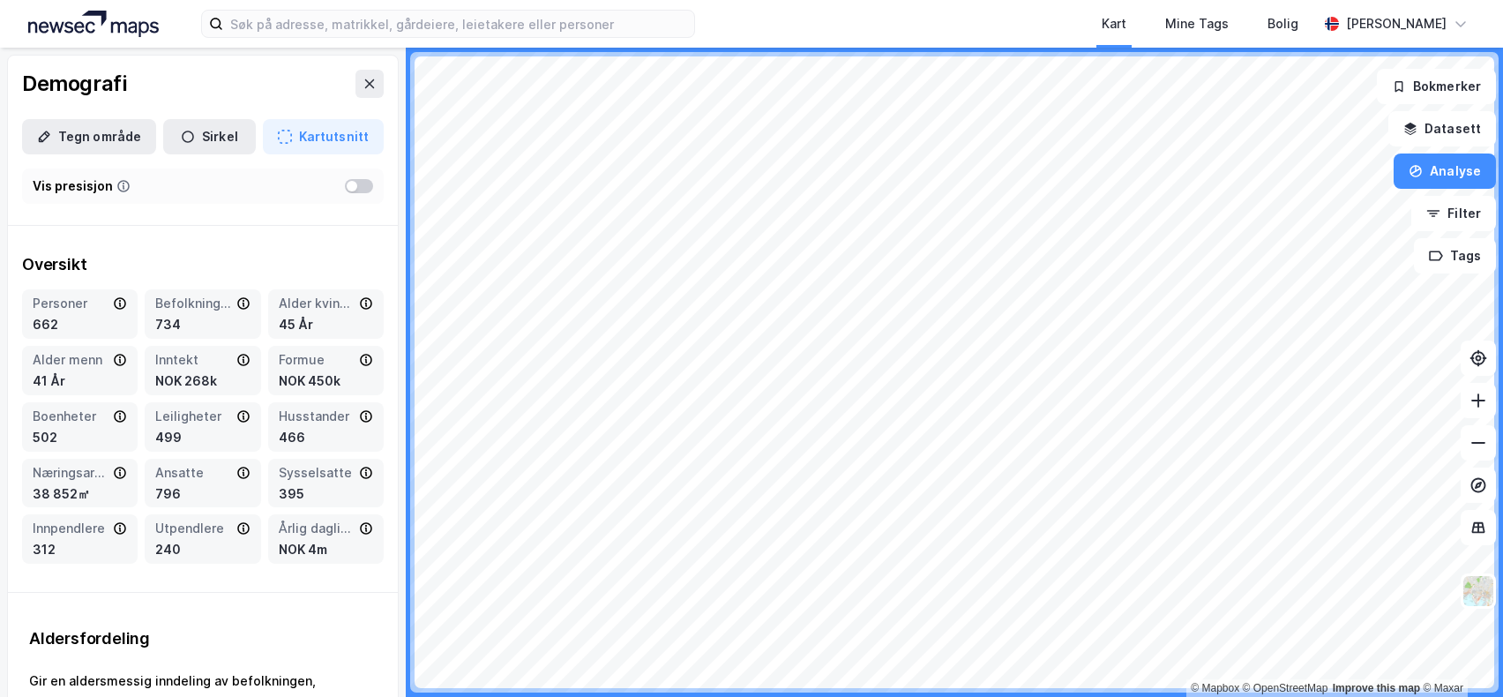
click at [687, 696] on html "Kart Mine Tags Bolig Marius Tveit © Mapbox © OpenStreetMap Improve this map © M…" at bounding box center [751, 348] width 1503 height 697
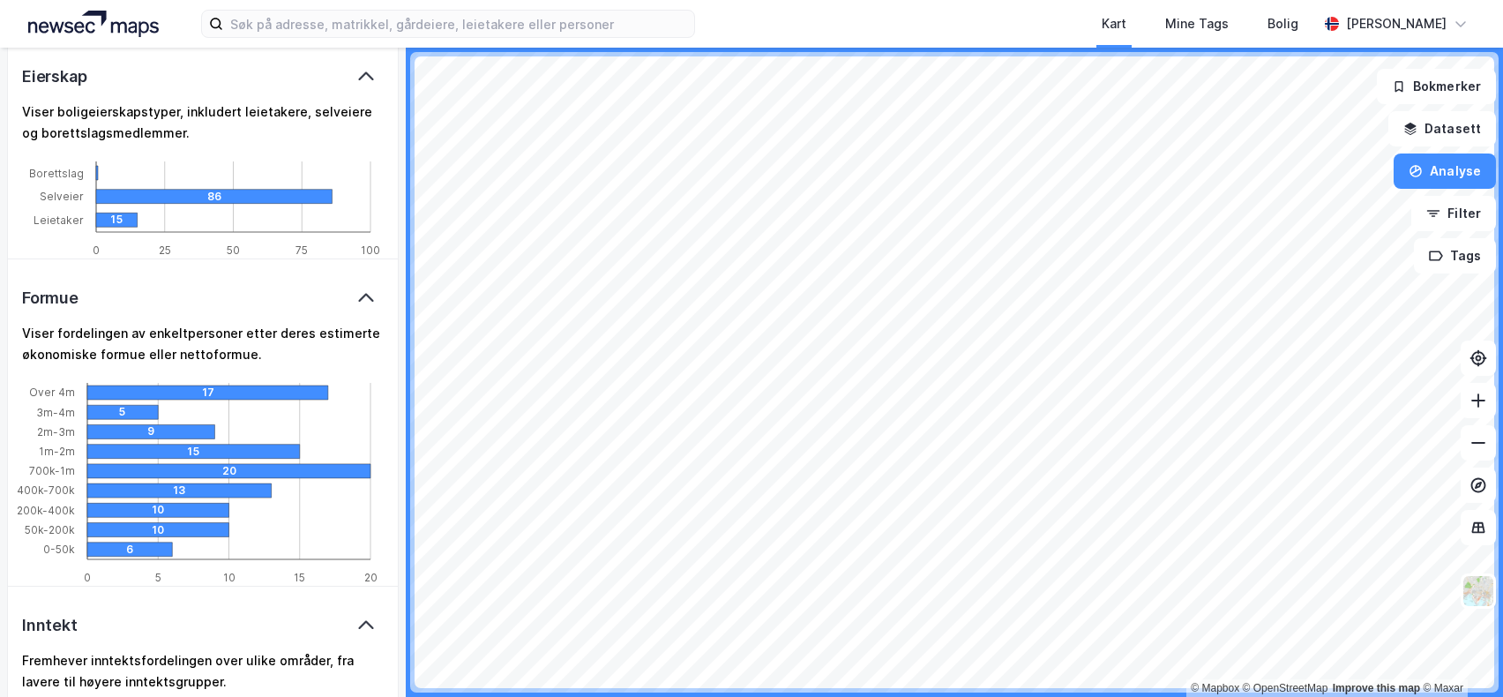
scroll to position [1588, 0]
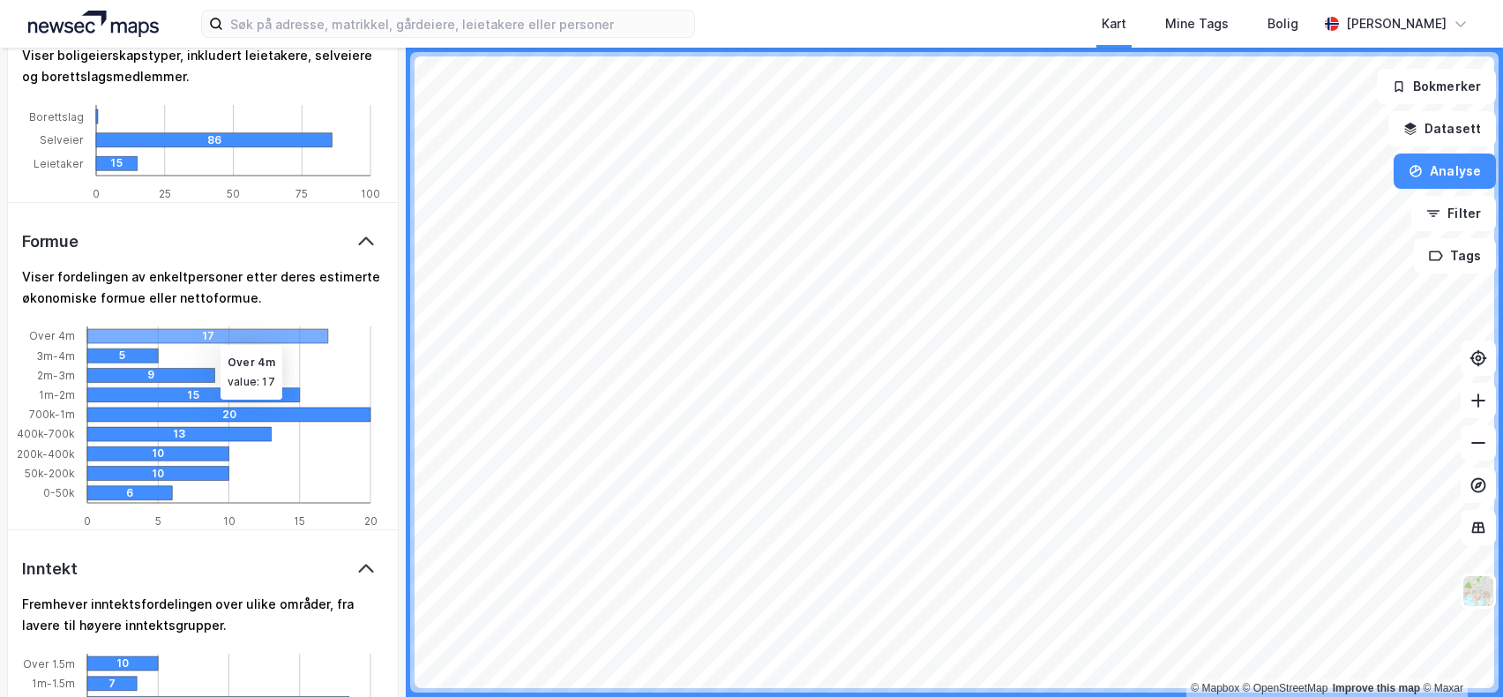
click at [212, 333] on div "17" at bounding box center [322, 336] width 241 height 14
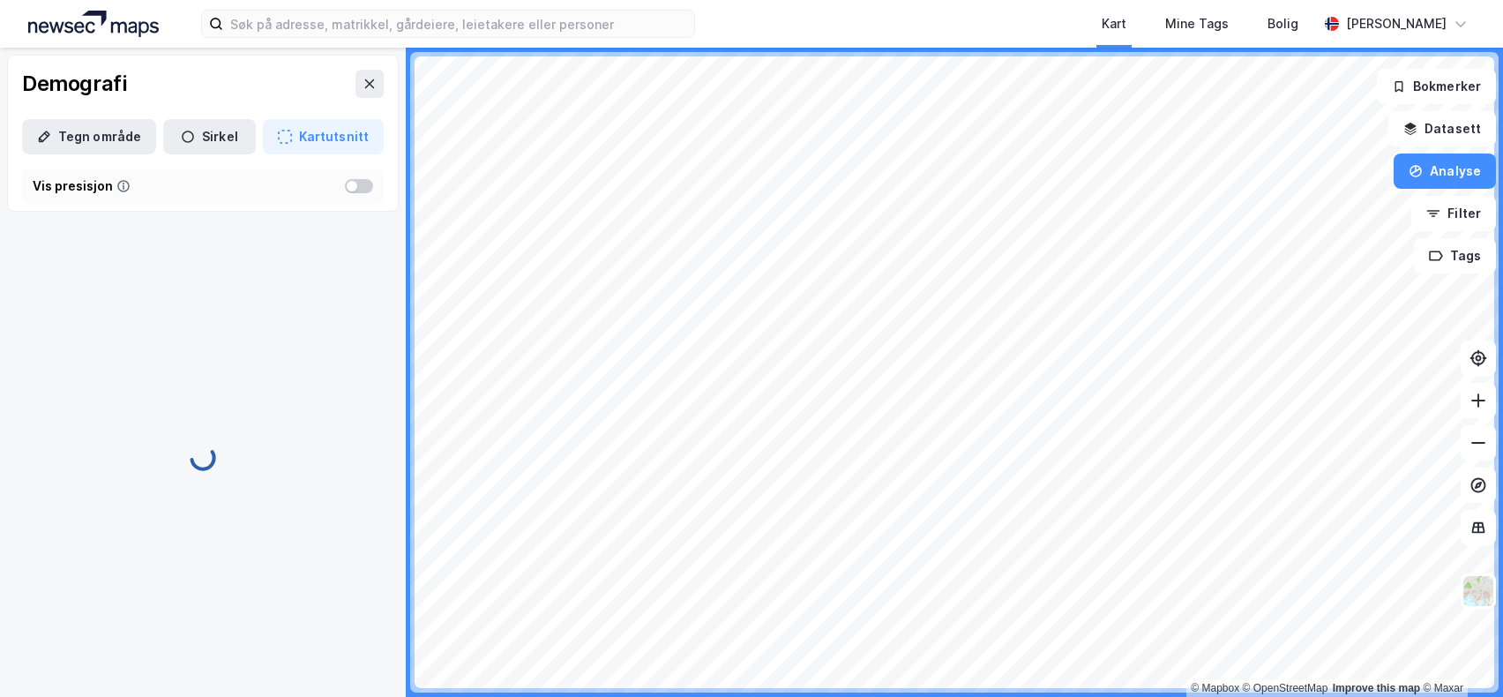
scroll to position [0, 0]
